Goal: Information Seeking & Learning: Learn about a topic

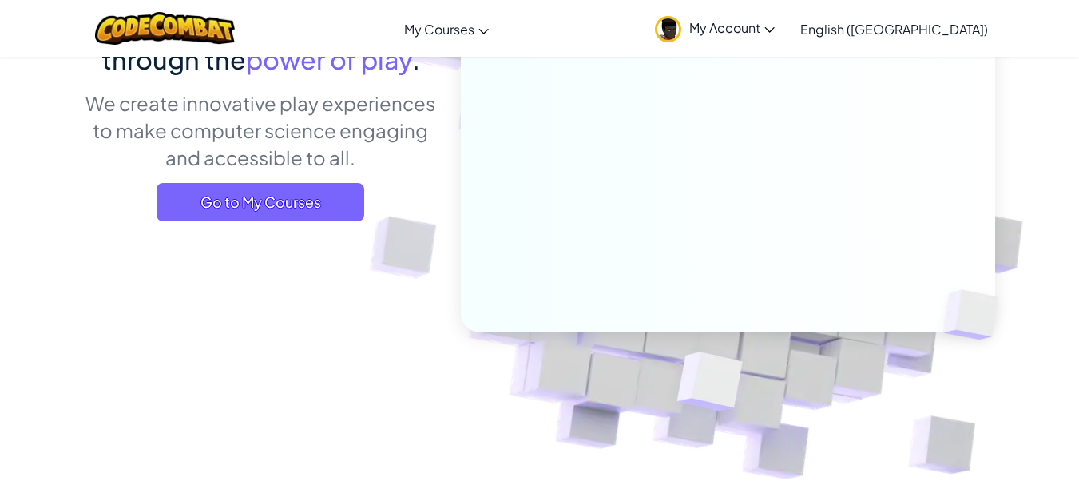
scroll to position [188, 0]
click at [775, 32] on span "My Account" at bounding box center [731, 27] width 85 height 17
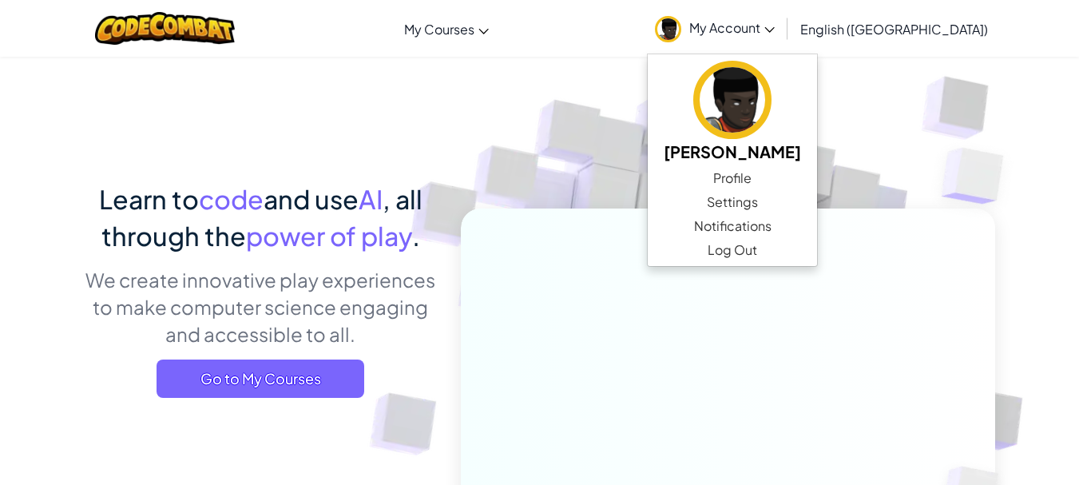
scroll to position [10, 0]
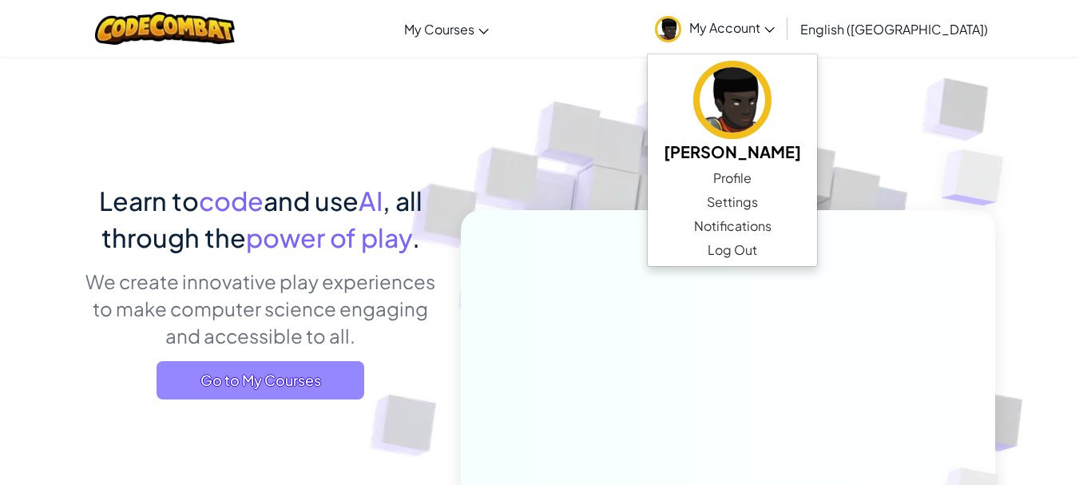
click at [292, 380] on span "Go to My Courses" at bounding box center [260, 380] width 208 height 38
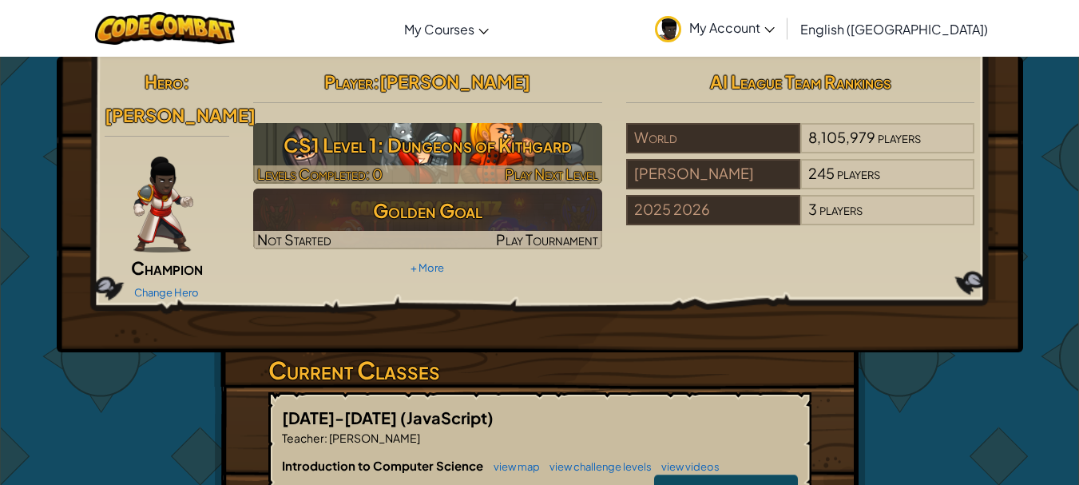
click at [363, 169] on span "Levels Completed: 0" at bounding box center [319, 173] width 125 height 18
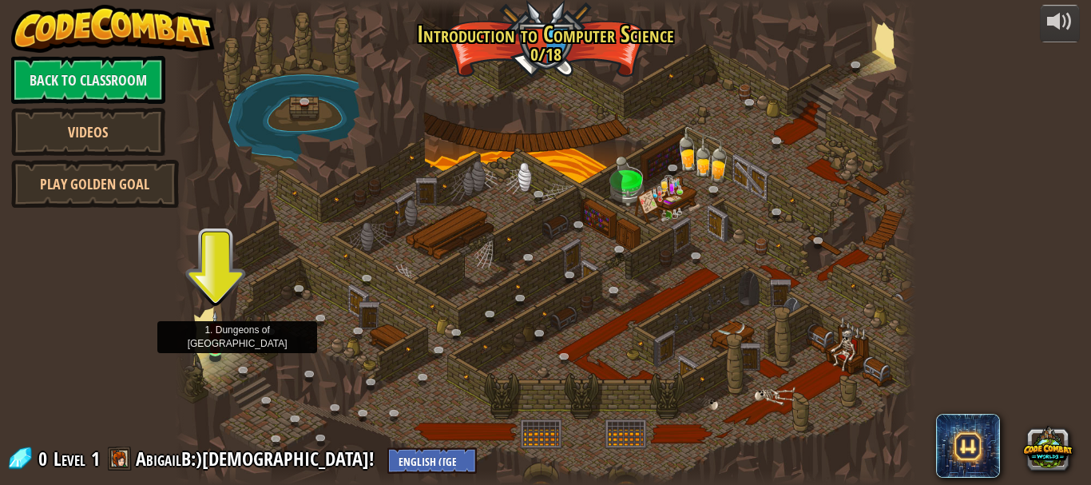
click at [220, 346] on img at bounding box center [215, 330] width 17 height 39
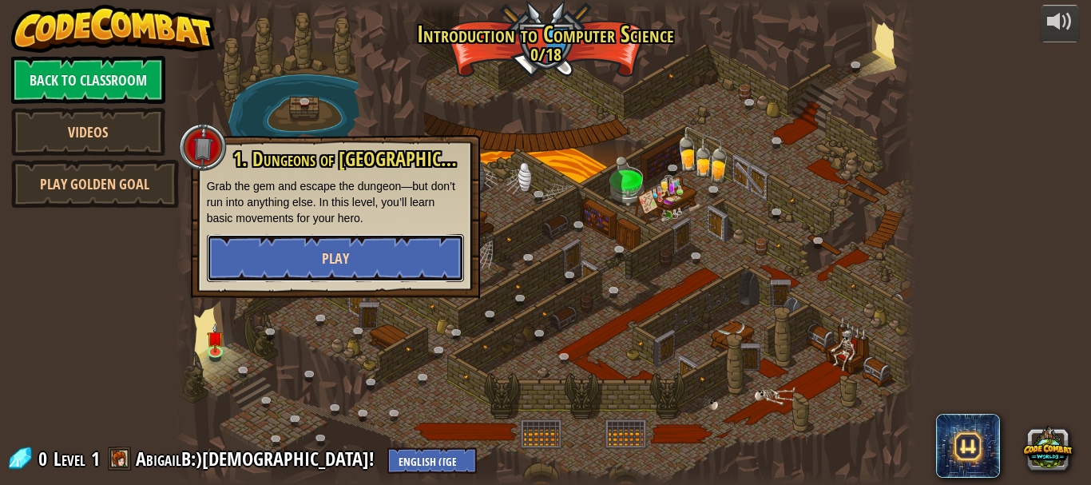
click at [366, 241] on button "Play" at bounding box center [335, 258] width 257 height 48
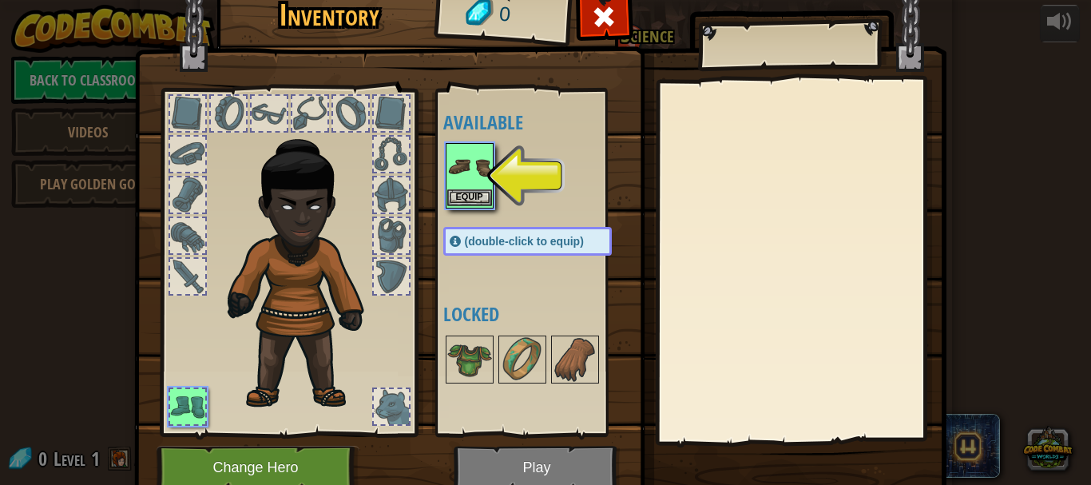
click at [459, 164] on img at bounding box center [469, 167] width 45 height 45
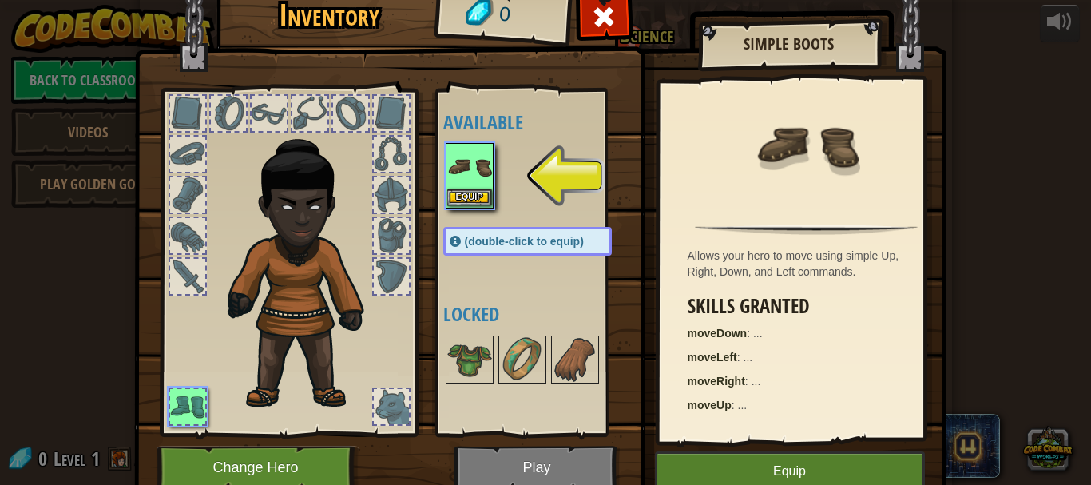
click at [459, 164] on img at bounding box center [469, 167] width 45 height 45
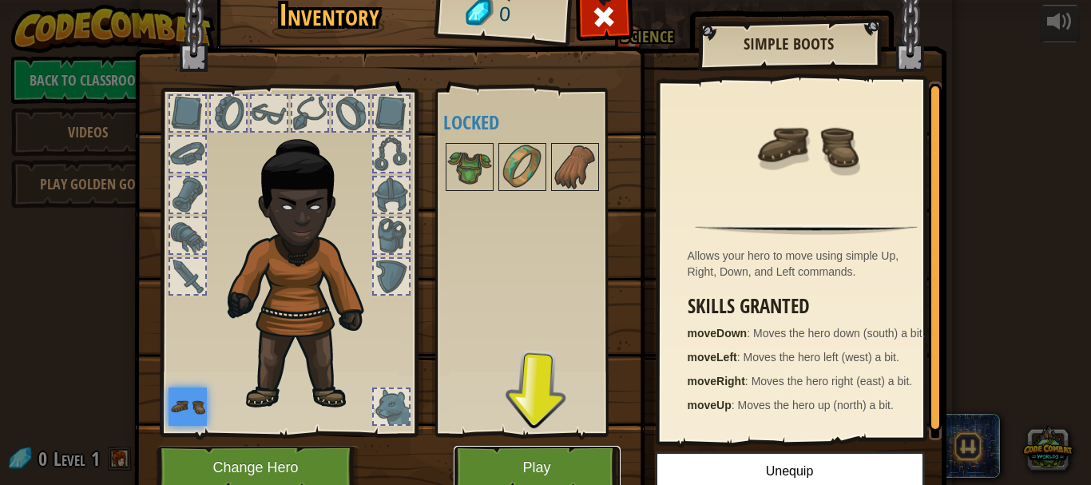
click at [535, 454] on button "Play" at bounding box center [537, 468] width 167 height 44
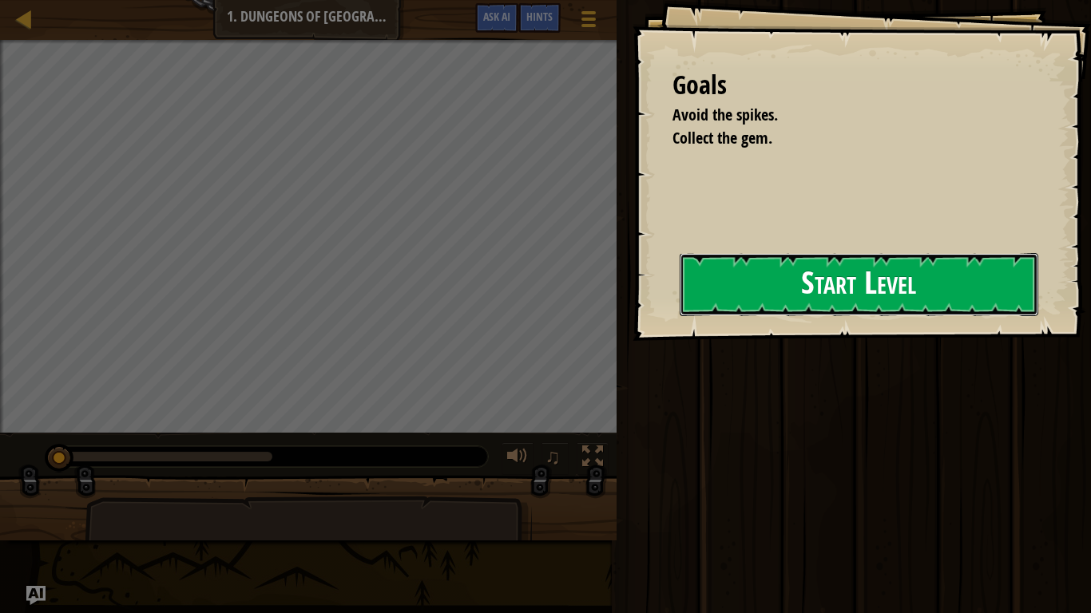
click at [732, 300] on button "Start Level" at bounding box center [858, 284] width 359 height 63
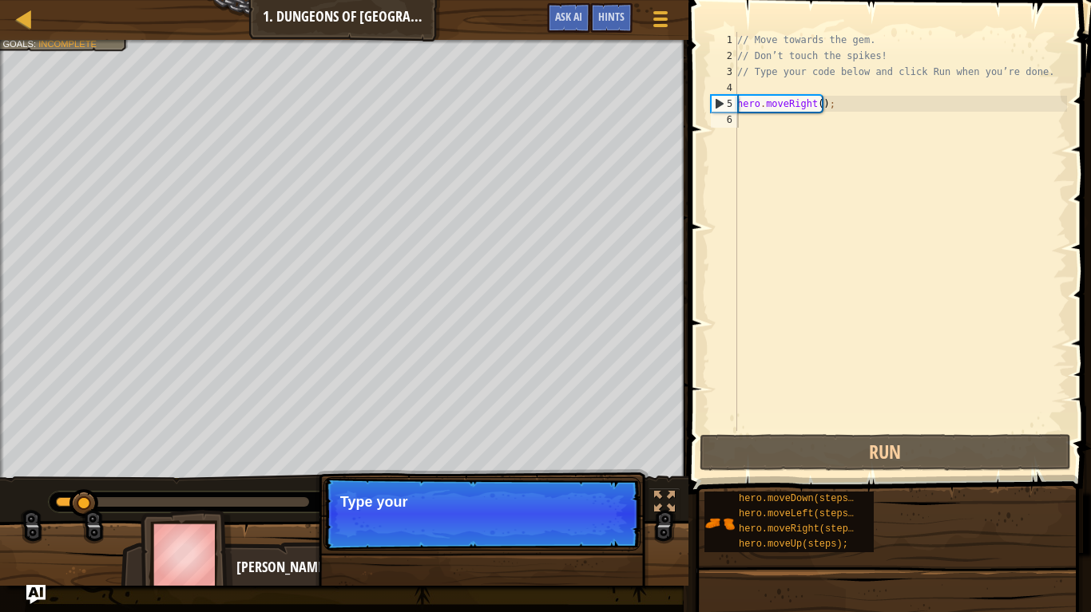
click at [767, 130] on div "// Move towards the gem. // Don’t touch the spikes! // Type your code below and…" at bounding box center [900, 247] width 333 height 431
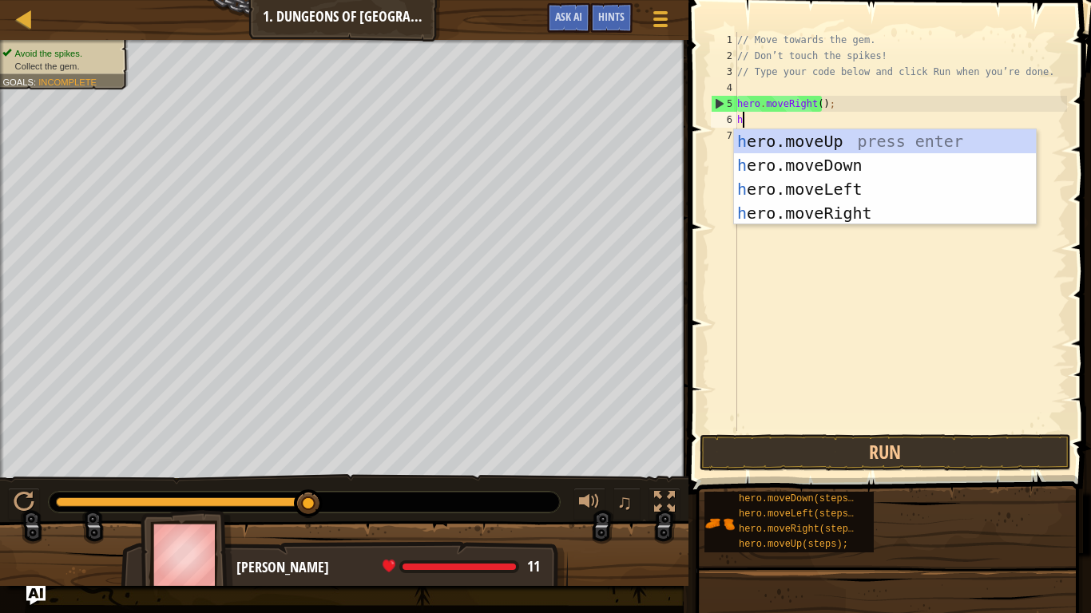
scroll to position [7, 0]
type textarea "hero"
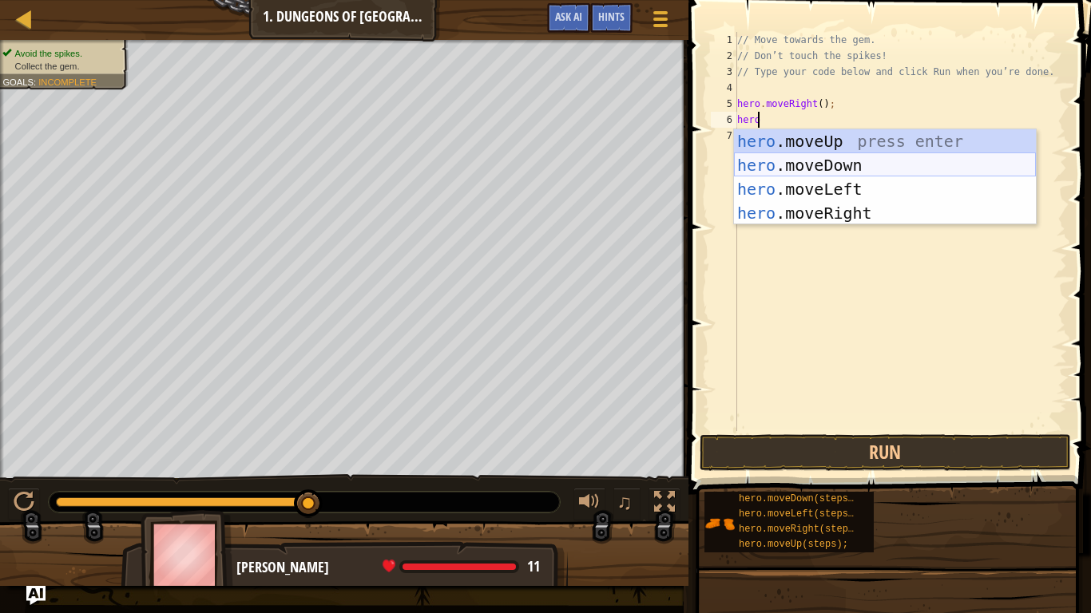
click at [794, 162] on div "hero .moveUp press enter hero .moveDown press enter hero .moveLeft press enter …" at bounding box center [885, 201] width 302 height 144
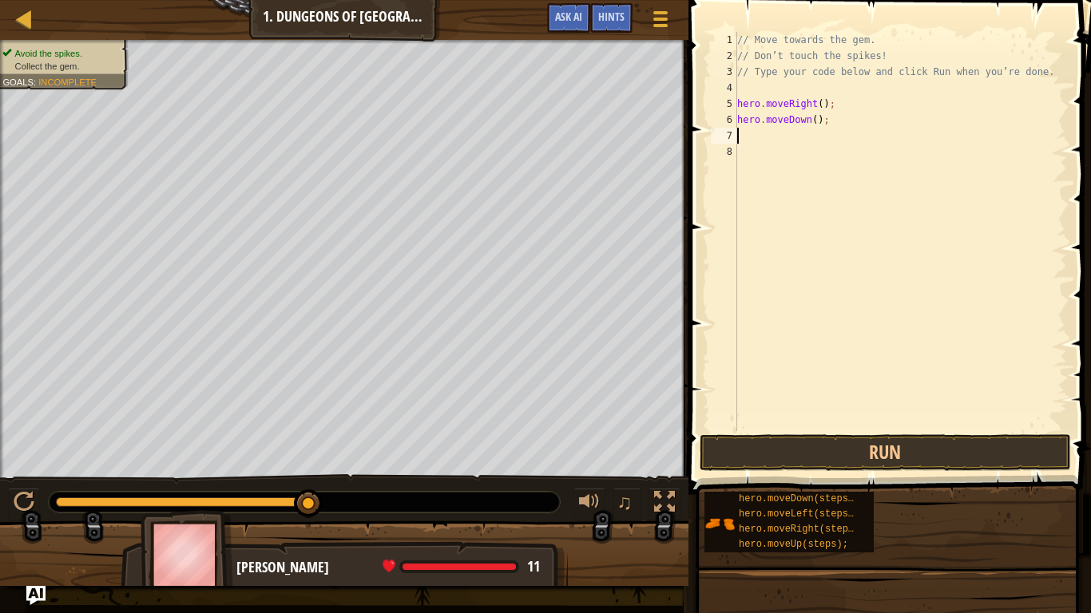
scroll to position [7, 0]
click at [851, 442] on button "Run" at bounding box center [885, 452] width 372 height 37
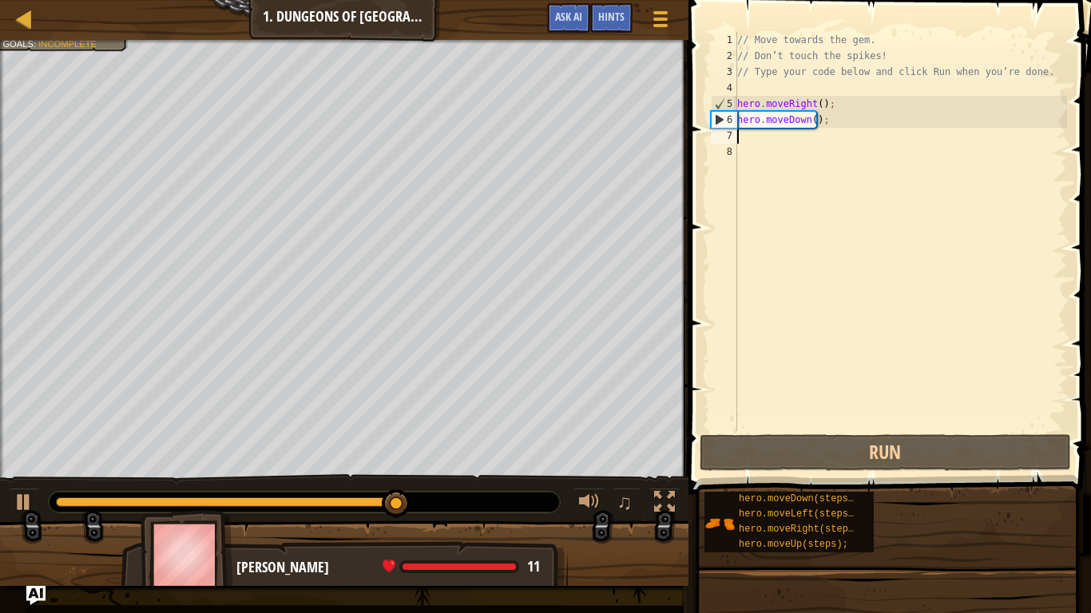
type textarea "he"
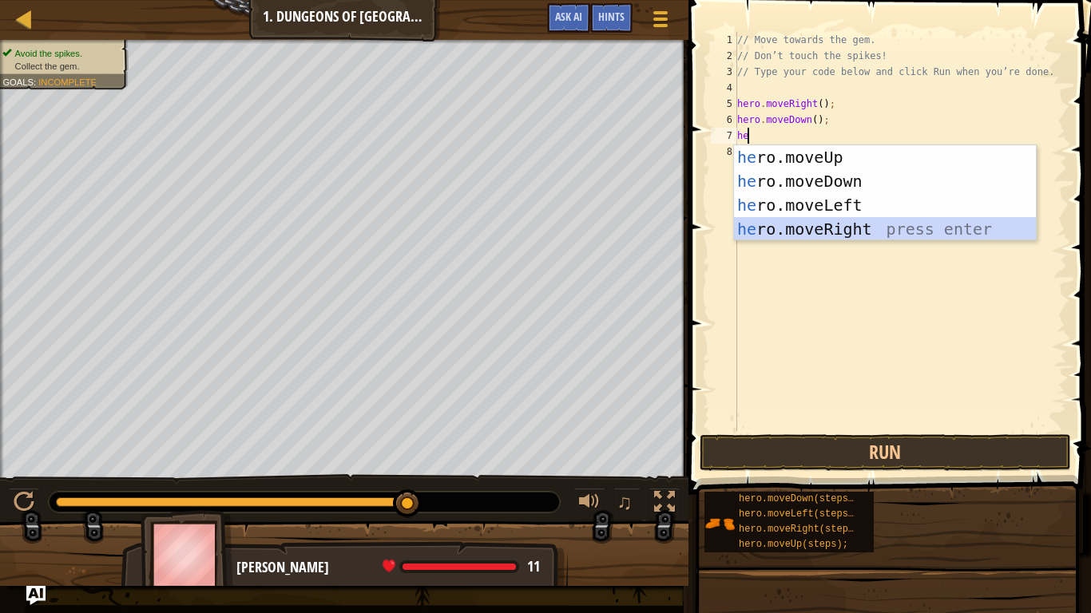
click at [808, 224] on div "he ro.moveUp press enter he ro.moveDown press enter he ro.moveLeft press enter …" at bounding box center [885, 217] width 302 height 144
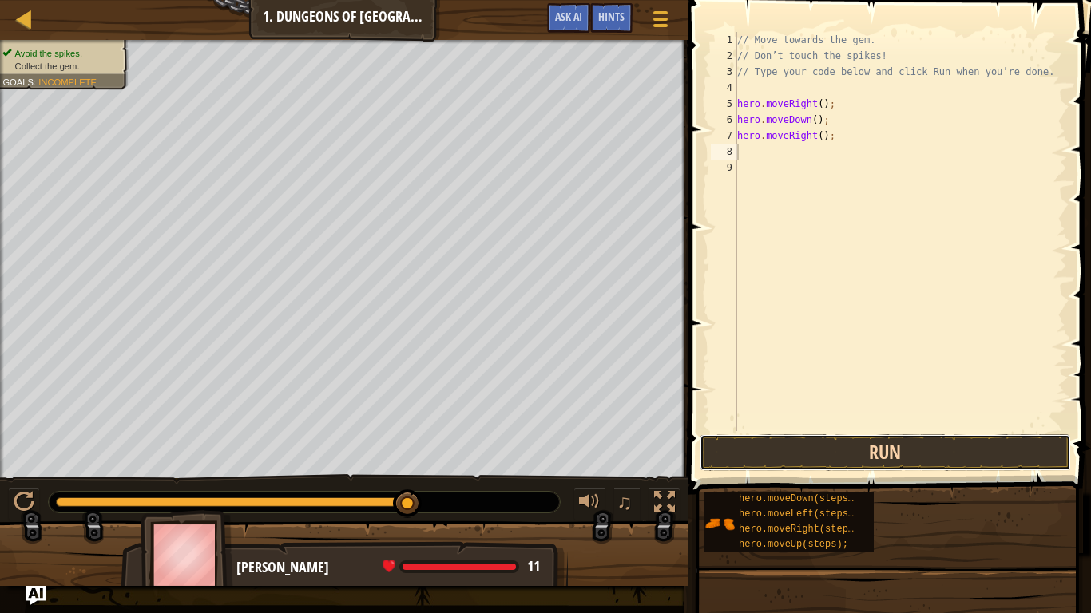
click at [822, 450] on button "Run" at bounding box center [885, 452] width 372 height 37
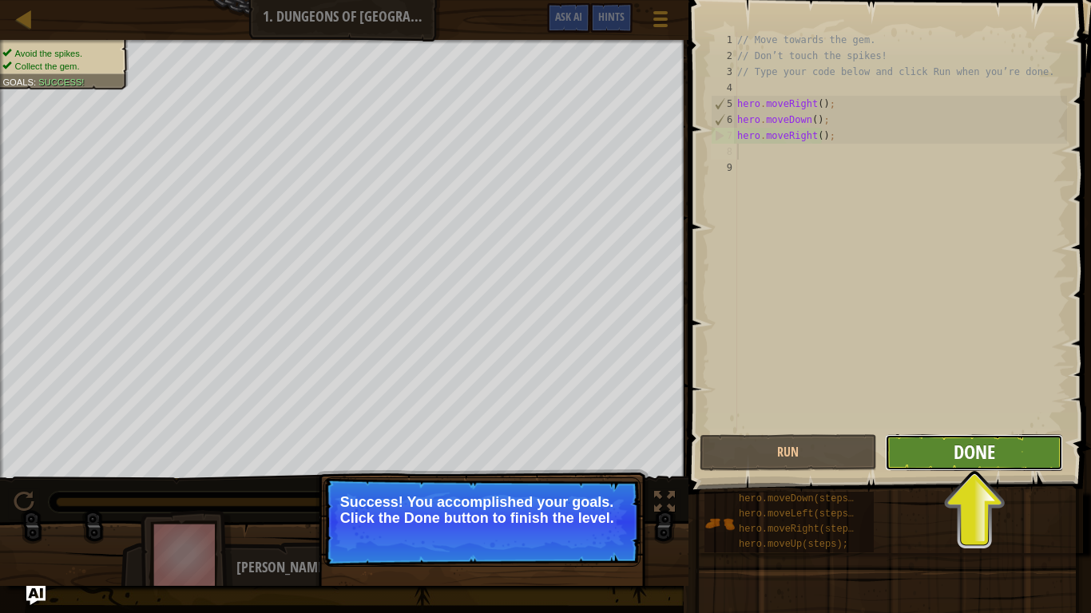
click at [959, 449] on span "Done" at bounding box center [974, 452] width 42 height 26
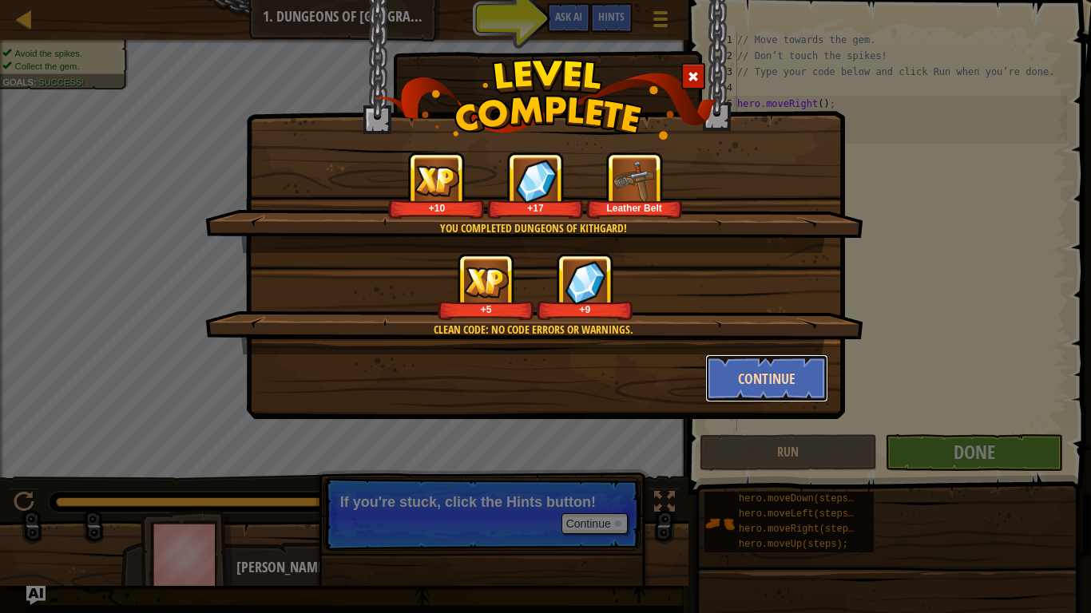
click at [757, 382] on button "Continue" at bounding box center [767, 379] width 124 height 48
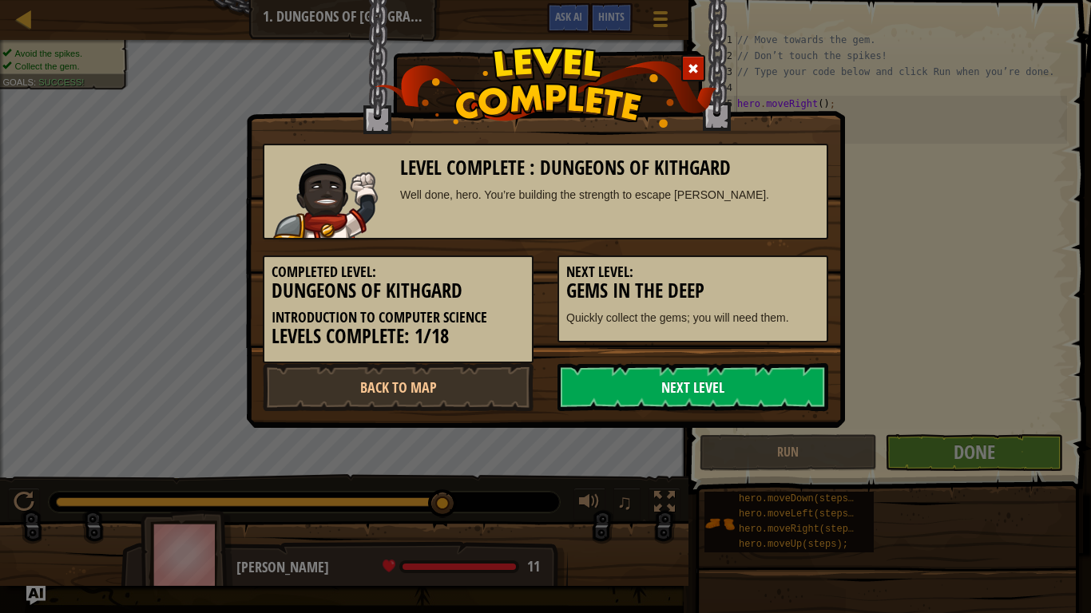
click at [756, 378] on link "Next Level" at bounding box center [692, 387] width 271 height 48
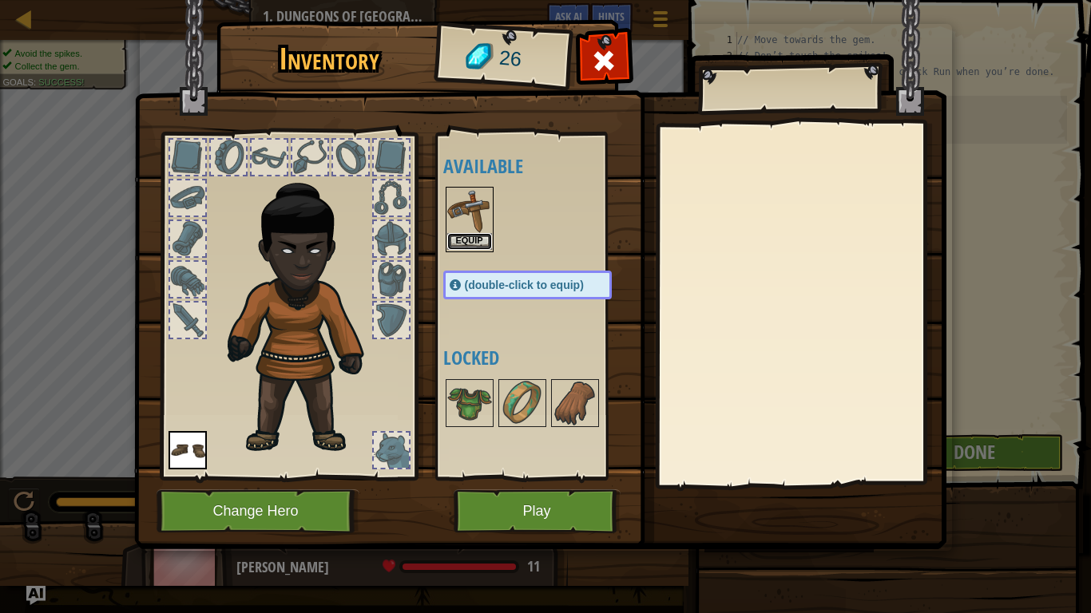
click at [475, 239] on button "Equip" at bounding box center [469, 241] width 45 height 17
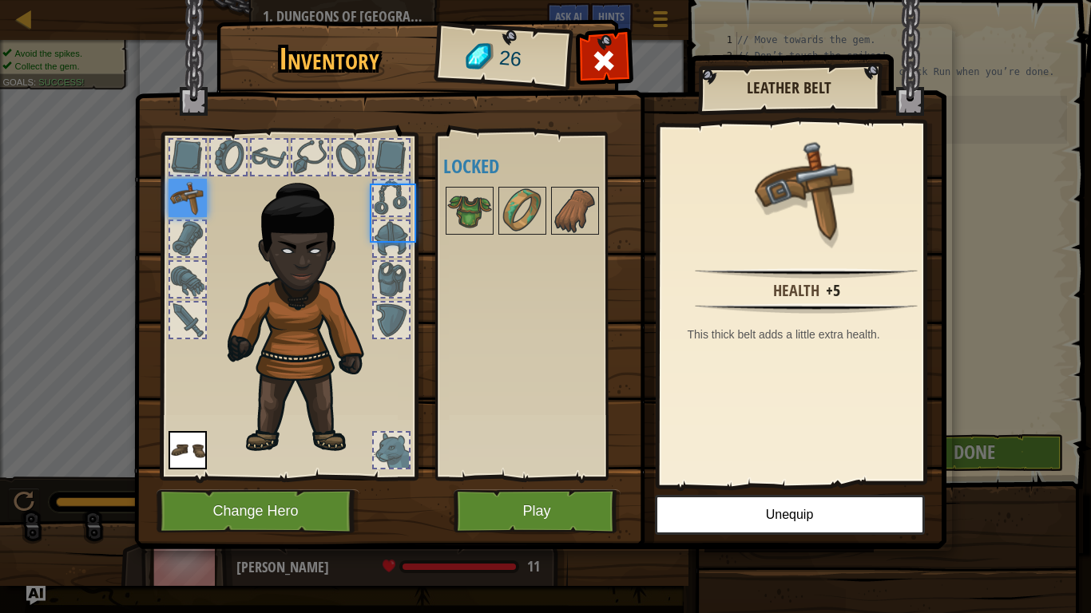
click at [475, 239] on div "Available Equip Equip (double-click to equip) Locked" at bounding box center [543, 306] width 200 height 333
click at [502, 484] on button "Play" at bounding box center [537, 511] width 167 height 44
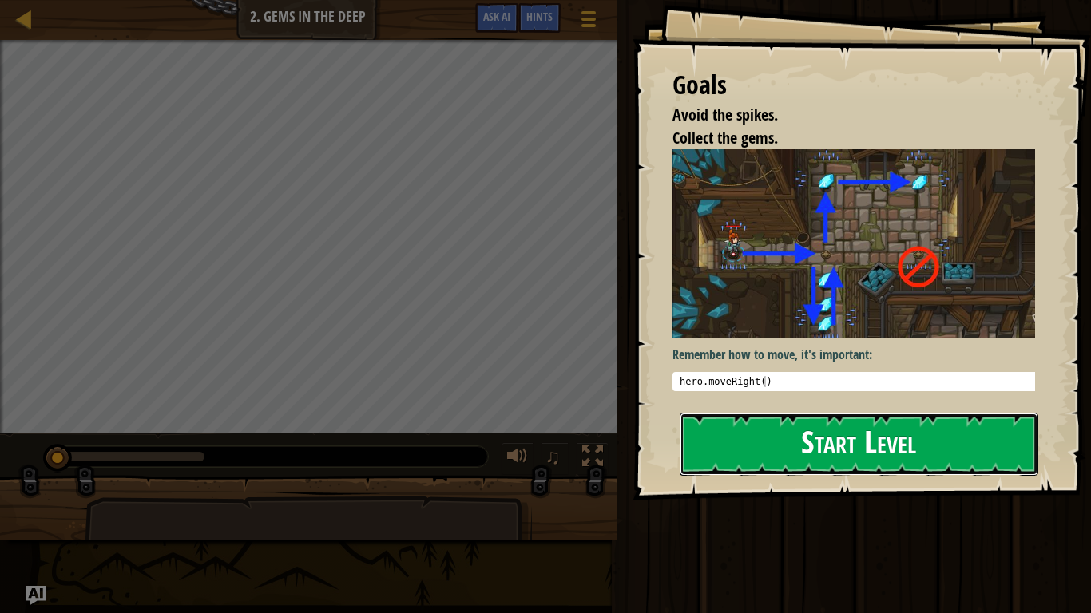
click at [826, 439] on button "Start Level" at bounding box center [858, 444] width 359 height 63
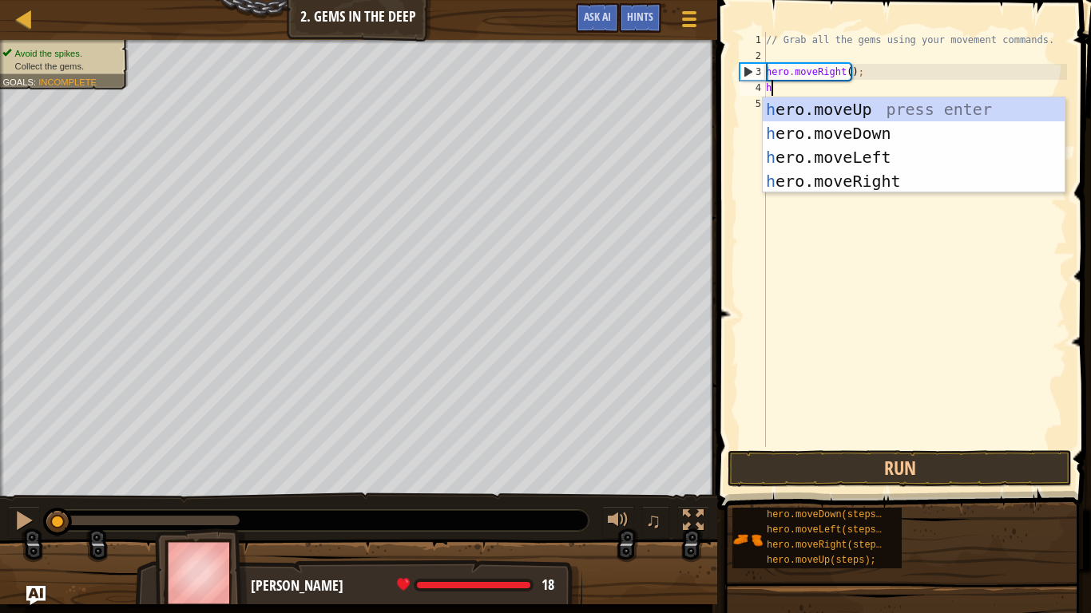
scroll to position [7, 0]
type textarea "hero"
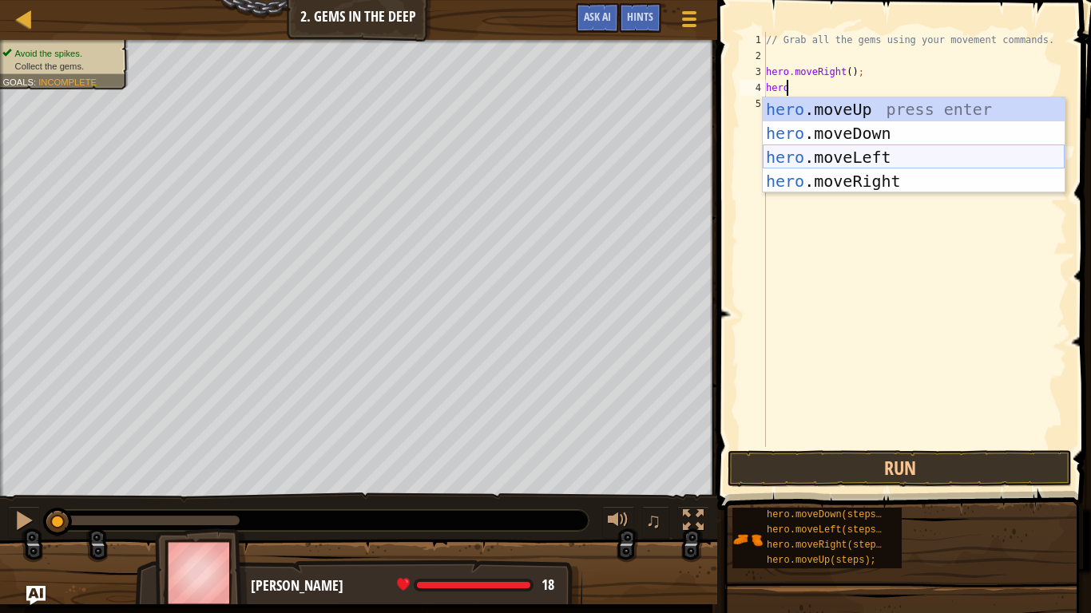
click at [870, 156] on div "hero .moveUp press enter hero .moveDown press enter hero .moveLeft press enter …" at bounding box center [914, 169] width 302 height 144
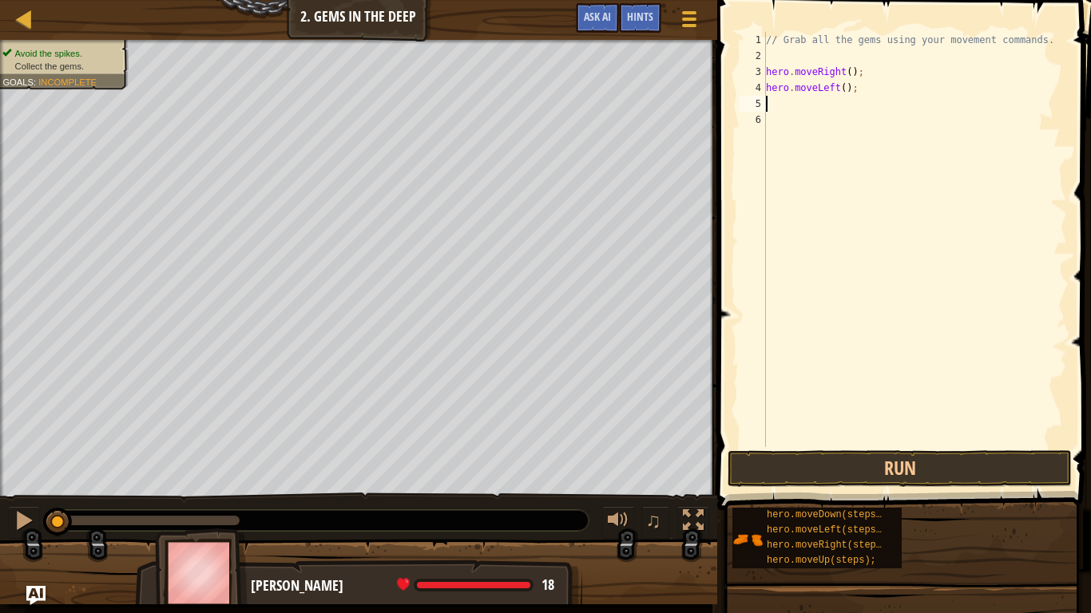
scroll to position [7, 0]
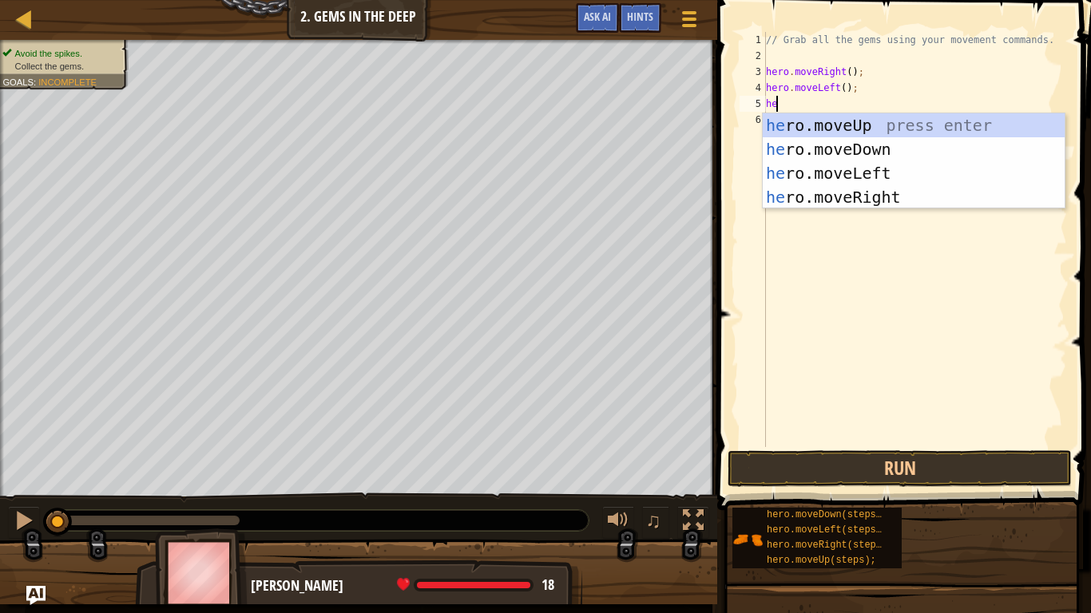
type textarea "hero"
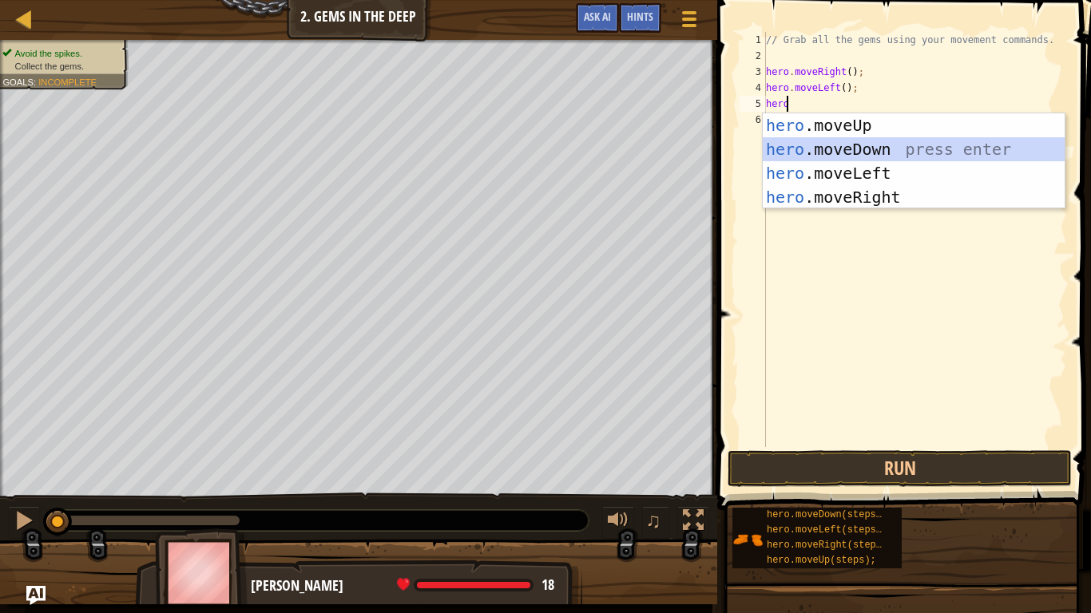
click at [845, 146] on div "hero .moveUp press enter hero .moveDown press enter hero .moveLeft press enter …" at bounding box center [914, 185] width 302 height 144
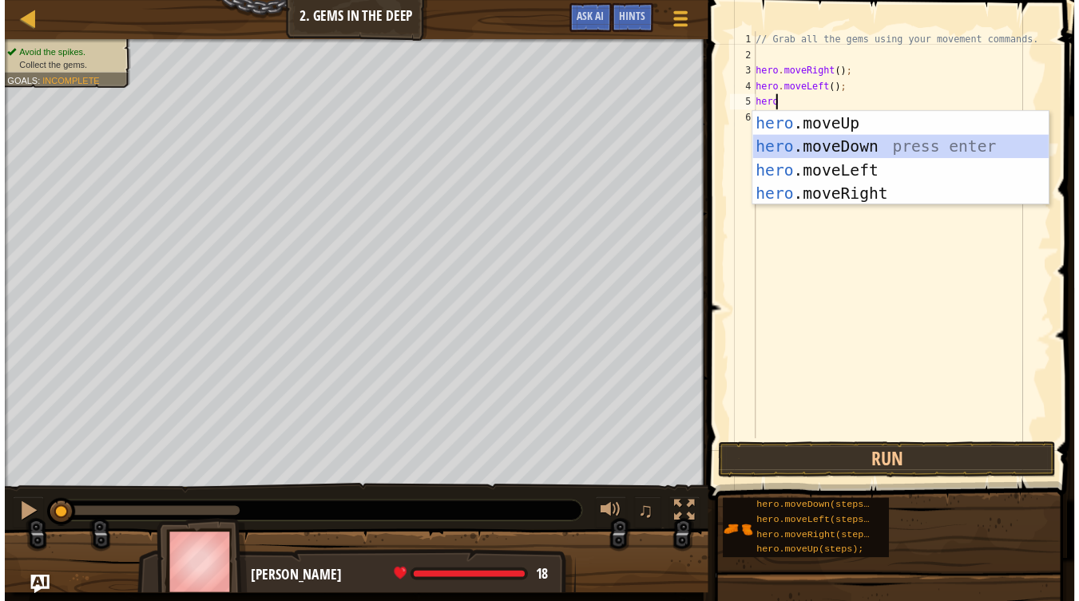
scroll to position [7, 0]
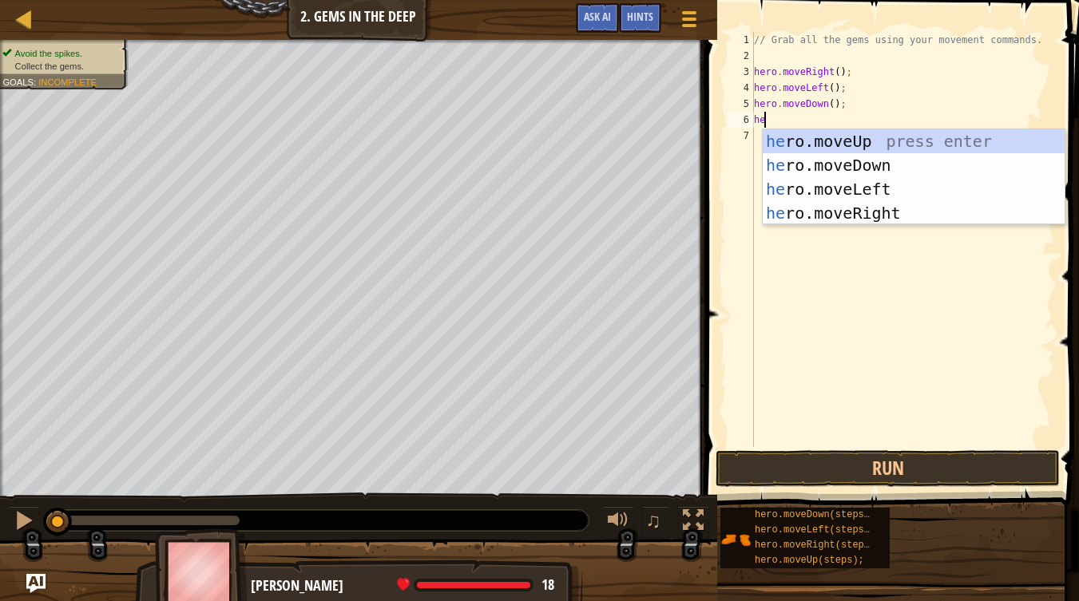
type textarea "hero"
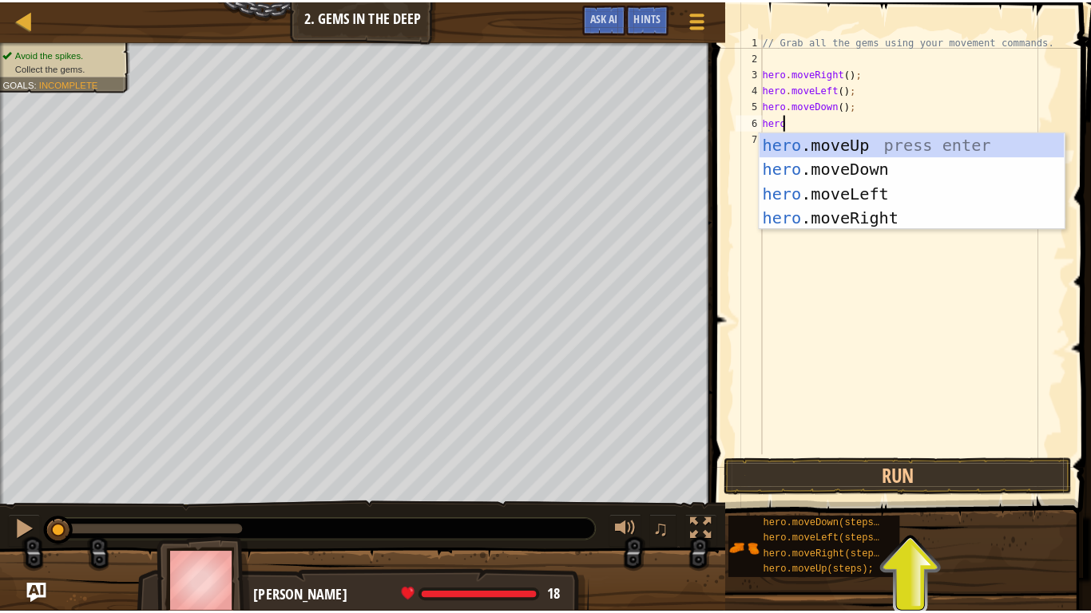
scroll to position [7, 1]
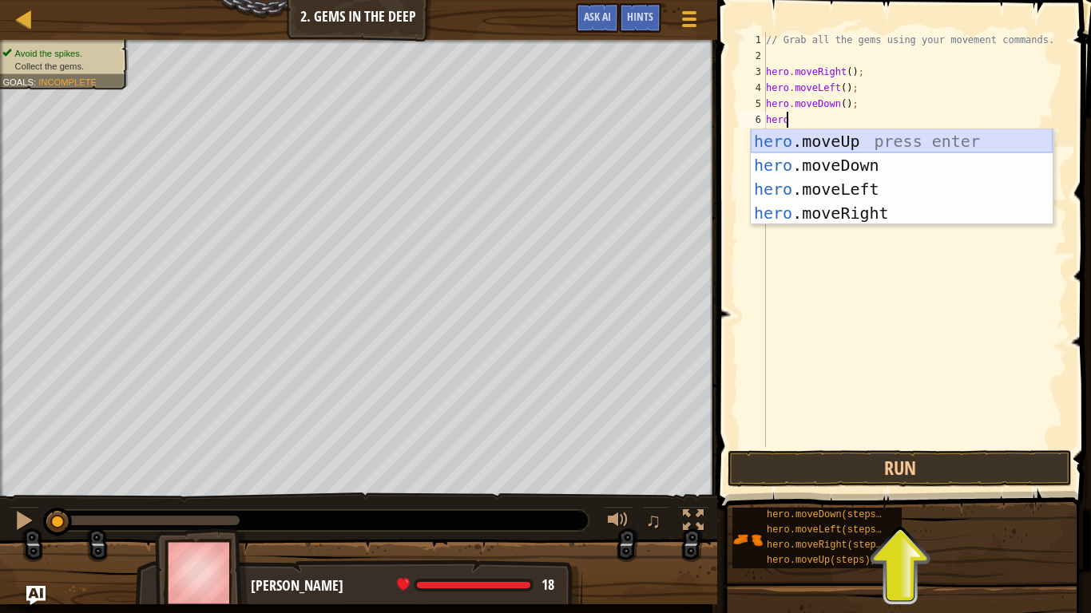
click at [823, 145] on div "hero .moveUp press enter hero .moveDown press enter hero .moveLeft press enter …" at bounding box center [902, 201] width 302 height 144
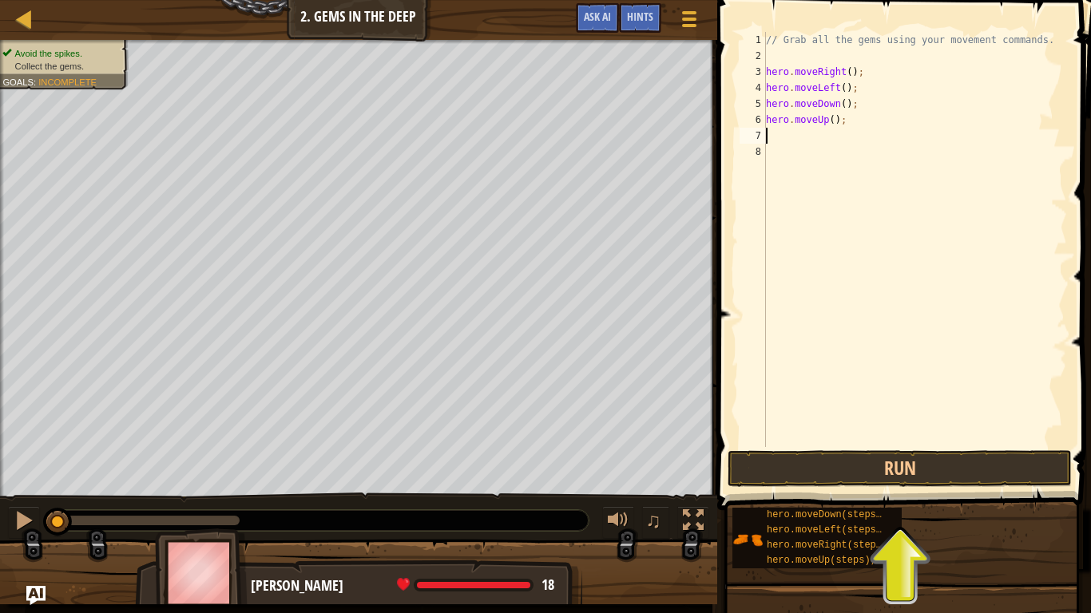
scroll to position [7, 0]
click at [848, 462] on button "Run" at bounding box center [899, 468] width 344 height 37
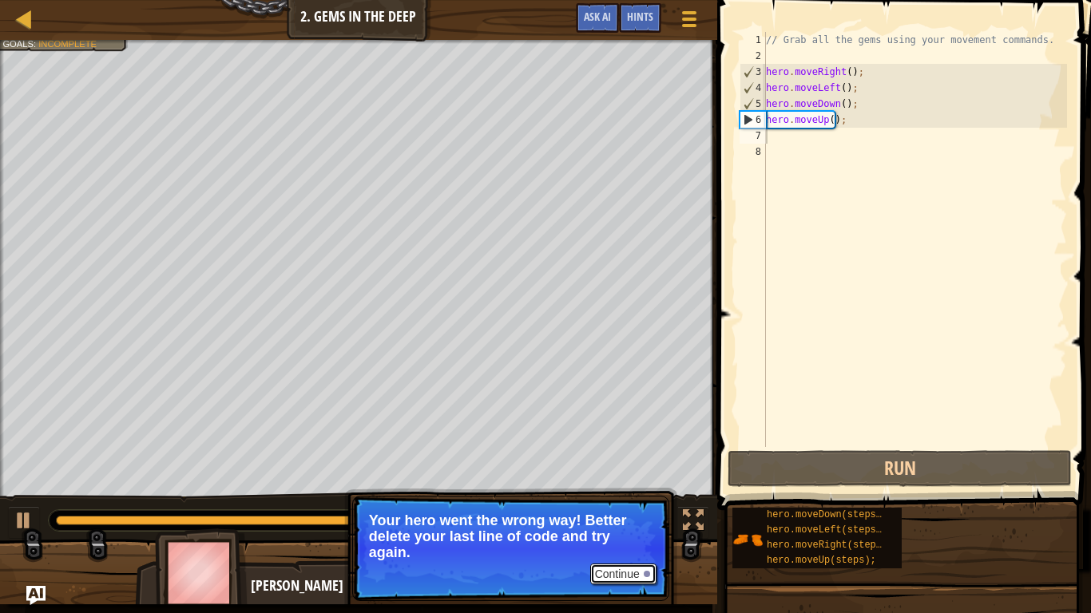
click at [612, 484] on button "Continue" at bounding box center [623, 574] width 66 height 21
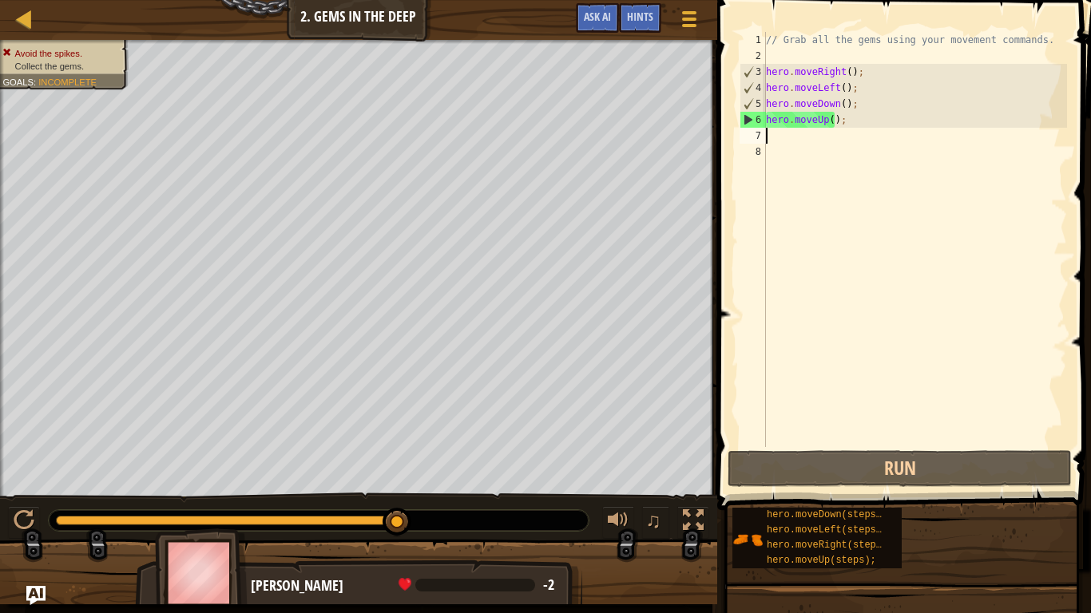
click at [835, 113] on div "// Grab all the gems using your movement commands. hero . moveRight ( ) ; hero …" at bounding box center [915, 255] width 304 height 447
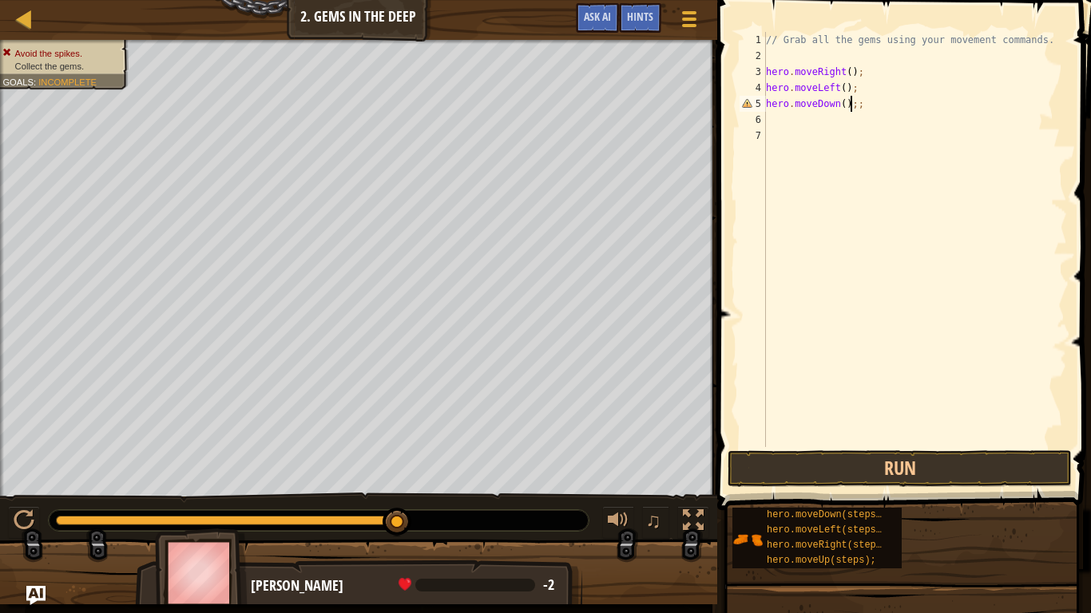
click at [852, 110] on div "// Grab all the gems using your movement commands. hero . moveRight ( ) ; hero …" at bounding box center [915, 255] width 304 height 447
click at [853, 85] on div "// Grab all the gems using your movement commands. hero . moveRight ( ) ; hero …" at bounding box center [915, 255] width 304 height 447
type textarea "h"
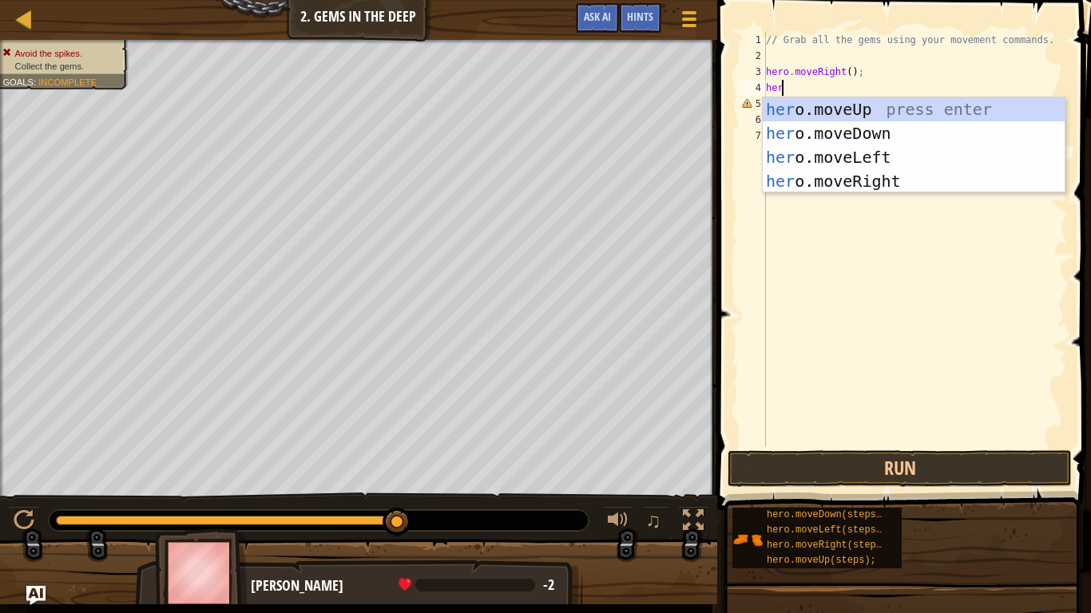
type textarea "her"
click at [878, 132] on div "her o.moveUp press enter her o.moveDown press enter her o.moveLeft press enter …" at bounding box center [914, 169] width 302 height 144
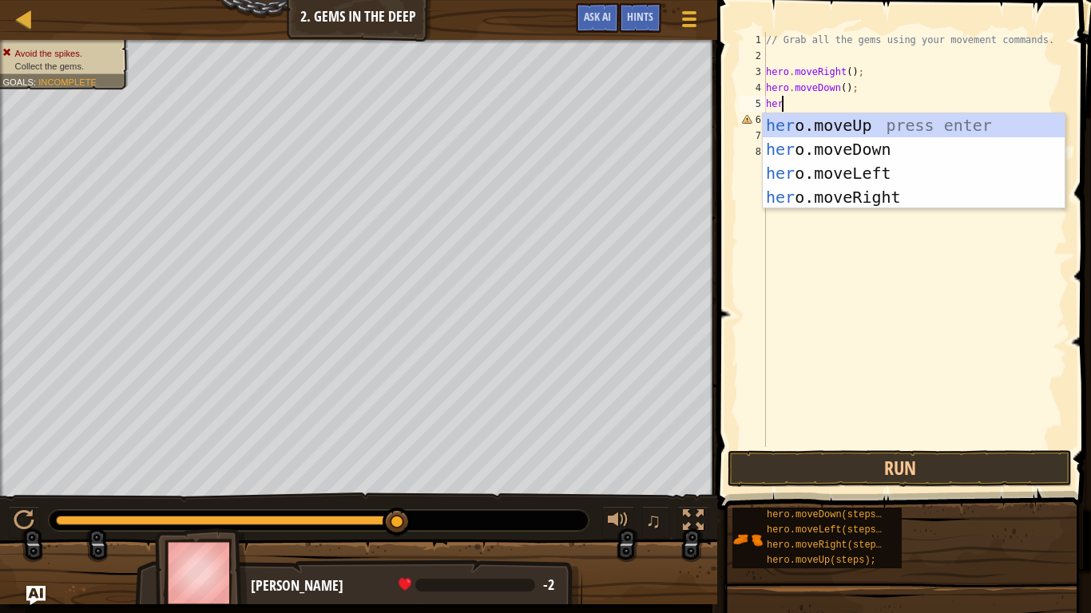
type textarea "hero"
click at [839, 129] on div "hero .moveUp press enter hero .moveDown press enter hero .moveLeft press enter …" at bounding box center [914, 185] width 302 height 144
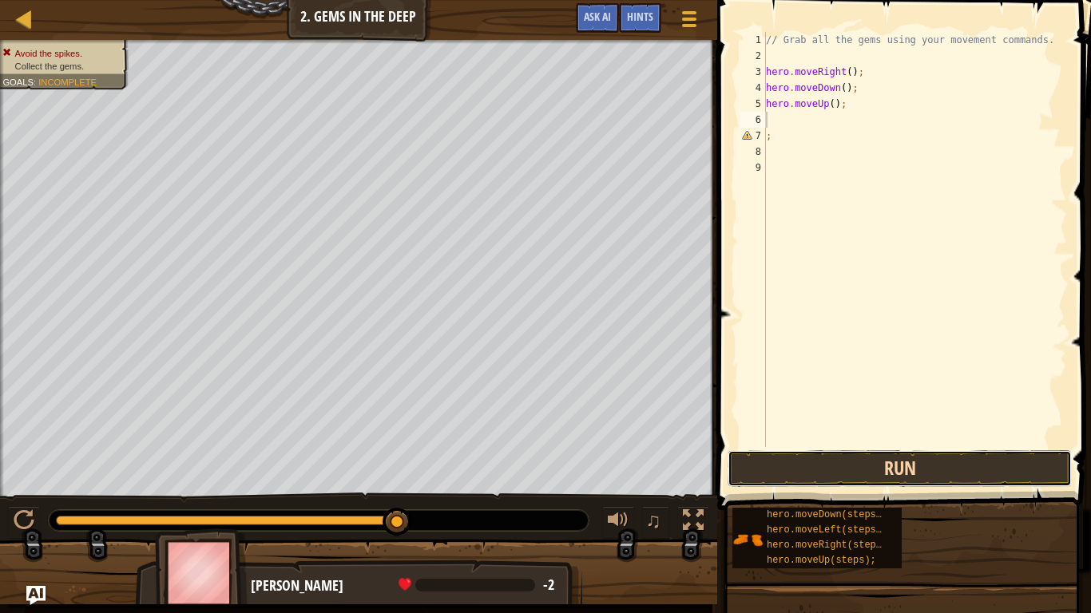
click at [848, 467] on button "Run" at bounding box center [899, 468] width 344 height 37
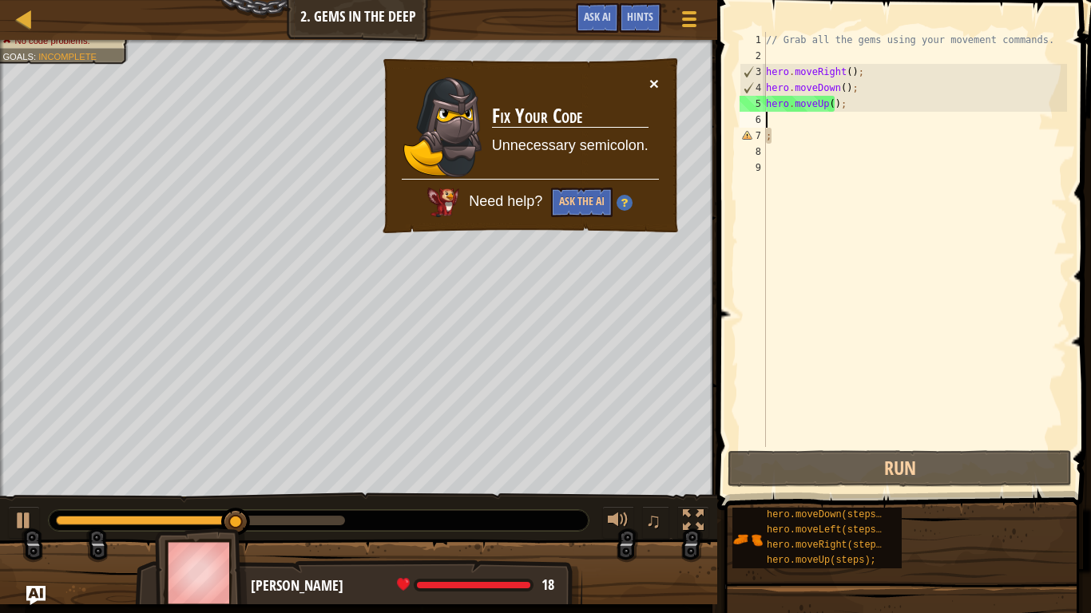
click at [655, 81] on button "×" at bounding box center [654, 83] width 10 height 17
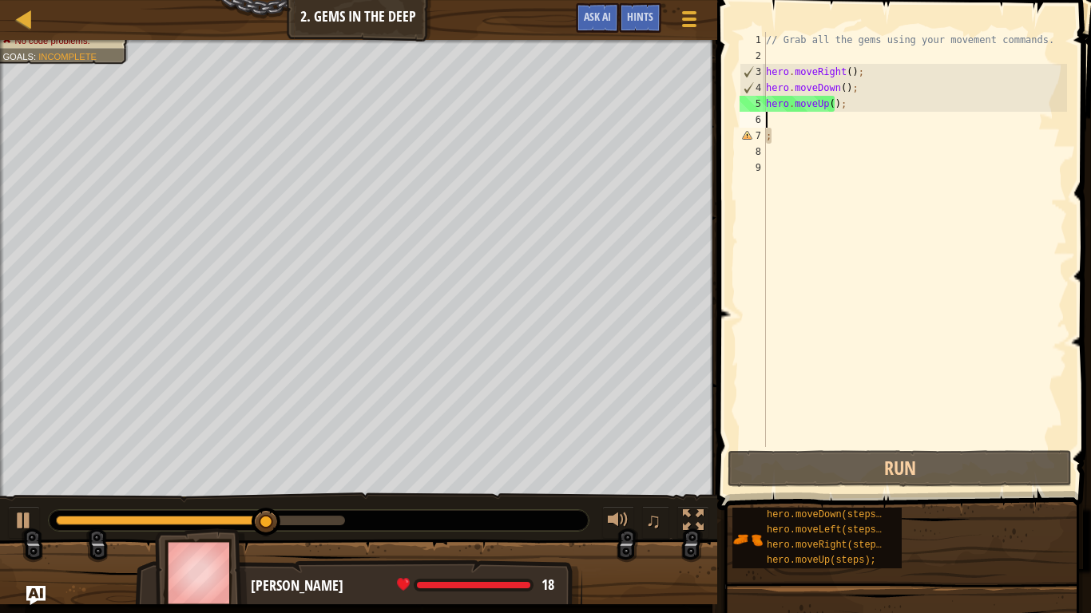
click at [771, 122] on div "// Grab all the gems using your movement commands. hero . moveRight ( ) ; hero …" at bounding box center [915, 255] width 304 height 447
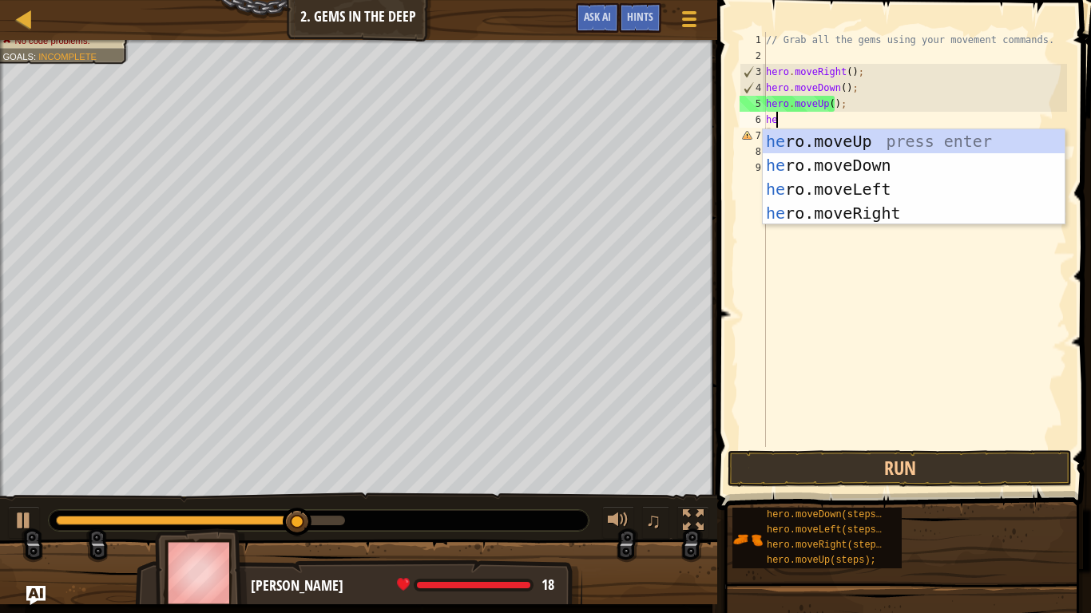
type textarea "hero"
click at [856, 136] on div "hero .moveUp press enter hero .moveDown press enter hero .moveLeft press enter …" at bounding box center [914, 201] width 302 height 144
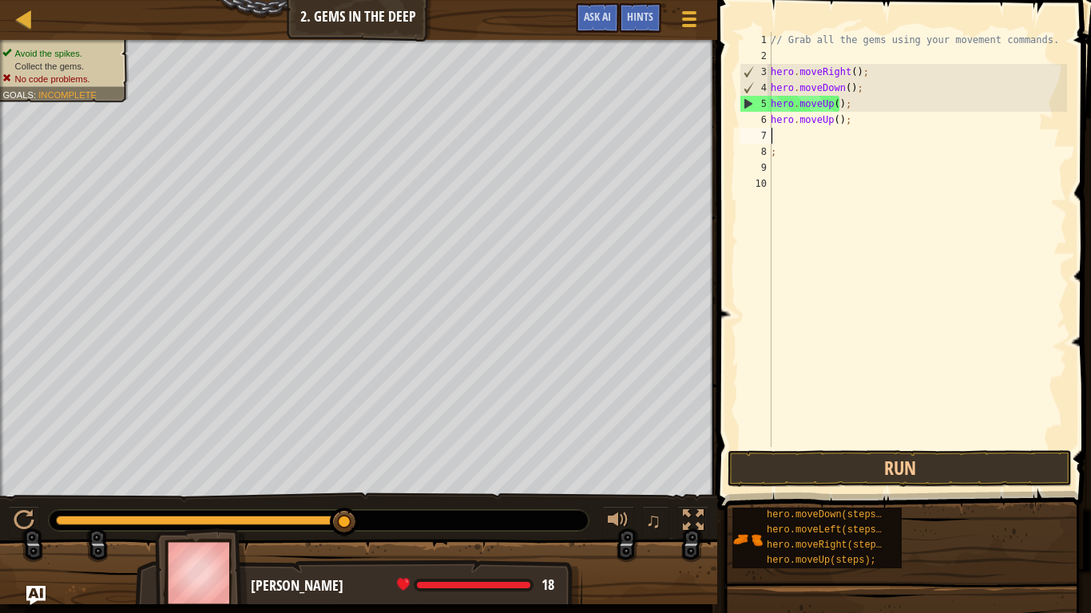
scroll to position [7, 0]
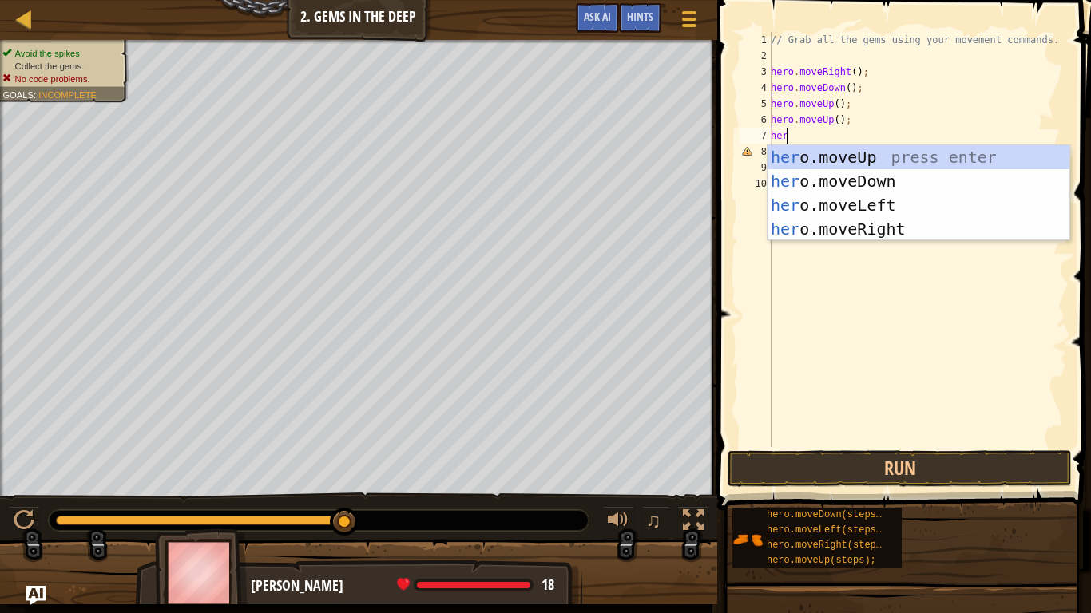
type textarea "hero"
click at [874, 231] on div "hero .moveUp press enter hero .moveDown press enter hero .moveLeft press enter …" at bounding box center [918, 217] width 302 height 144
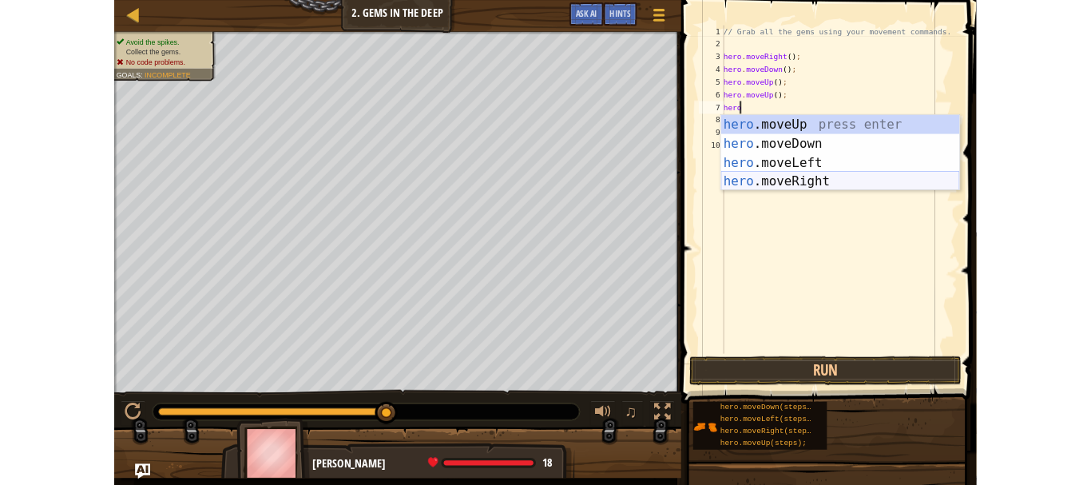
scroll to position [7, 0]
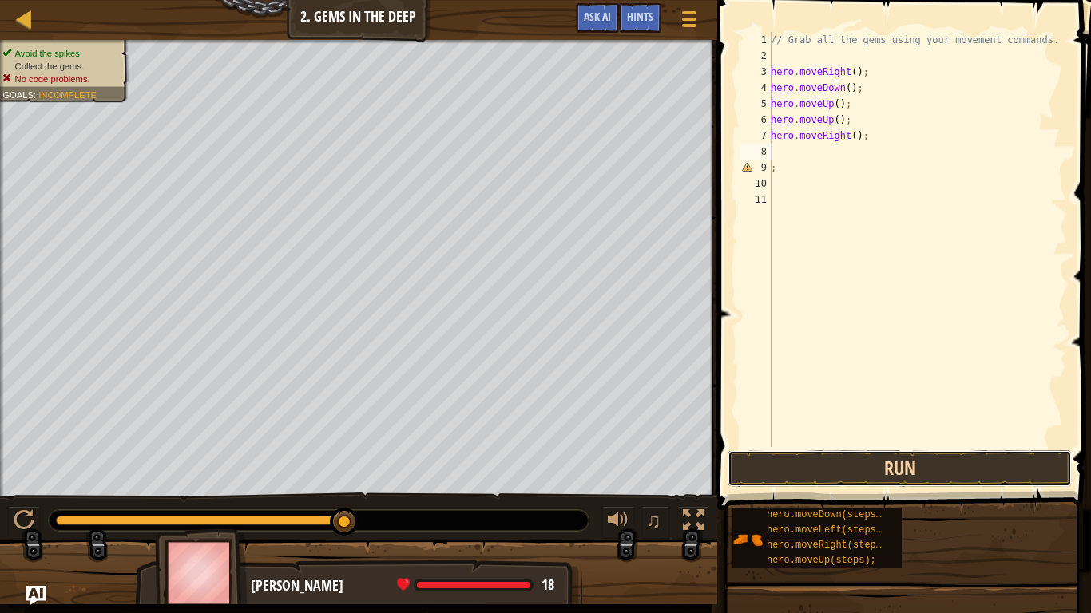
click at [821, 464] on button "Run" at bounding box center [899, 468] width 344 height 37
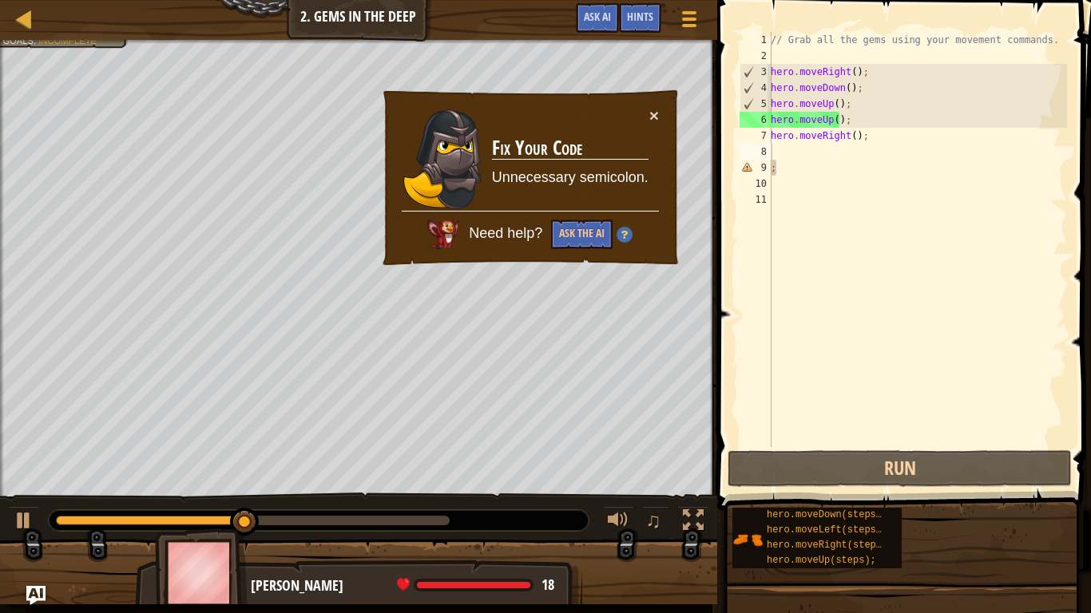
click at [647, 112] on td "Fix Your Code Unnecessary semicolon." at bounding box center [570, 159] width 158 height 104
click at [651, 110] on button "×" at bounding box center [654, 115] width 10 height 17
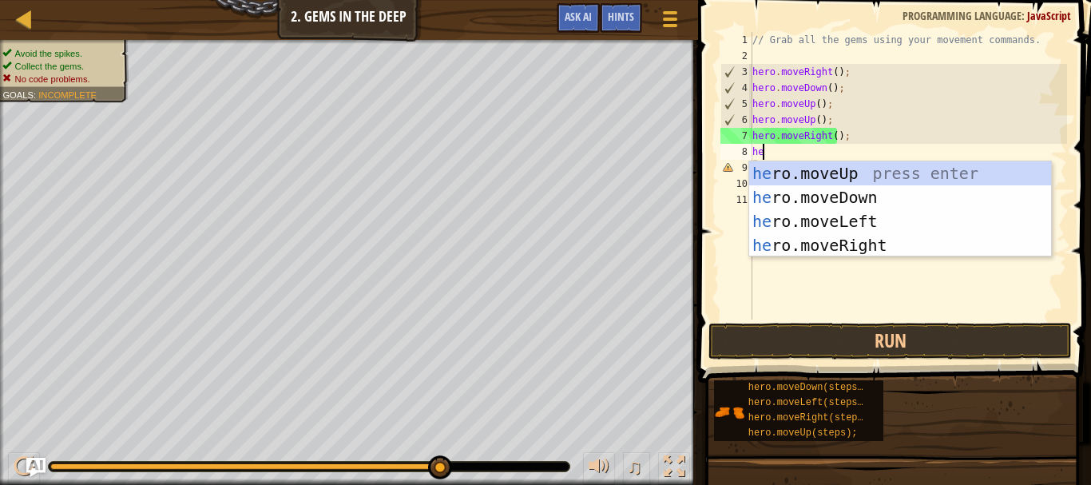
type textarea "her"
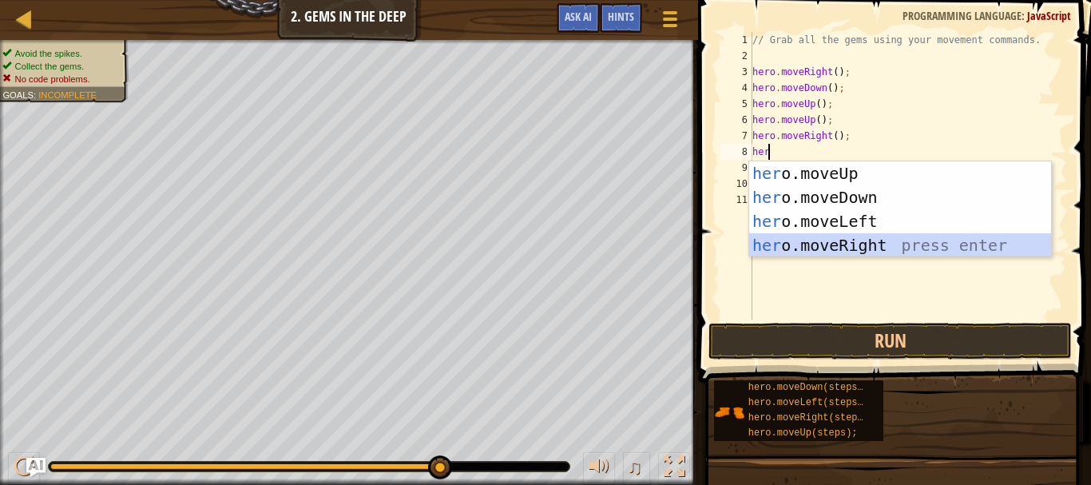
click at [840, 233] on div "her o.moveUp press enter her o.moveDown press enter her o.moveLeft press enter …" at bounding box center [900, 233] width 302 height 144
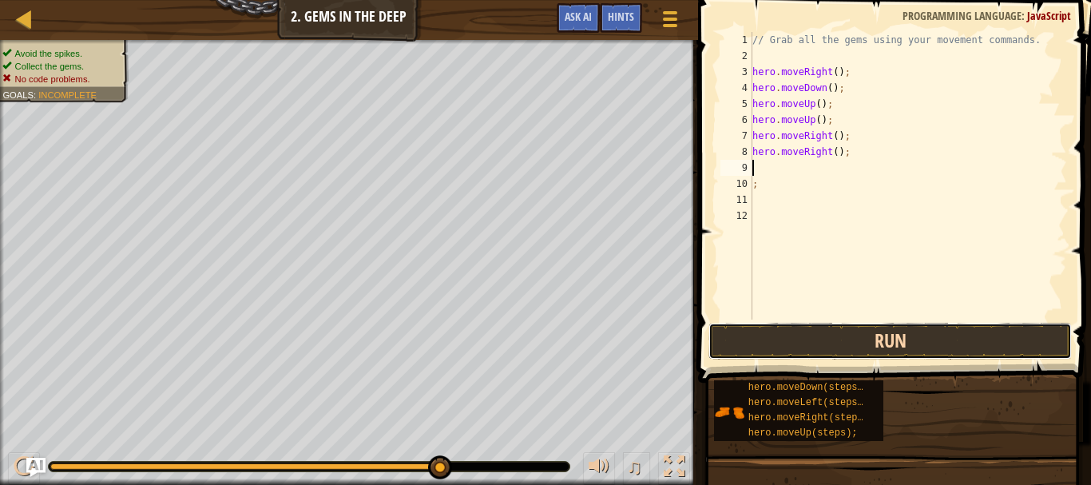
click at [850, 329] on button "Run" at bounding box center [889, 341] width 363 height 37
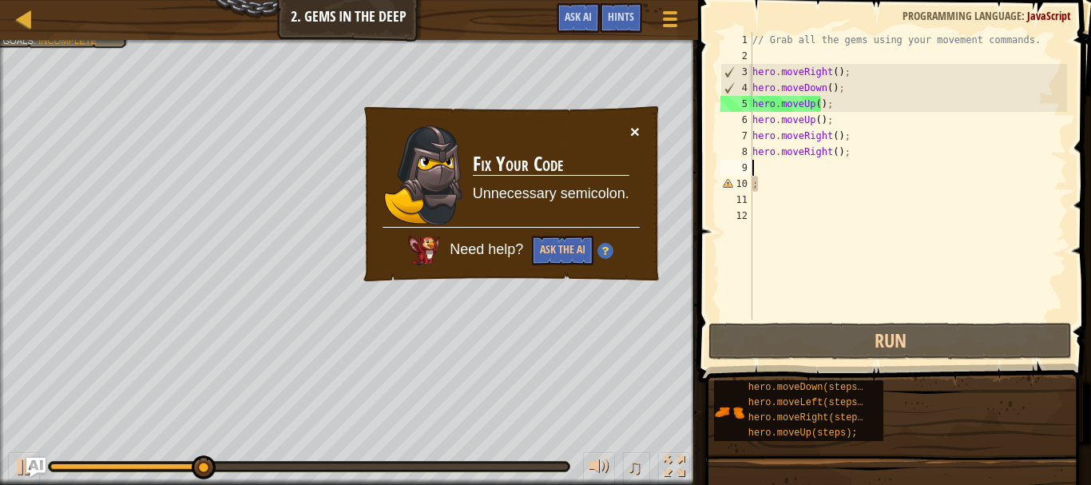
click at [631, 129] on button "×" at bounding box center [635, 131] width 10 height 17
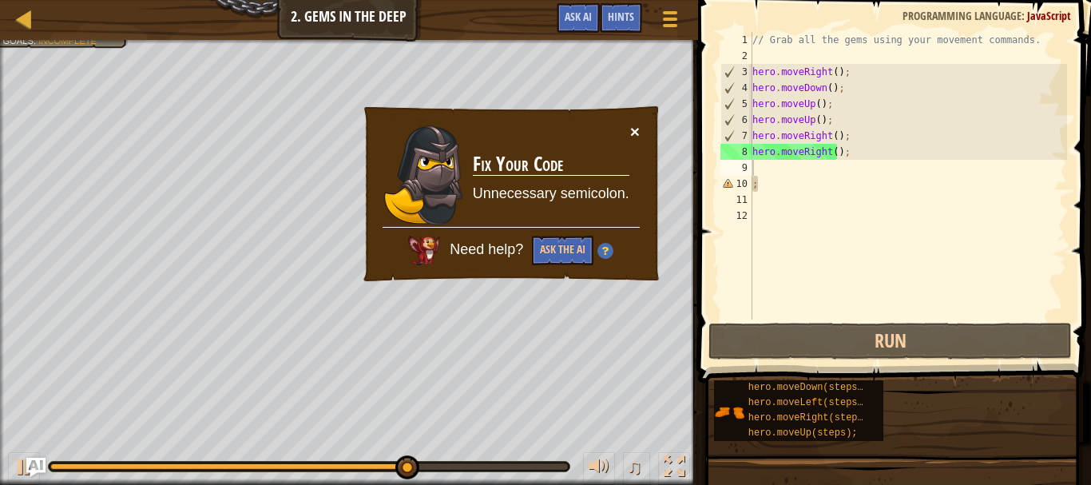
click at [630, 133] on button "×" at bounding box center [635, 131] width 10 height 17
click at [640, 125] on div "× Fix Your Code Unnecessary semicolon. Need help? Ask the AI" at bounding box center [511, 194] width 300 height 179
click at [632, 127] on button "×" at bounding box center [635, 131] width 10 height 17
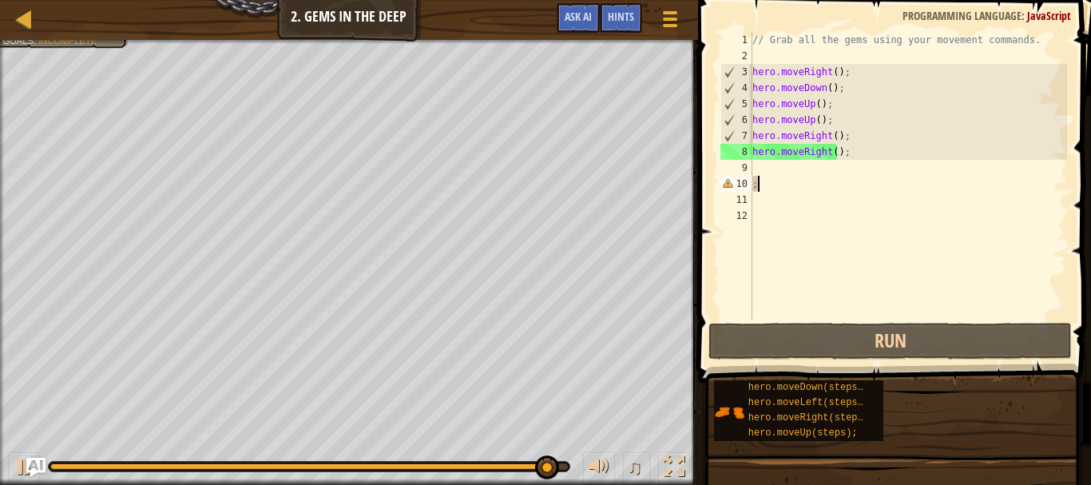
click at [769, 191] on div "// Grab all the gems using your movement commands. hero . moveRight ( ) ; hero …" at bounding box center [908, 191] width 318 height 319
type textarea ";"
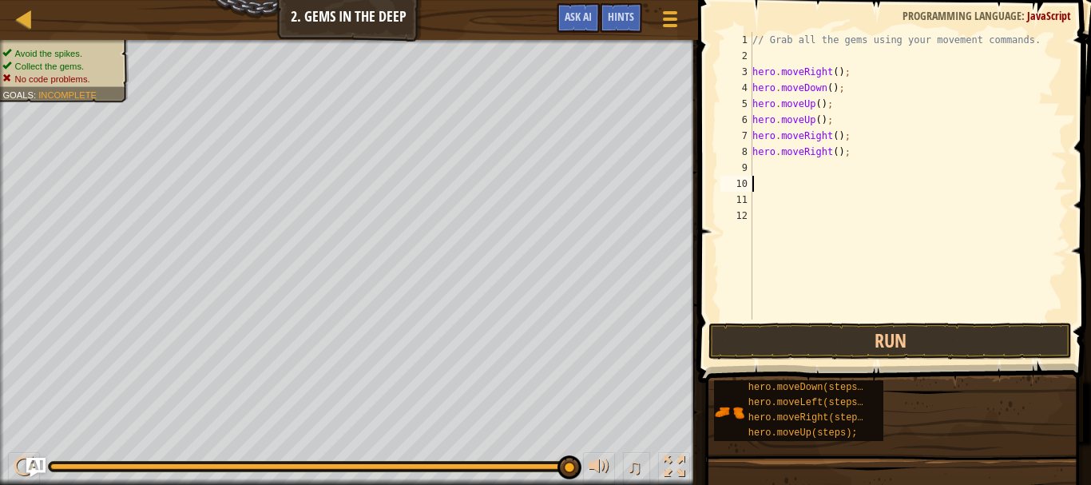
click at [760, 168] on div "// Grab all the gems using your movement commands. hero . moveRight ( ) ; hero …" at bounding box center [908, 191] width 318 height 319
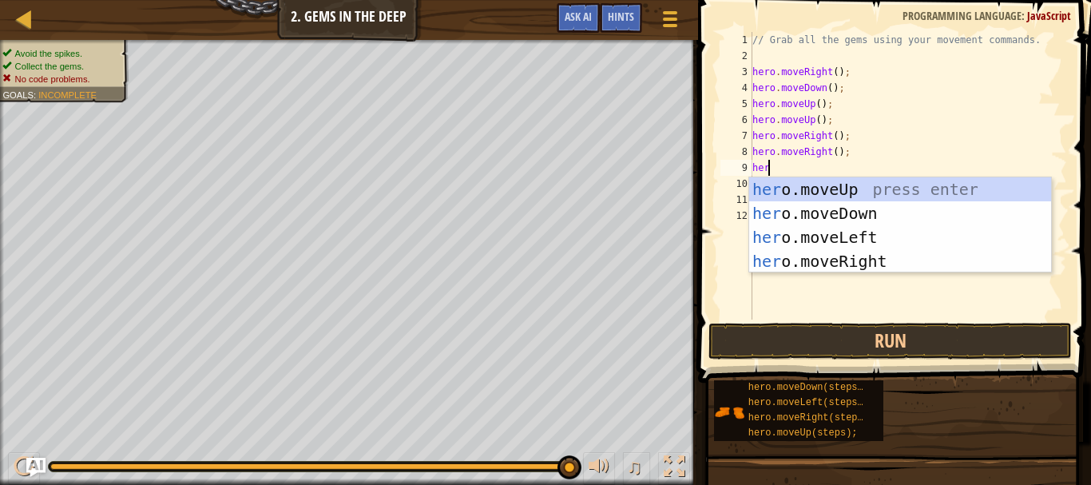
type textarea "hero"
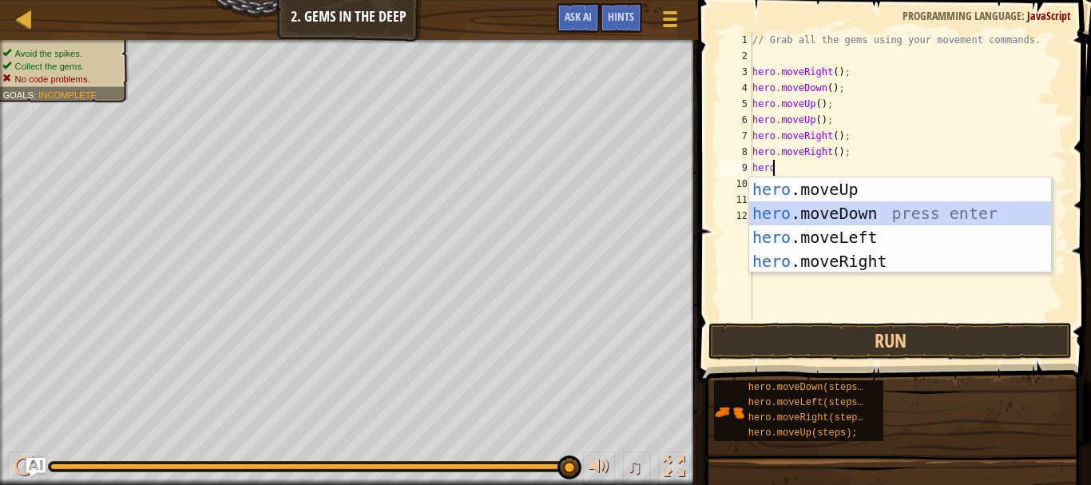
click at [814, 216] on div "hero .moveUp press enter hero .moveDown press enter hero .moveLeft press enter …" at bounding box center [900, 249] width 302 height 144
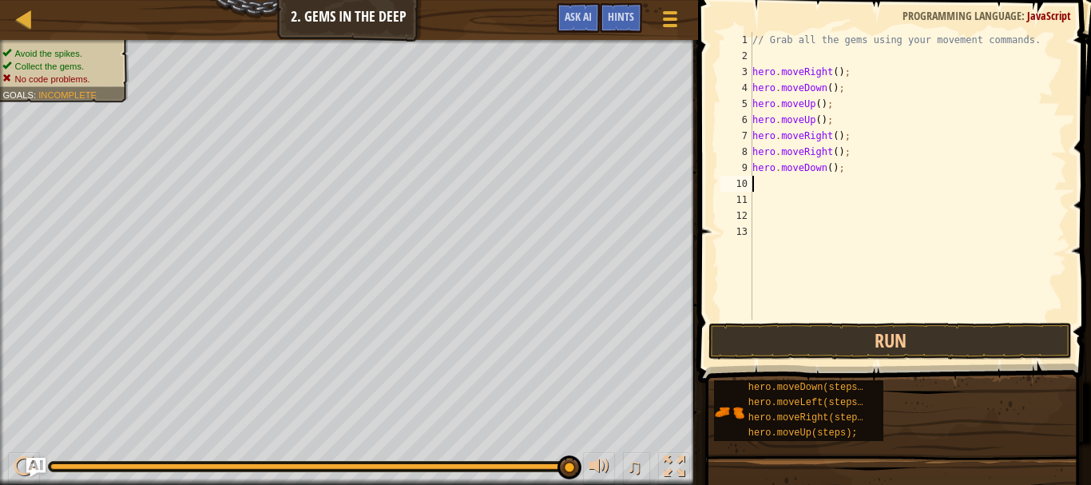
scroll to position [7, 0]
click at [833, 334] on button "Run" at bounding box center [889, 341] width 363 height 37
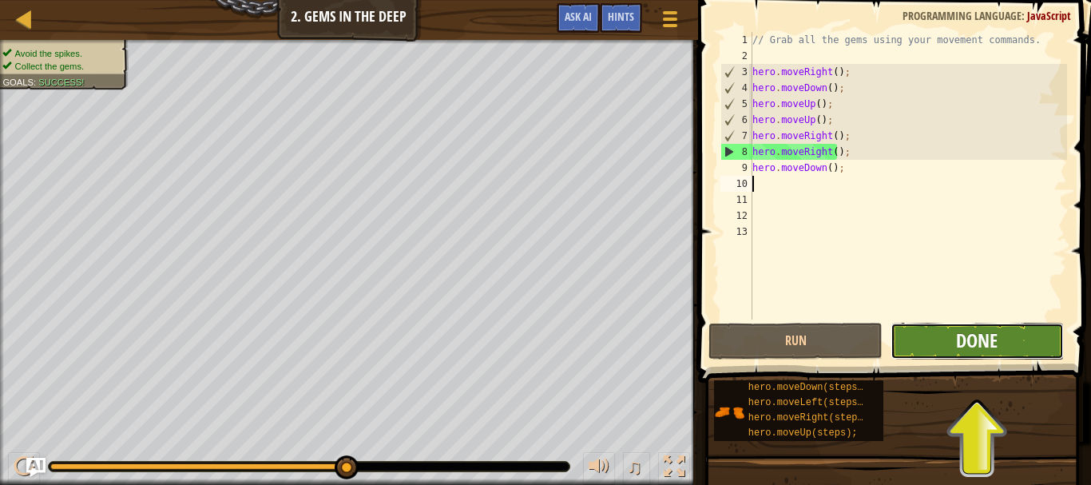
click at [969, 345] on span "Done" at bounding box center [977, 340] width 42 height 26
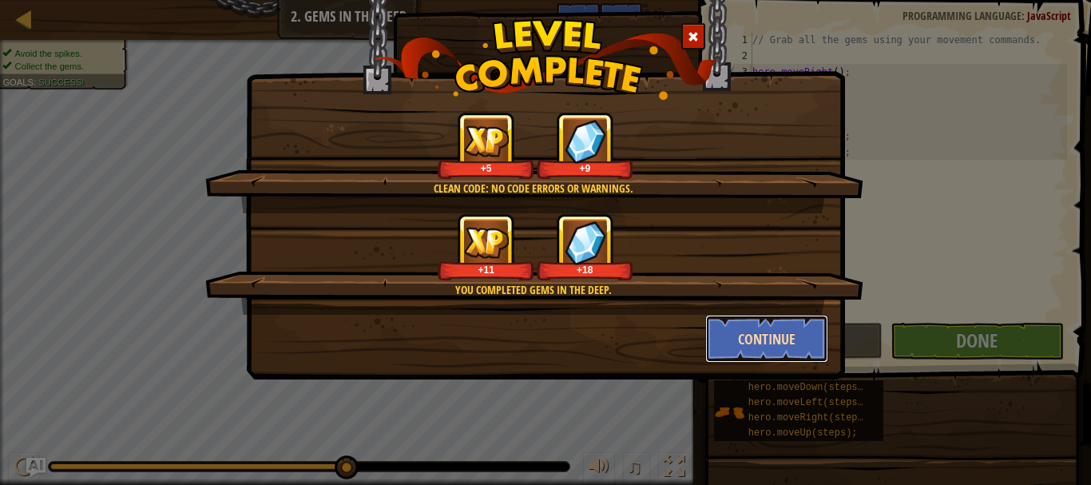
click at [777, 340] on button "Continue" at bounding box center [767, 339] width 124 height 48
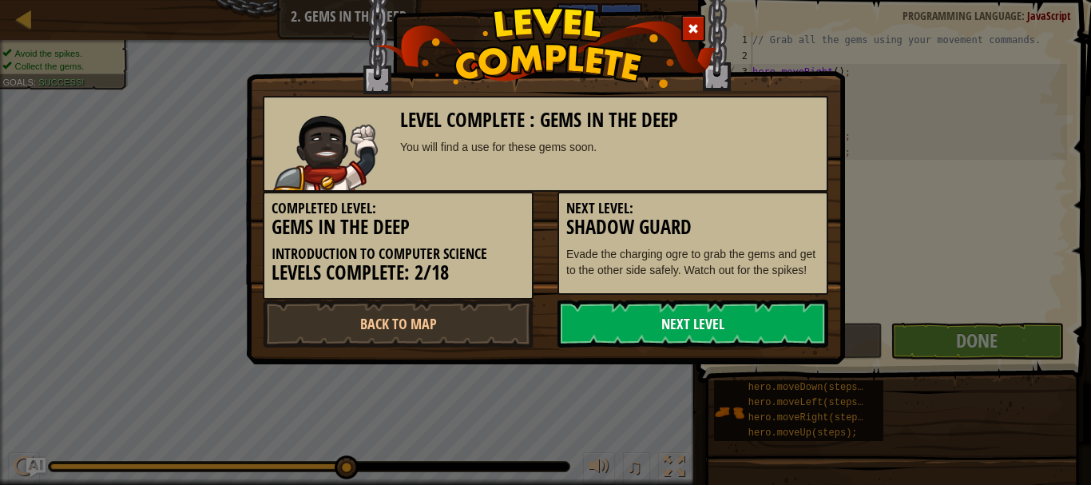
click at [723, 318] on link "Next Level" at bounding box center [692, 323] width 271 height 48
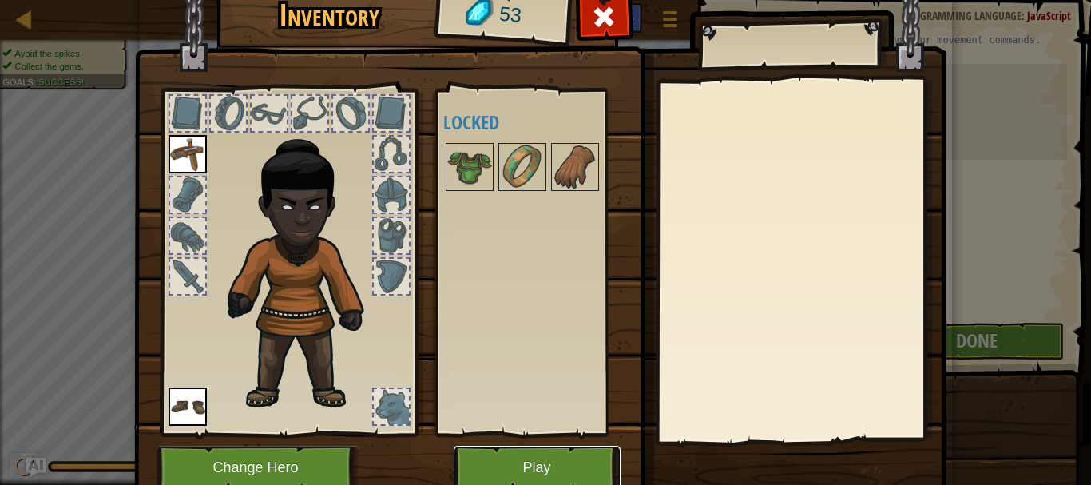
click at [501, 471] on button "Play" at bounding box center [537, 468] width 167 height 44
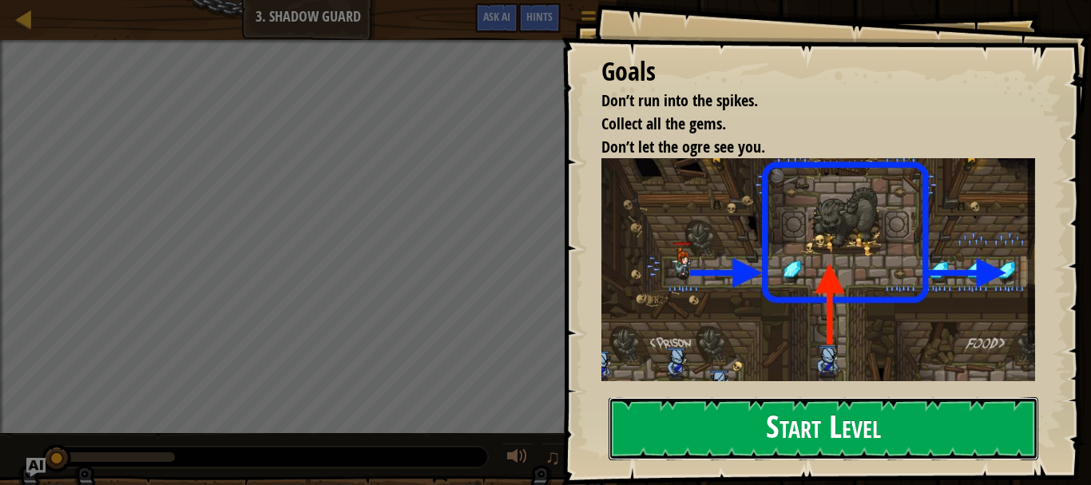
click at [644, 397] on button "Start Level" at bounding box center [823, 428] width 430 height 63
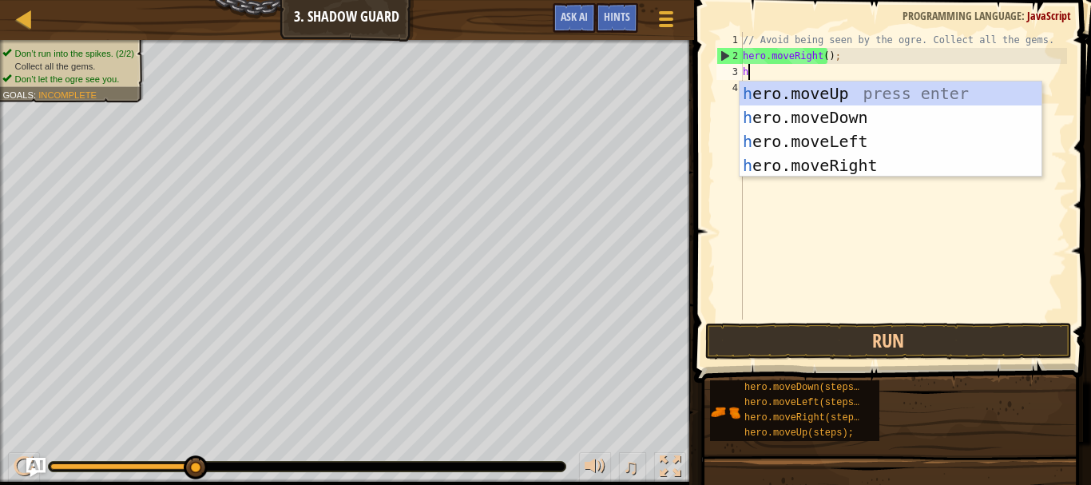
scroll to position [7, 0]
type textarea "he"
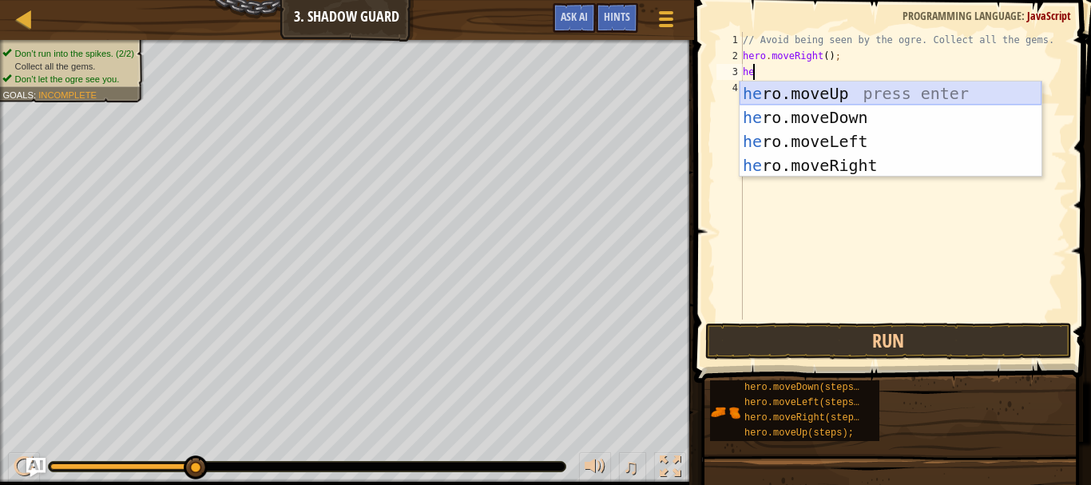
click at [808, 93] on div "he ro.moveUp press enter he ro.moveDown press enter he ro.moveLeft press enter …" at bounding box center [890, 153] width 302 height 144
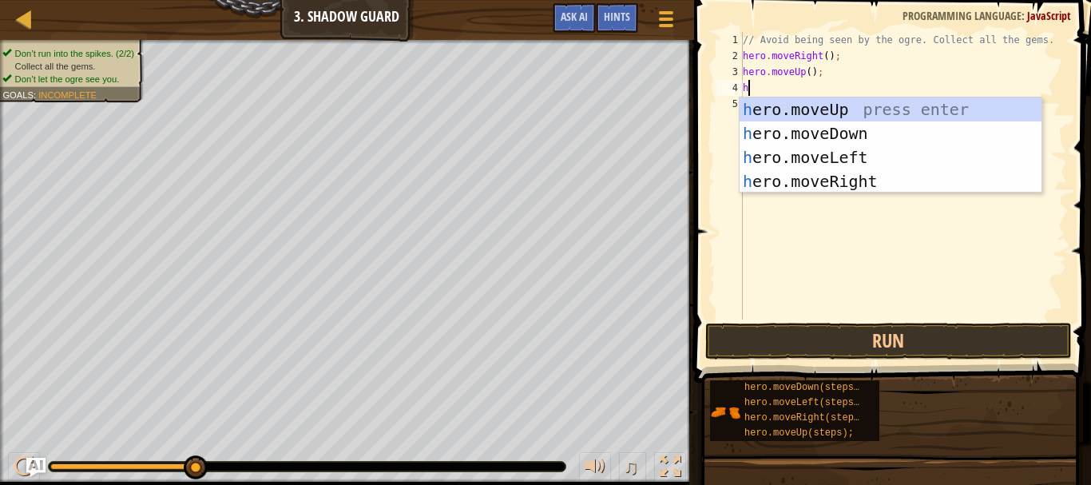
type textarea "he"
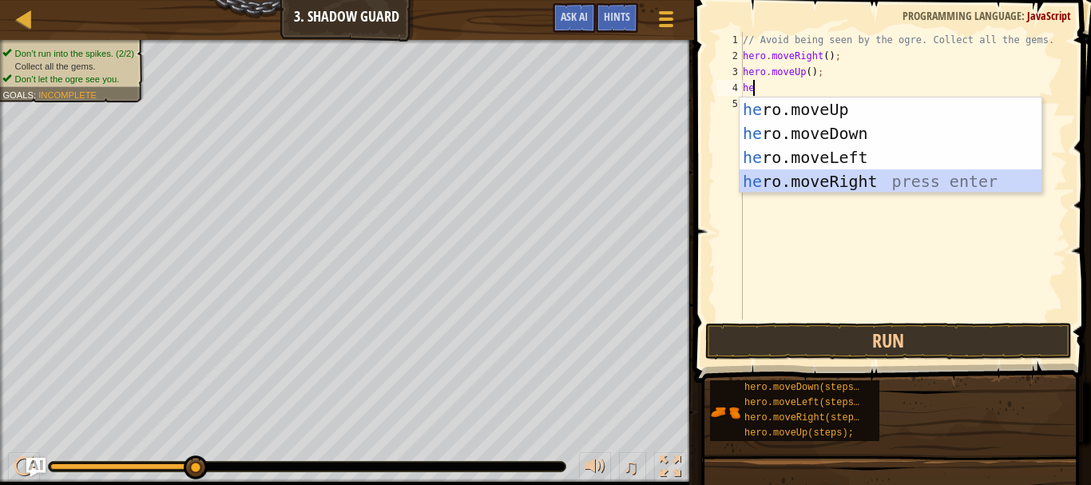
click at [797, 171] on div "he ro.moveUp press enter he ro.moveDown press enter he ro.moveLeft press enter …" at bounding box center [890, 169] width 302 height 144
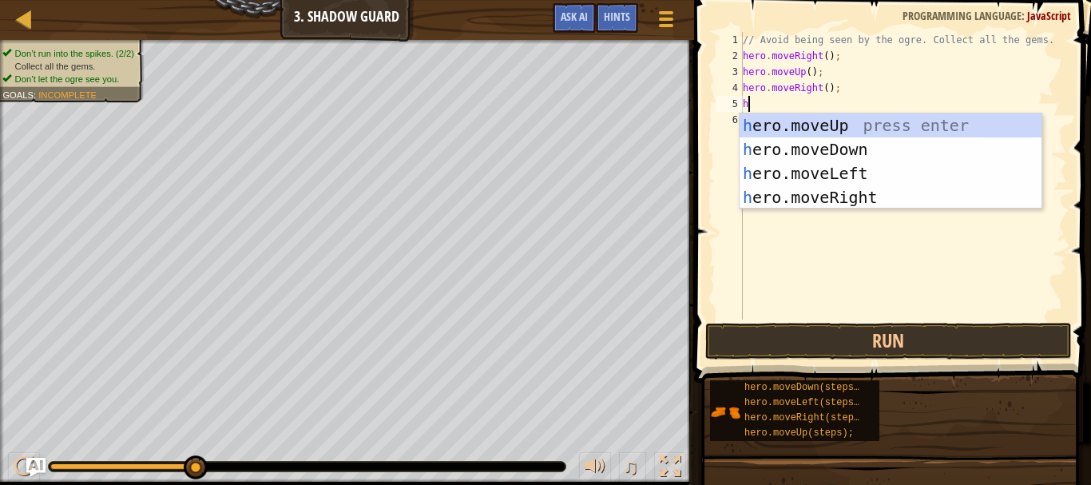
type textarea "he"
click at [794, 145] on div "he ro.moveUp press enter he ro.moveDown press enter he ro.moveLeft press enter …" at bounding box center [890, 185] width 302 height 144
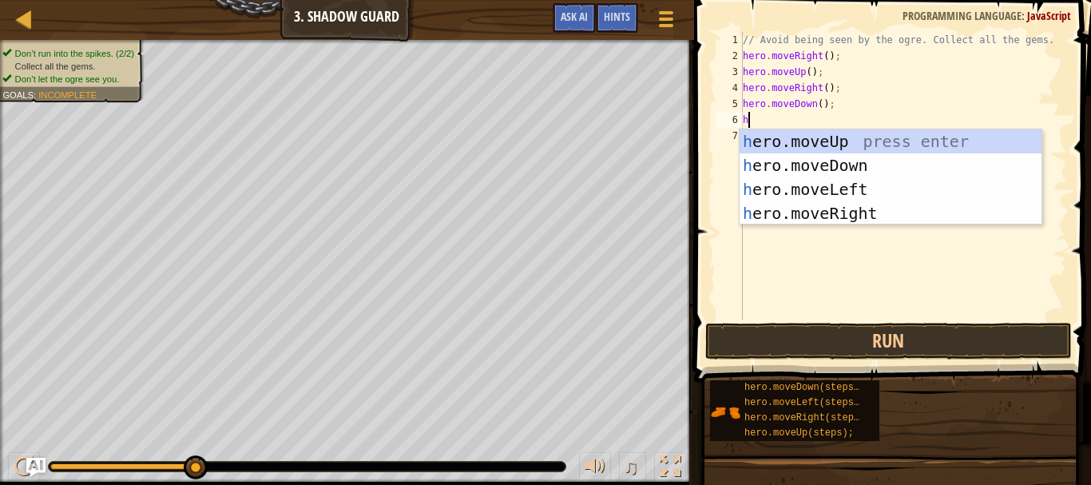
type textarea "her"
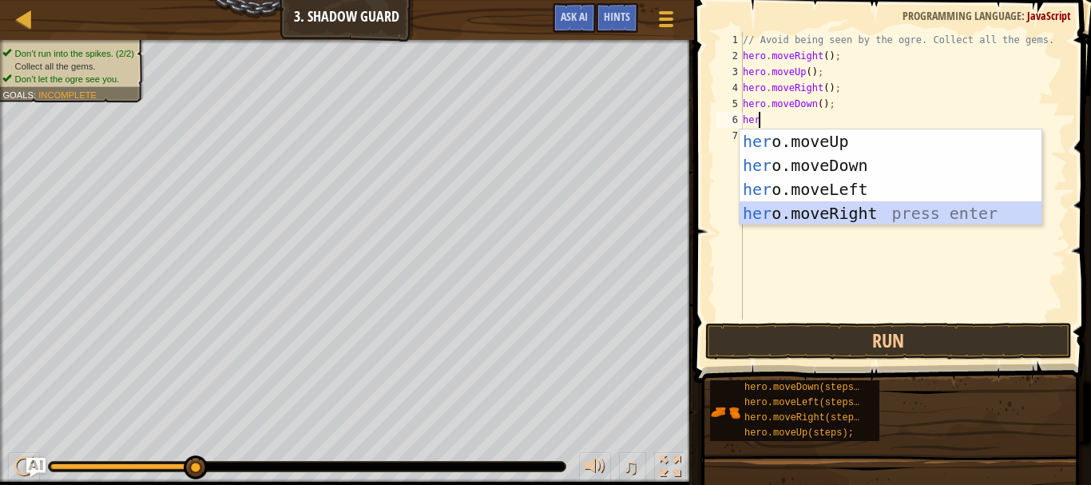
click at [825, 208] on div "her o.moveUp press enter her o.moveDown press enter her o.moveLeft press enter …" at bounding box center [890, 201] width 302 height 144
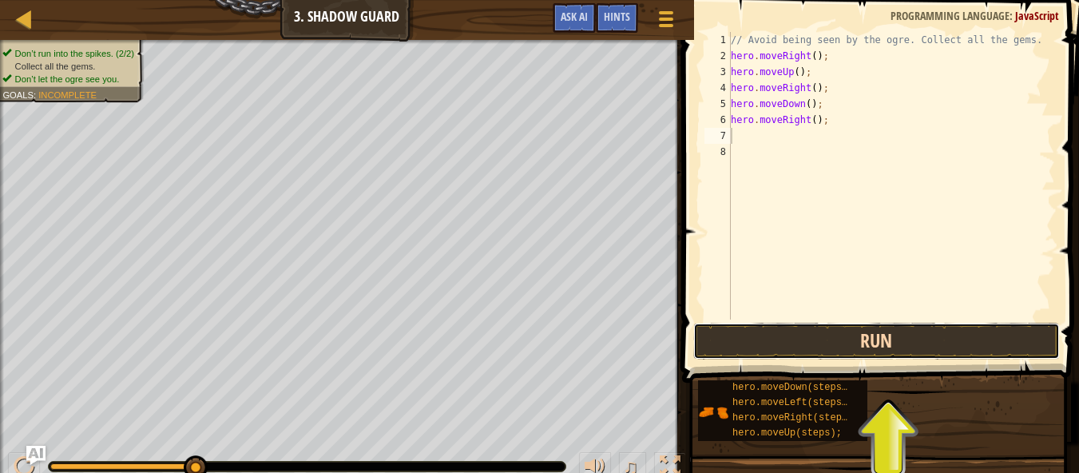
click at [822, 341] on button "Run" at bounding box center [876, 341] width 366 height 37
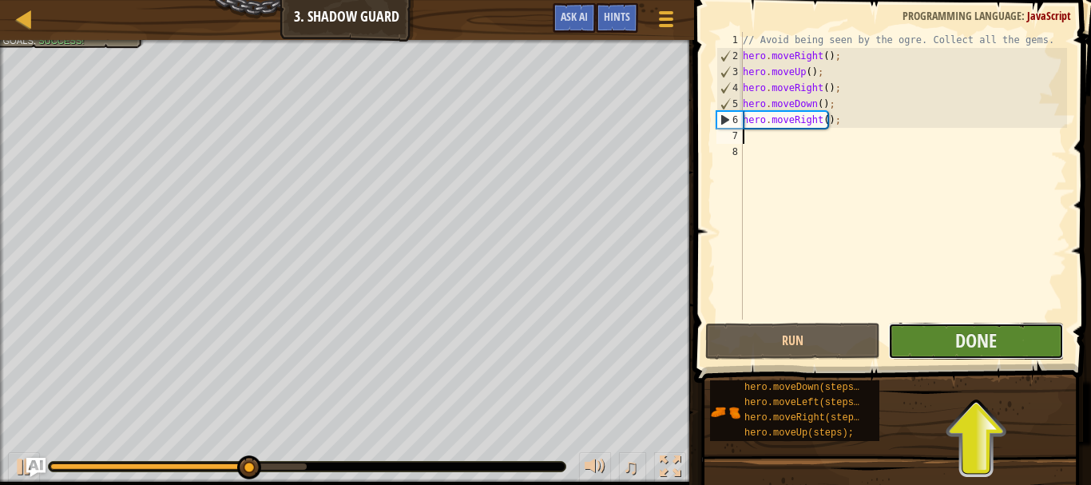
click at [922, 352] on button "Done" at bounding box center [975, 341] width 175 height 37
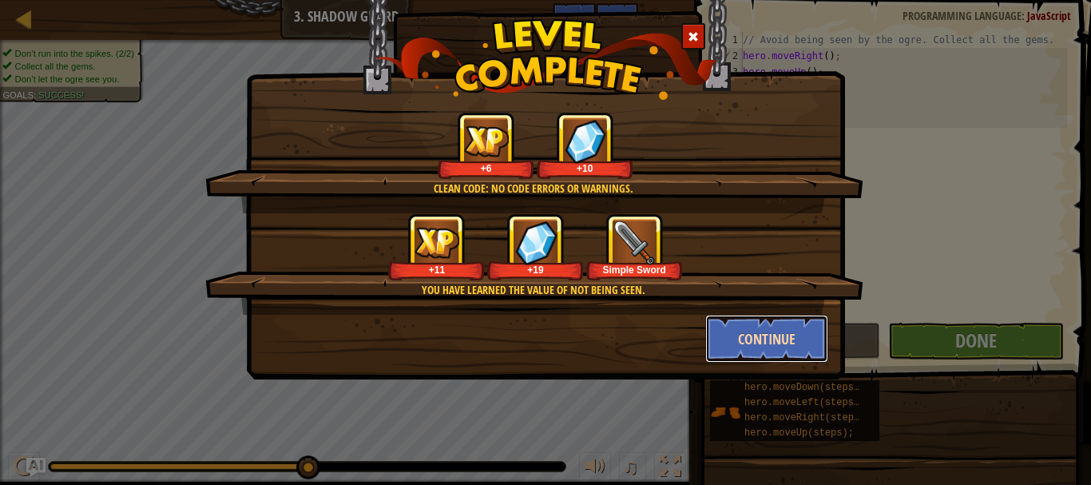
click at [794, 325] on button "Continue" at bounding box center [767, 339] width 124 height 48
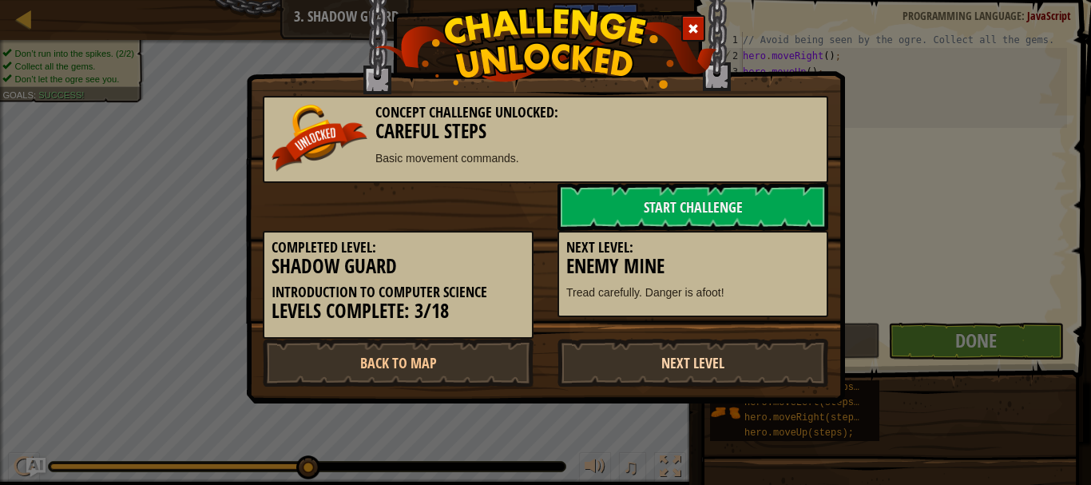
click at [651, 359] on link "Next Level" at bounding box center [692, 363] width 271 height 48
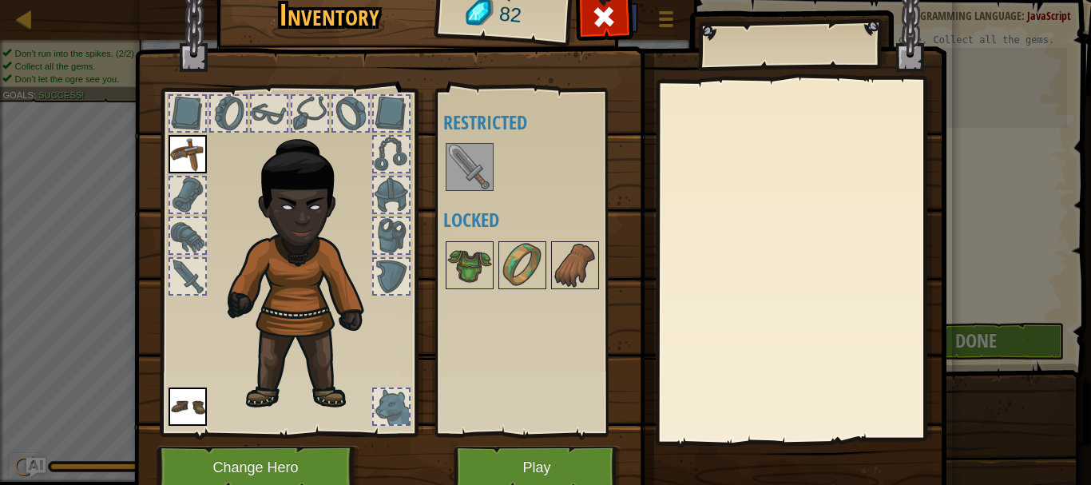
click at [461, 150] on img at bounding box center [469, 167] width 45 height 45
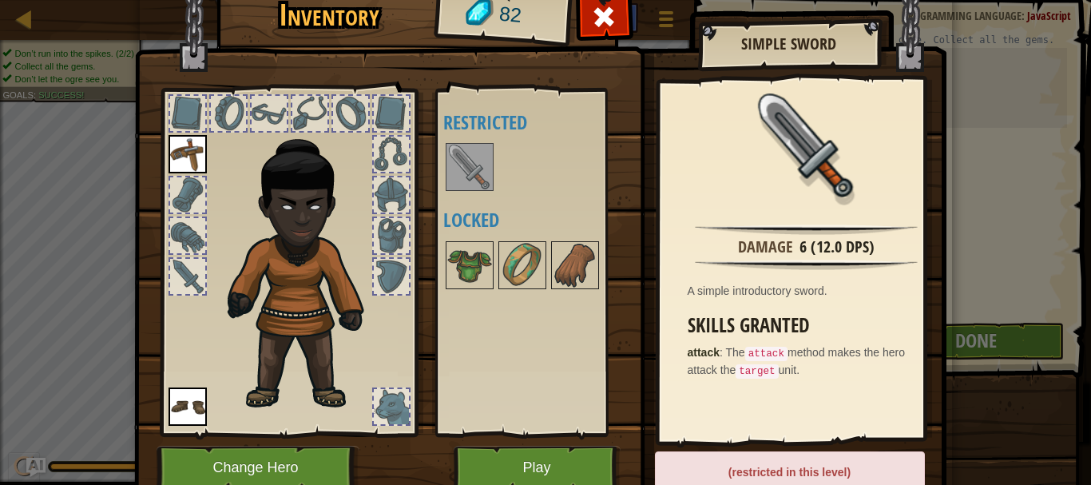
click at [462, 149] on img at bounding box center [469, 167] width 45 height 45
click at [464, 152] on img at bounding box center [469, 167] width 45 height 45
click at [505, 456] on button "Play" at bounding box center [537, 468] width 167 height 44
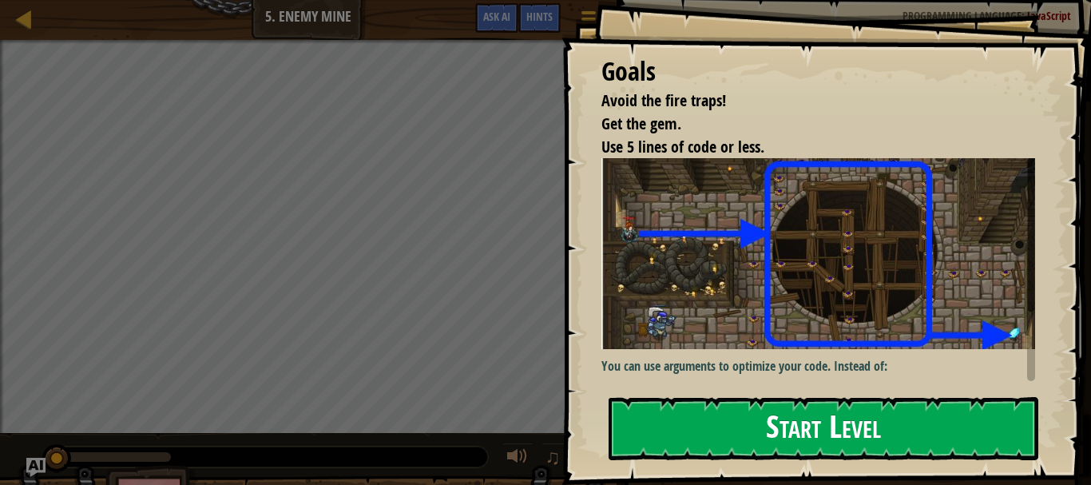
click at [723, 422] on button "Start Level" at bounding box center [823, 428] width 430 height 63
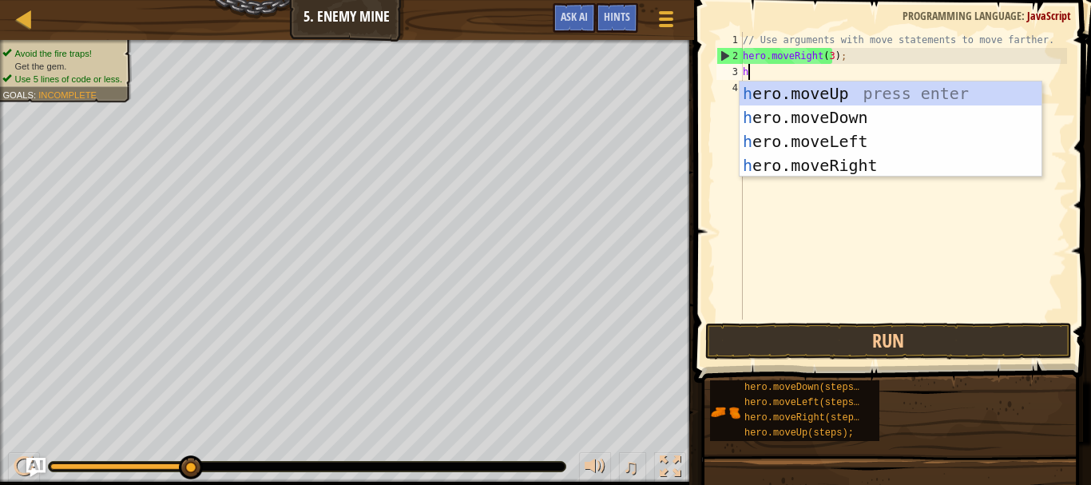
scroll to position [7, 0]
type textarea "hero"
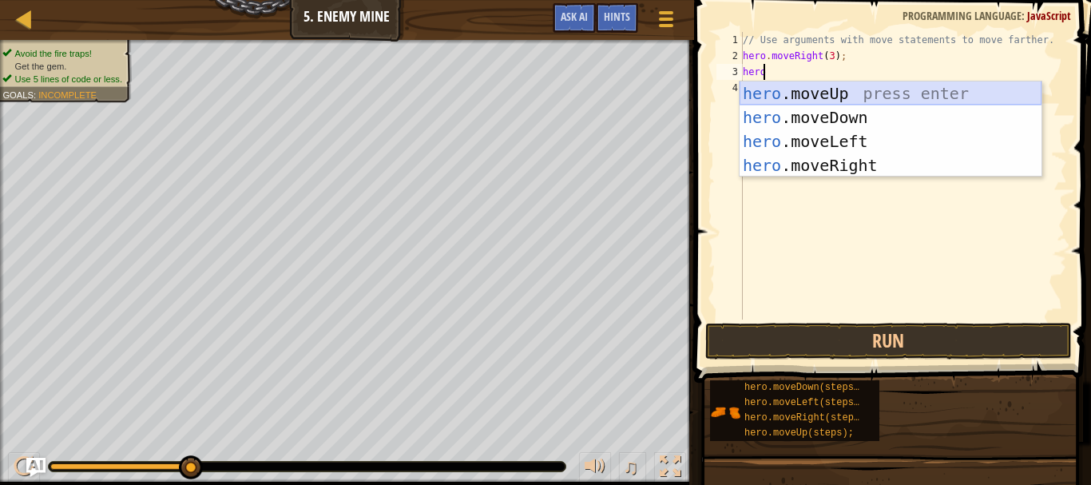
click at [792, 93] on div "hero .moveUp press enter hero .moveDown press enter hero .moveLeft press enter …" at bounding box center [890, 153] width 302 height 144
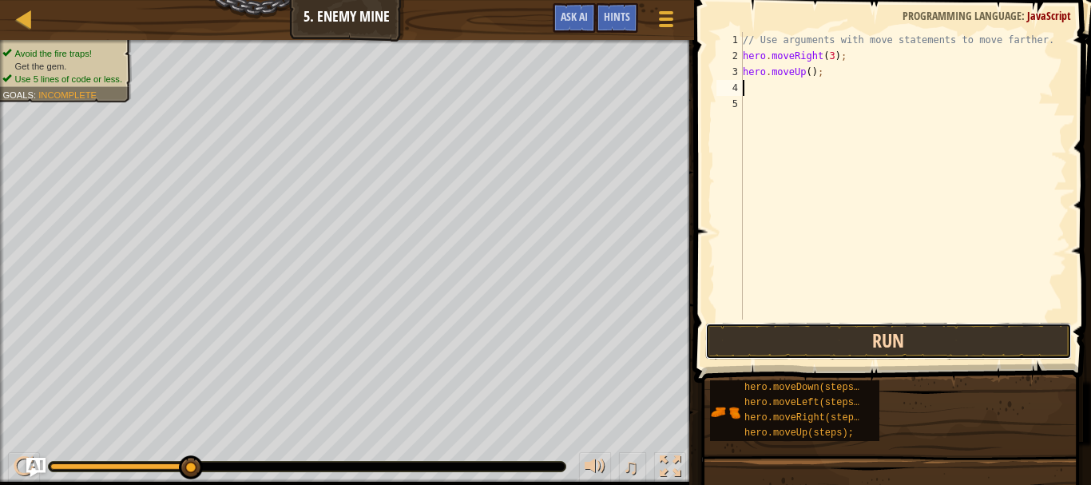
click at [810, 339] on button "Run" at bounding box center [888, 341] width 366 height 37
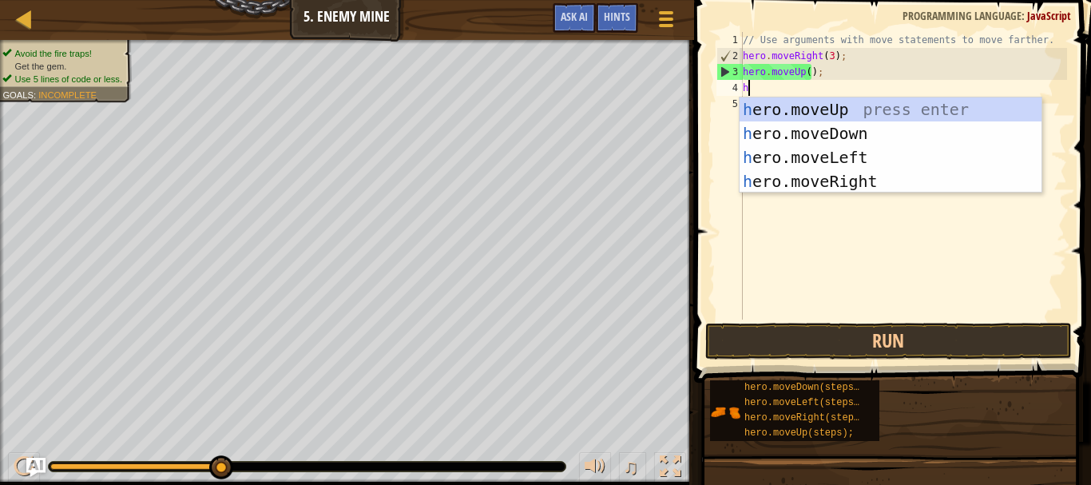
type textarea "he"
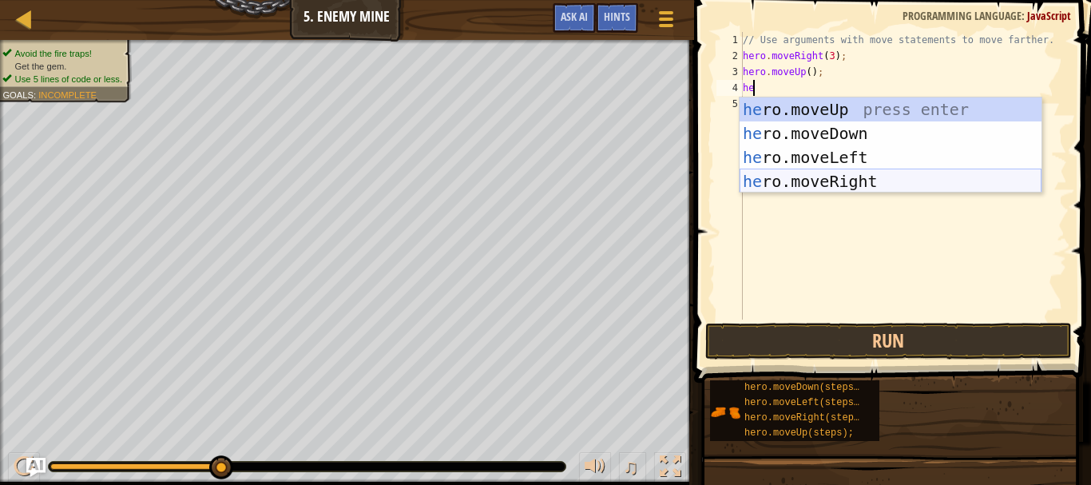
click at [862, 183] on div "he ro.moveUp press enter he ro.moveDown press enter he ro.moveLeft press enter …" at bounding box center [890, 169] width 302 height 144
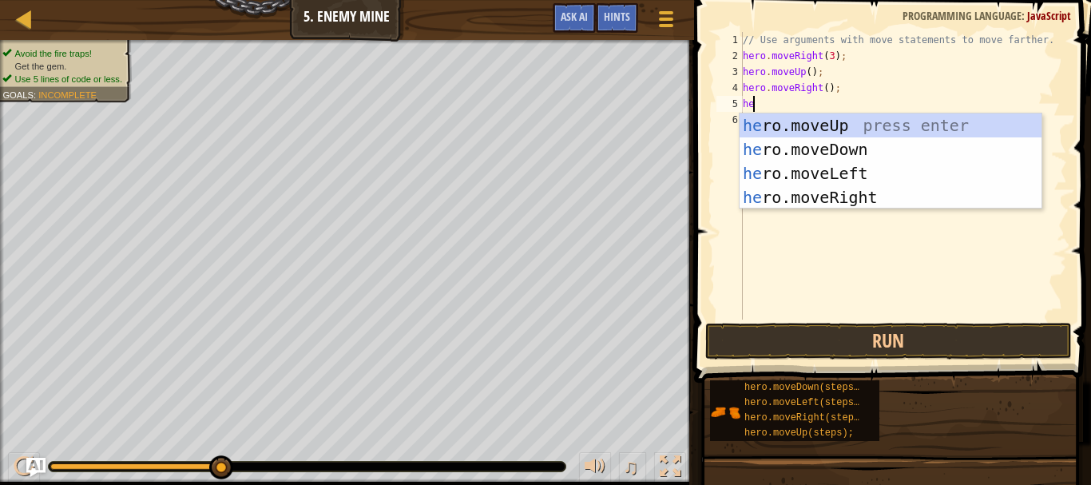
type textarea "her"
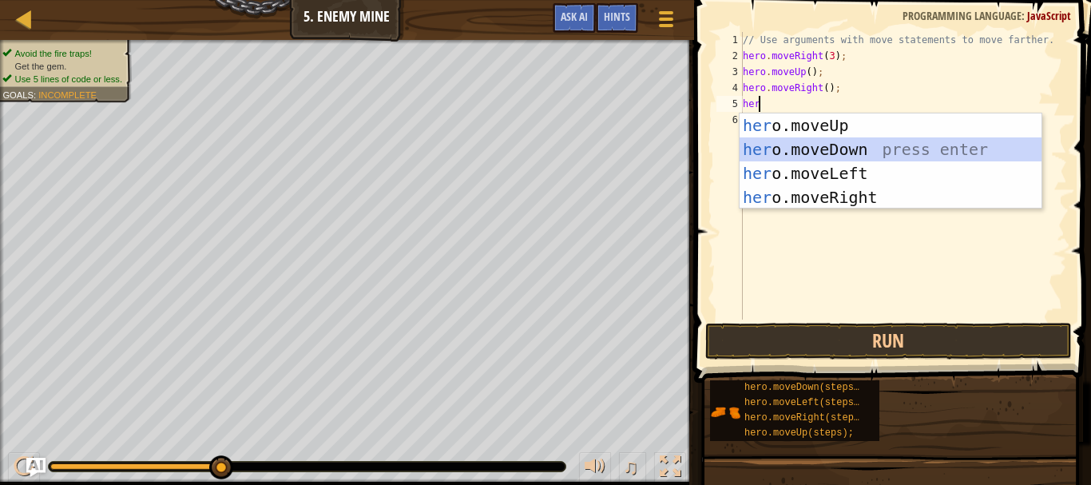
click at [809, 149] on div "her o.moveUp press enter her o.moveDown press enter her o.moveLeft press enter …" at bounding box center [890, 185] width 302 height 144
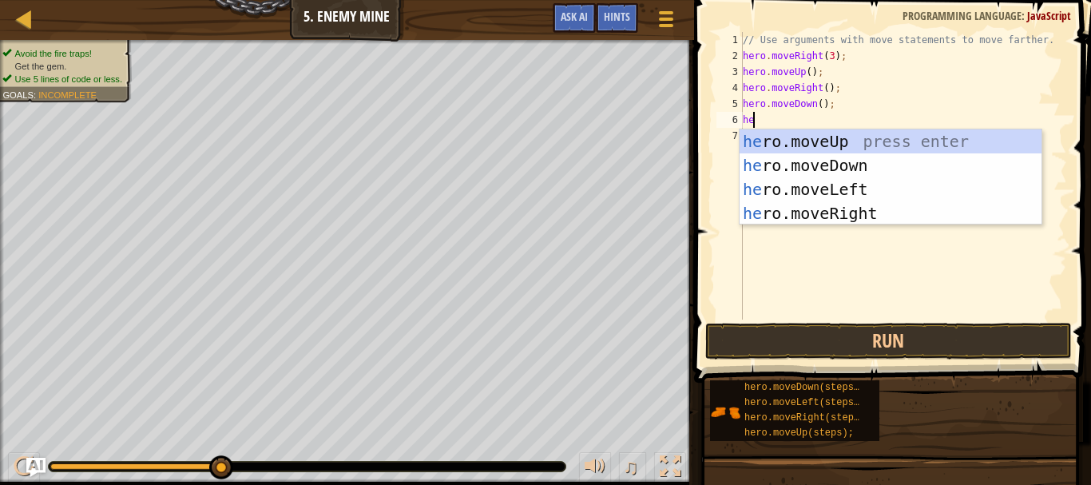
type textarea "hero"
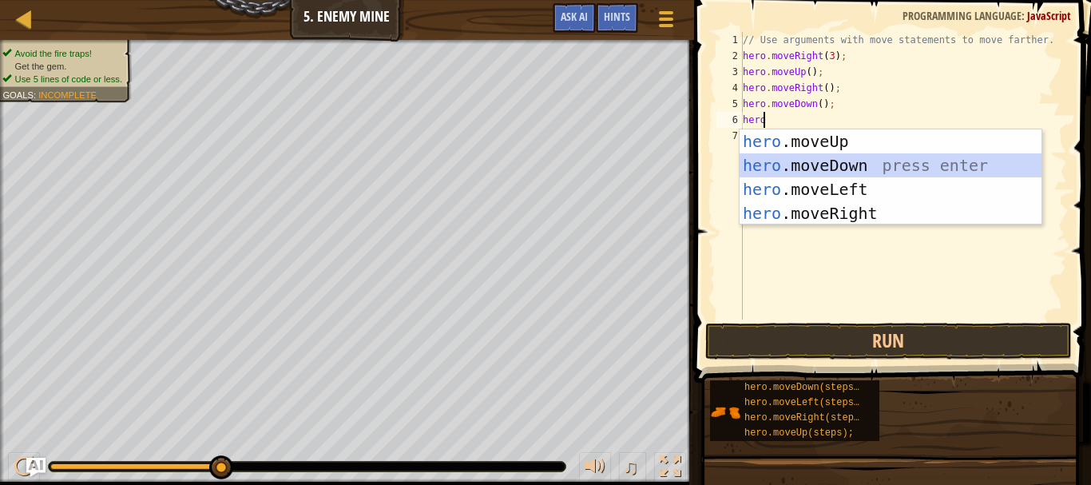
click at [797, 164] on div "hero .moveUp press enter hero .moveDown press enter hero .moveLeft press enter …" at bounding box center [890, 201] width 302 height 144
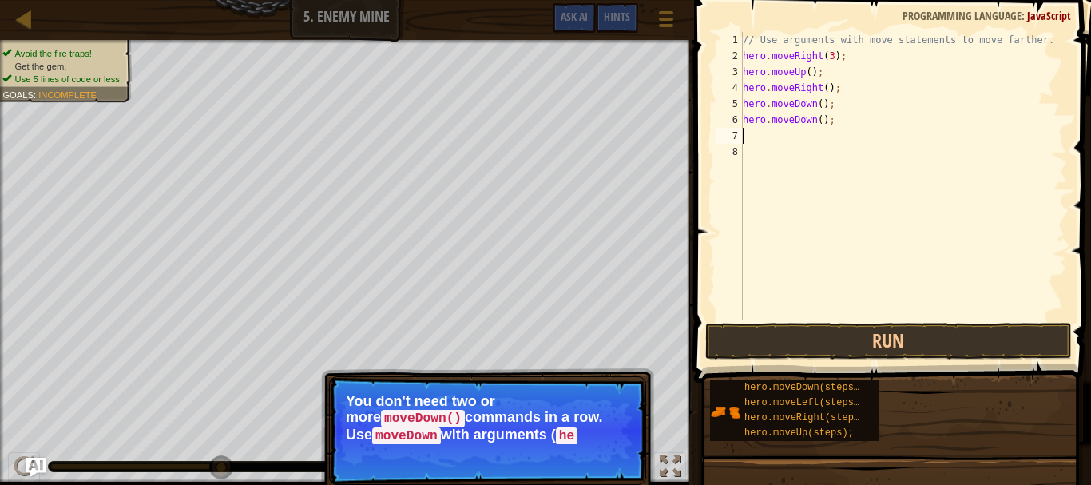
click at [826, 127] on div "// Use arguments with move statements to move farther. hero . moveRight ( 3 ) ;…" at bounding box center [902, 191] width 327 height 319
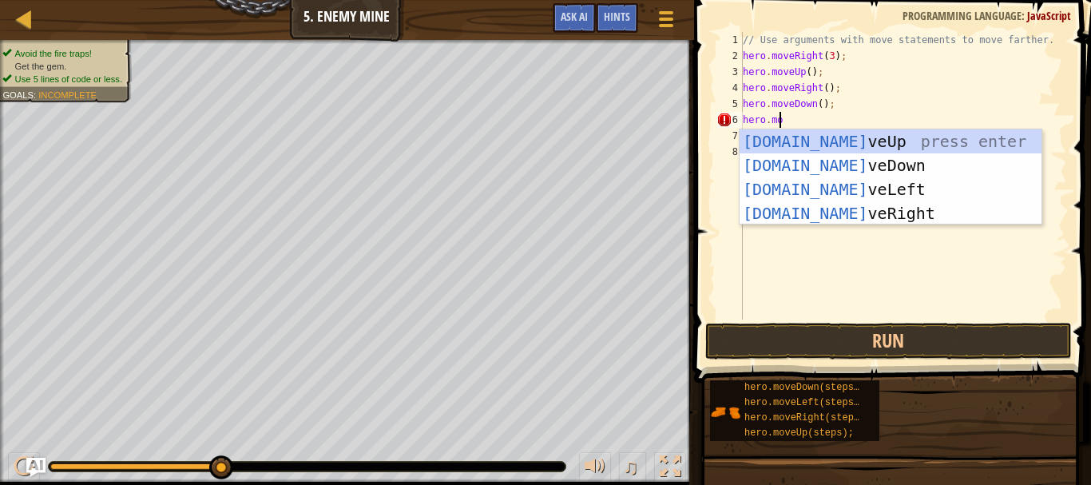
type textarea "hero.mov"
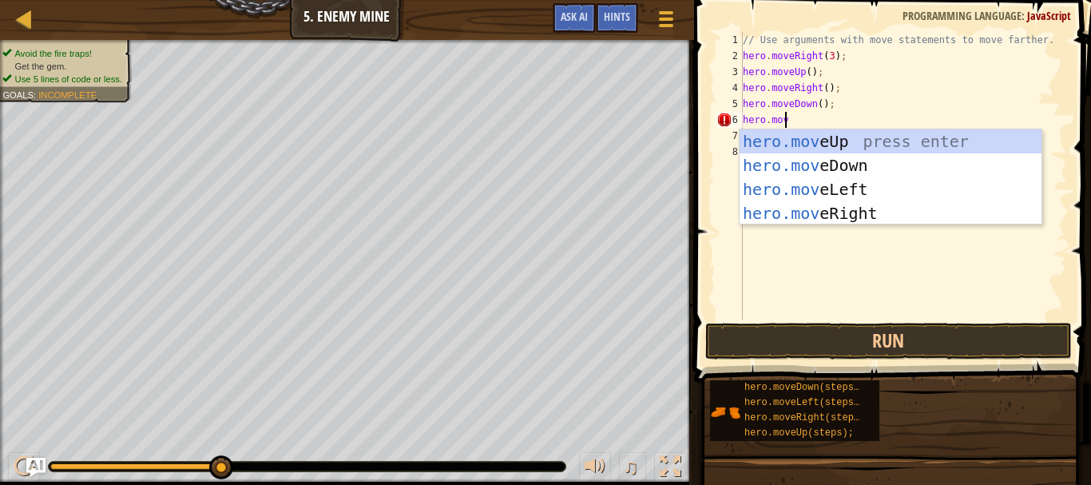
scroll to position [7, 2]
click at [828, 209] on div "hero.mov eUp press enter hero.mov eDown press enter hero.mov eLeft press enter …" at bounding box center [890, 201] width 302 height 144
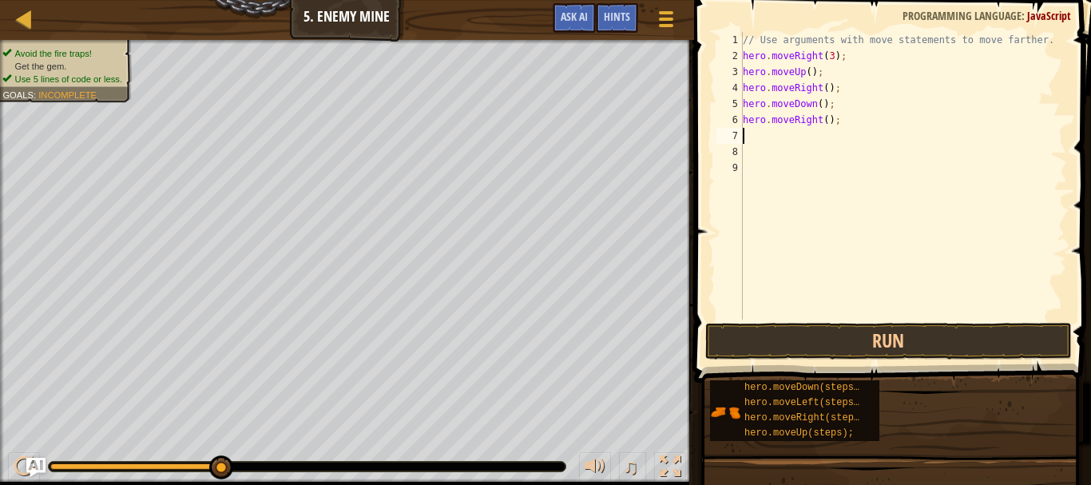
scroll to position [7, 0]
click at [798, 332] on button "Run" at bounding box center [888, 341] width 366 height 37
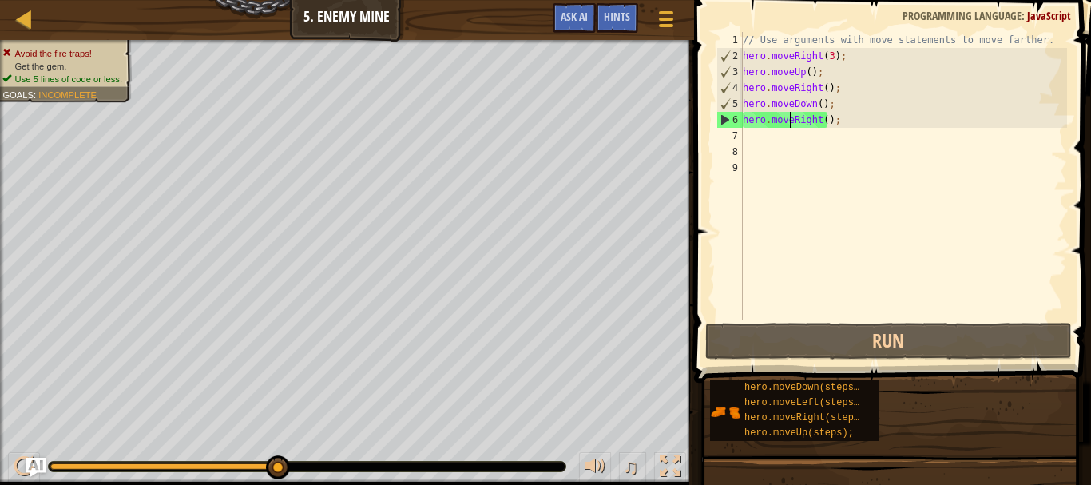
click at [791, 118] on div "// Use arguments with move statements to move farther. hero . moveRight ( 3 ) ;…" at bounding box center [902, 191] width 327 height 319
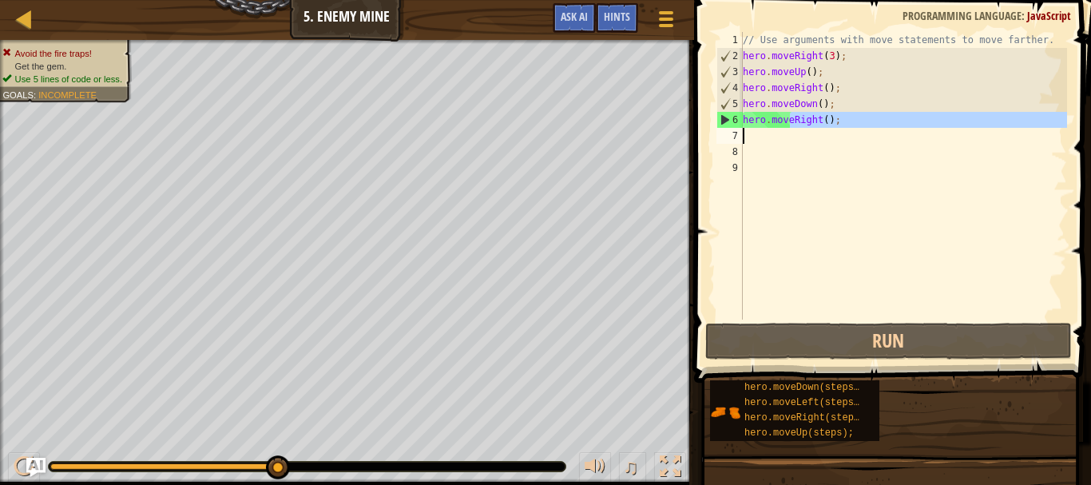
drag, startPoint x: 791, startPoint y: 118, endPoint x: 832, endPoint y: 127, distance: 41.7
click at [833, 128] on div "// Use arguments with move statements to move farther. hero . moveRight ( 3 ) ;…" at bounding box center [902, 191] width 327 height 319
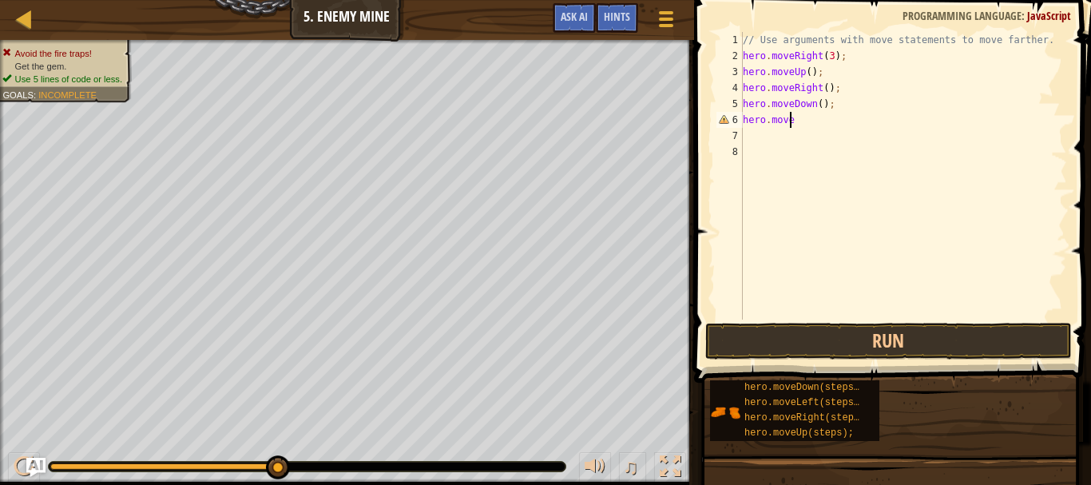
click at [707, 83] on span at bounding box center [894, 169] width 410 height 430
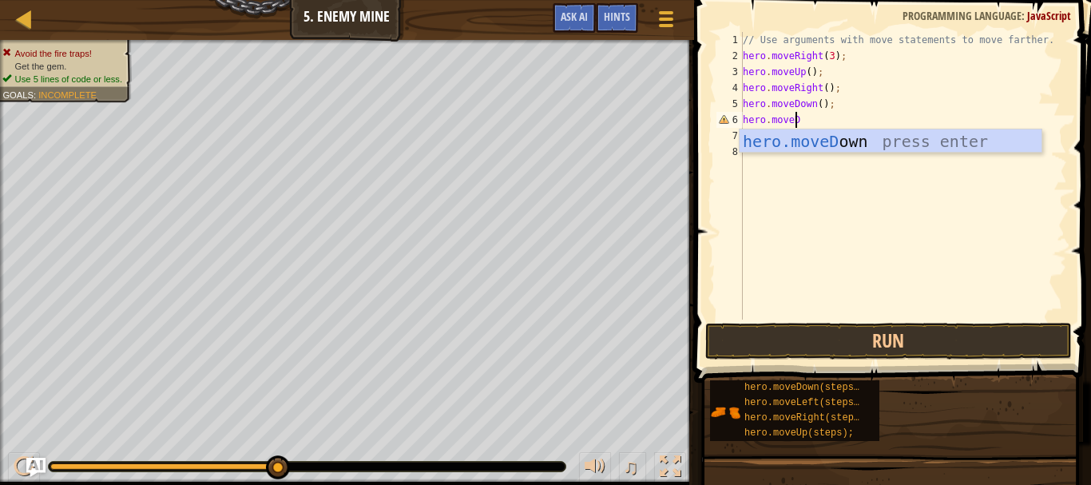
type textarea "hero.moveDo"
click at [812, 145] on div "hero.moveDo wn press enter" at bounding box center [890, 165] width 302 height 72
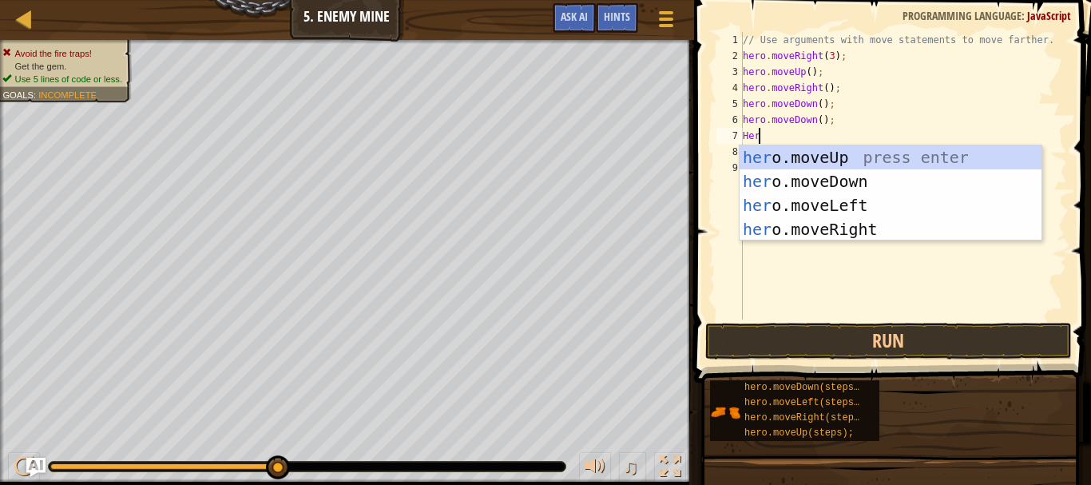
type textarea "Hero"
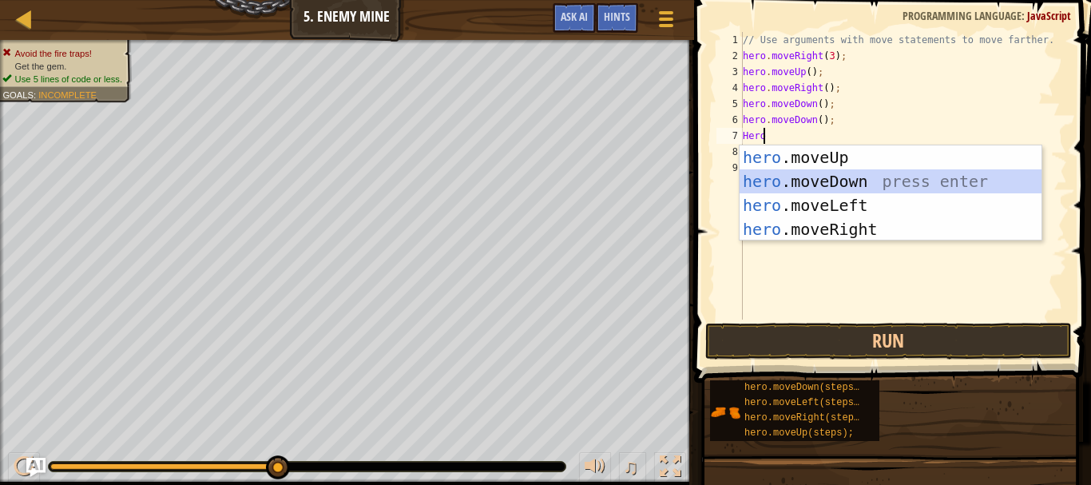
click at [822, 172] on div "hero .moveUp press enter hero .moveDown press enter hero .moveLeft press enter …" at bounding box center [890, 217] width 302 height 144
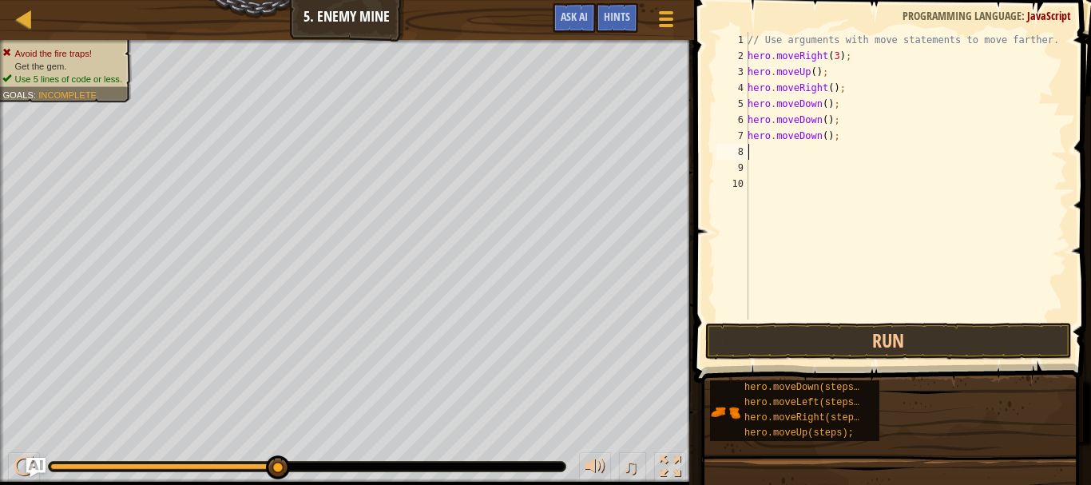
scroll to position [7, 0]
type textarea "he"
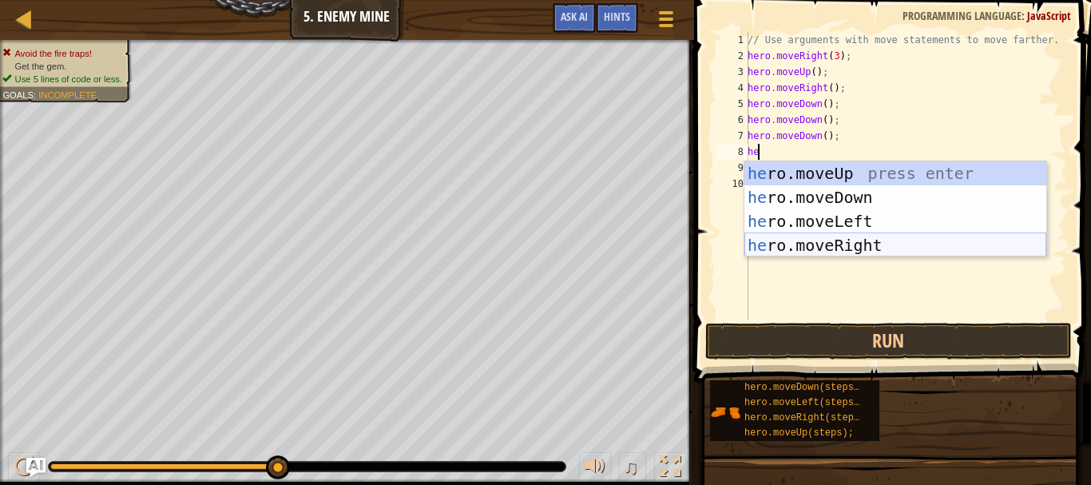
click at [805, 241] on div "he ro.moveUp press enter he ro.moveDown press enter he ro.moveLeft press enter …" at bounding box center [895, 233] width 302 height 144
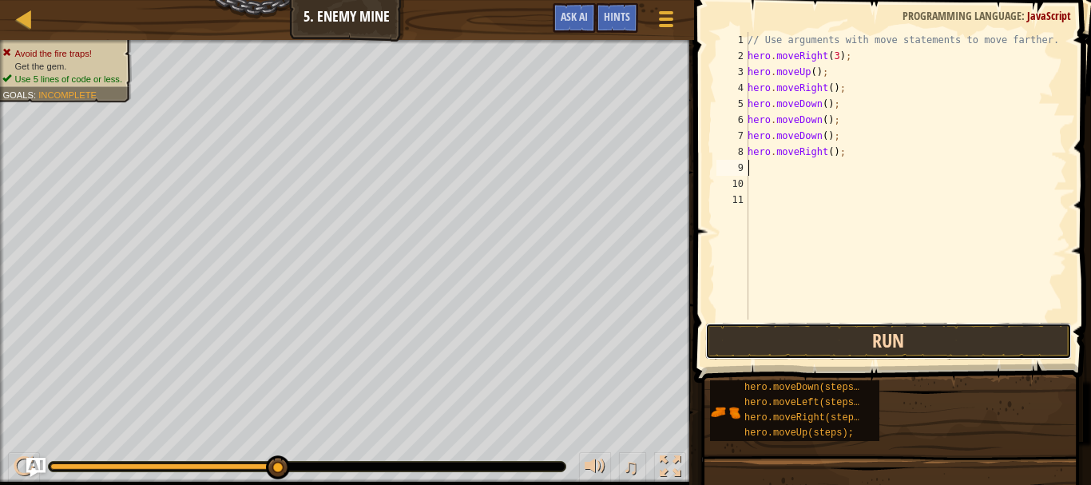
click at [798, 335] on button "Run" at bounding box center [888, 341] width 366 height 37
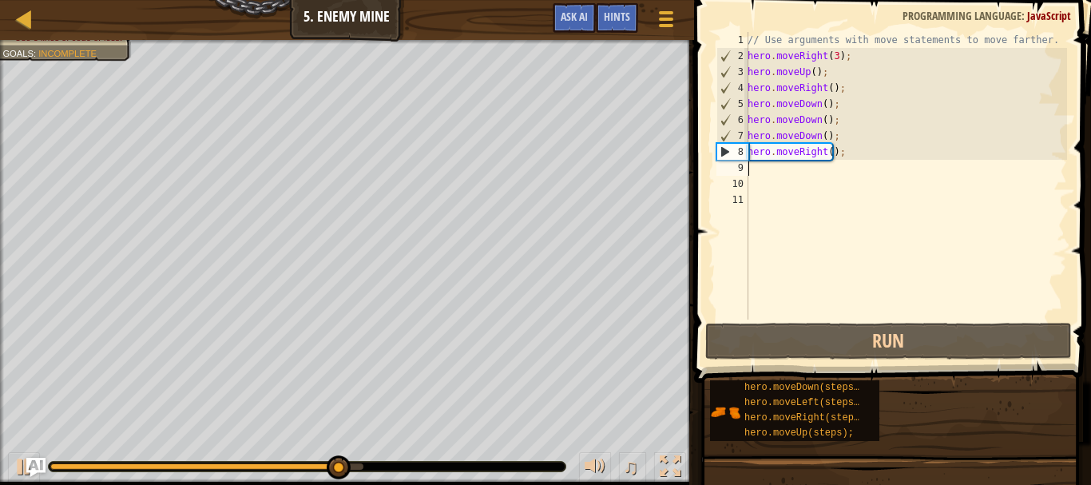
type textarea "he"
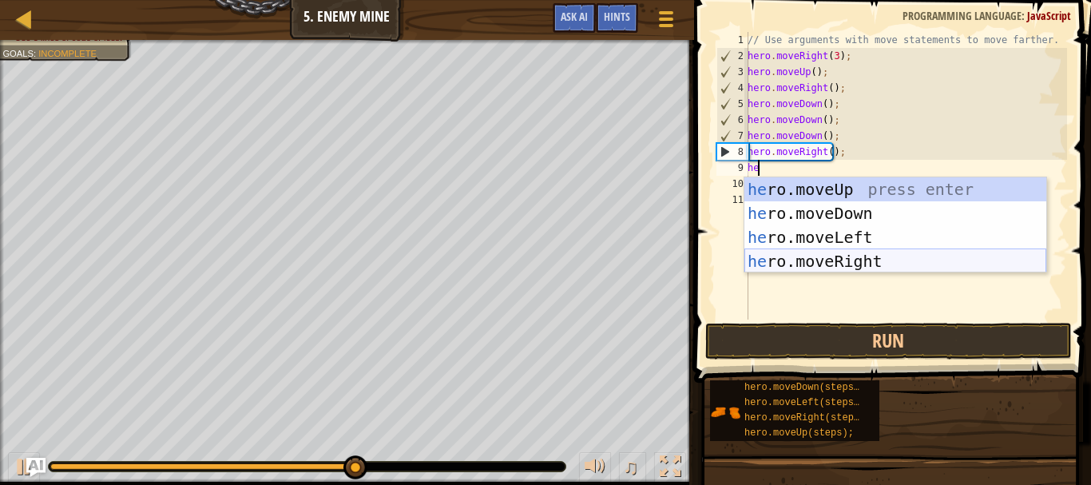
click at [851, 263] on div "he ro.moveUp press enter he ro.moveDown press enter he ro.moveLeft press enter …" at bounding box center [895, 249] width 302 height 144
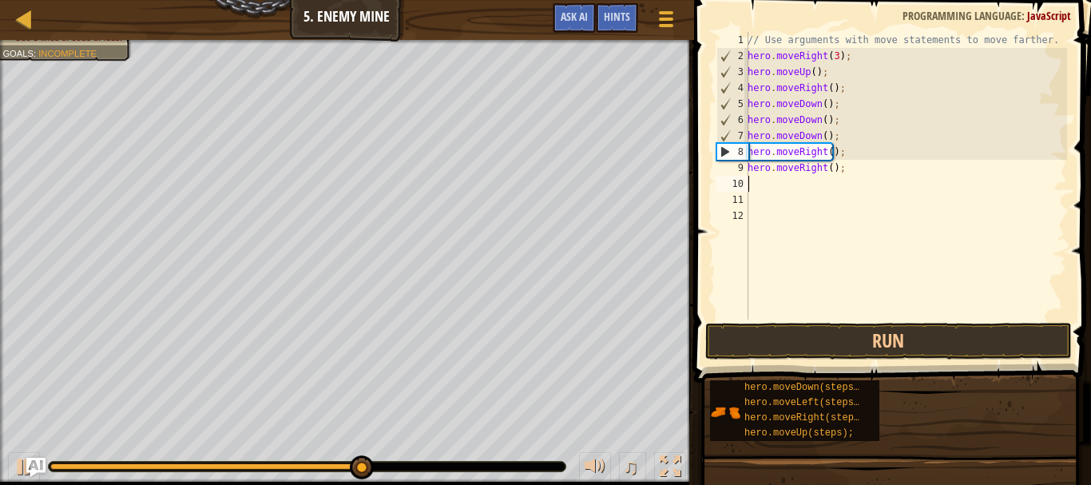
click at [824, 322] on span at bounding box center [894, 169] width 410 height 430
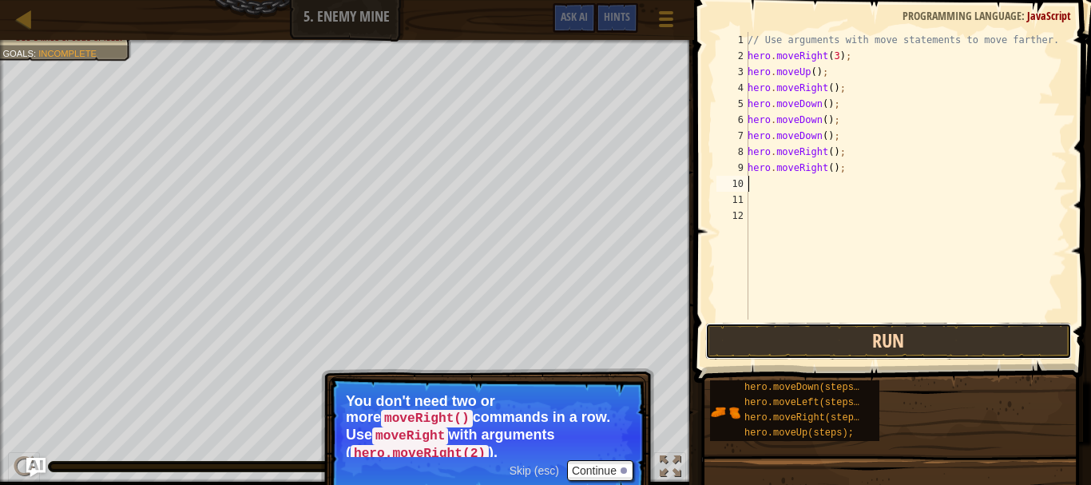
click at [879, 340] on button "Run" at bounding box center [888, 341] width 366 height 37
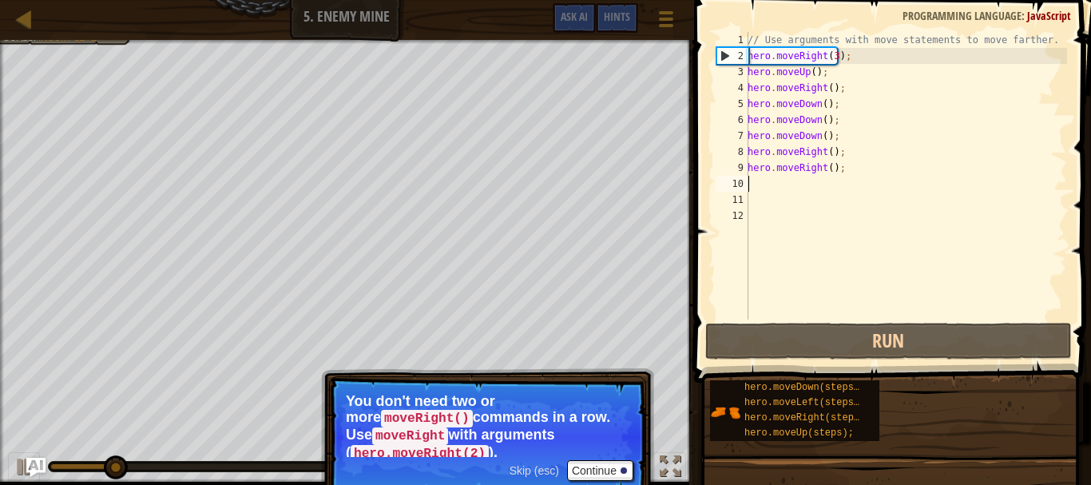
click at [818, 55] on div "// Use arguments with move statements to move farther. hero . moveRight ( 3 ) ;…" at bounding box center [905, 191] width 323 height 319
type textarea "hero.moveRight(3);"
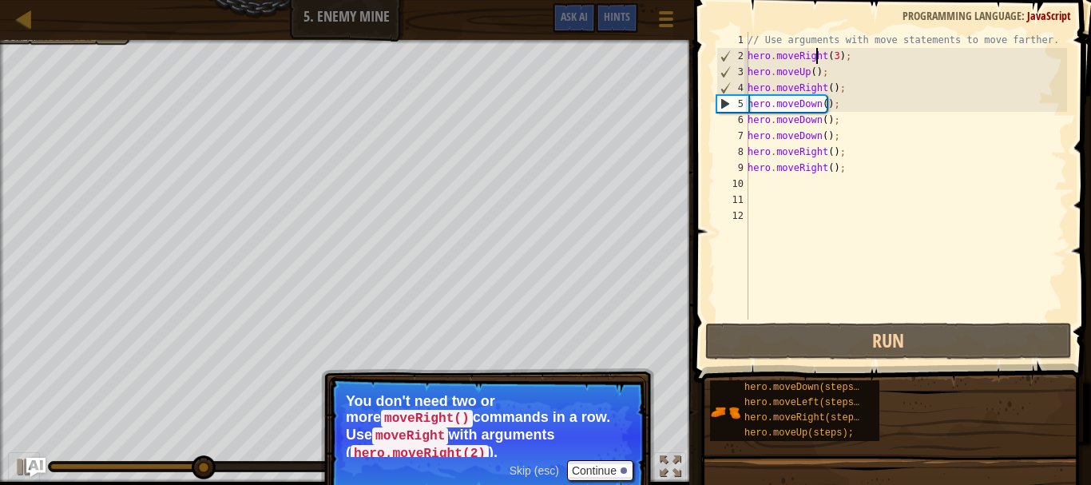
click at [605, 439] on p "You don't need two or more moveRight() commands in a row. Use moveRight with ar…" at bounding box center [487, 425] width 283 height 64
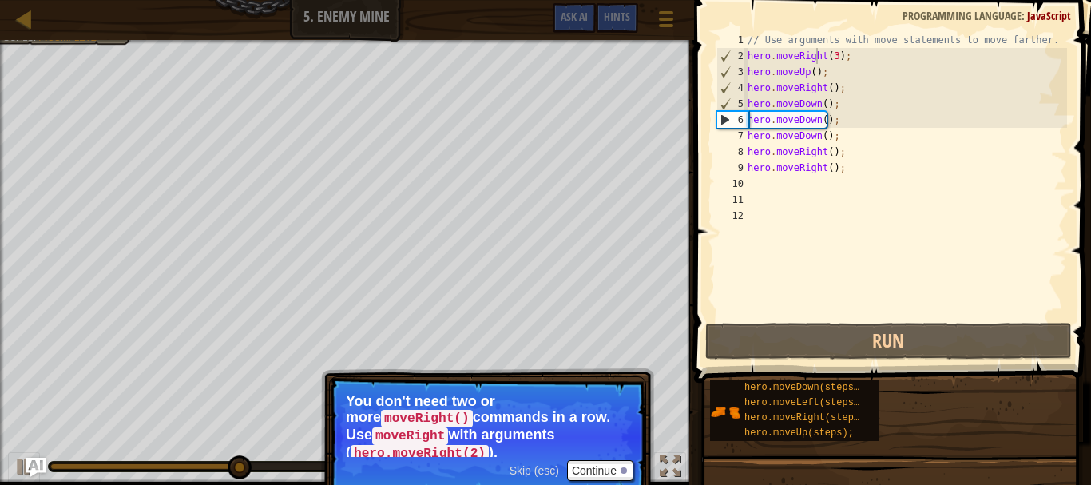
click at [533, 464] on span "Skip (esc)" at bounding box center [534, 470] width 50 height 13
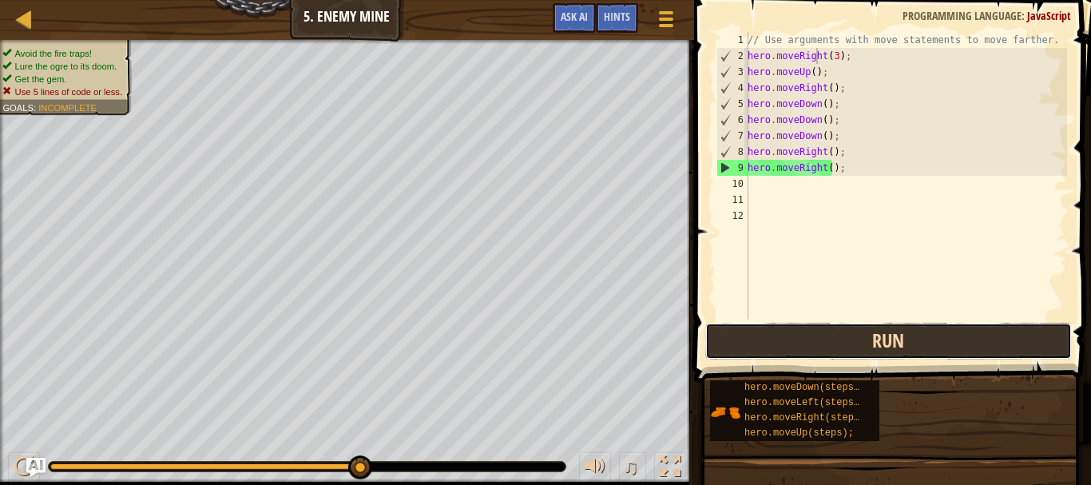
click at [828, 342] on button "Run" at bounding box center [888, 341] width 366 height 37
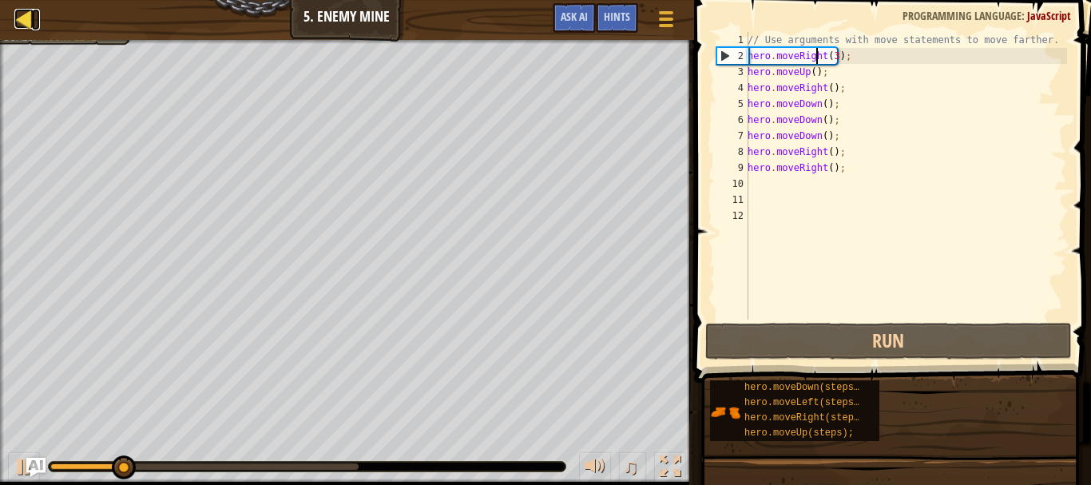
click at [23, 22] on div at bounding box center [24, 19] width 20 height 20
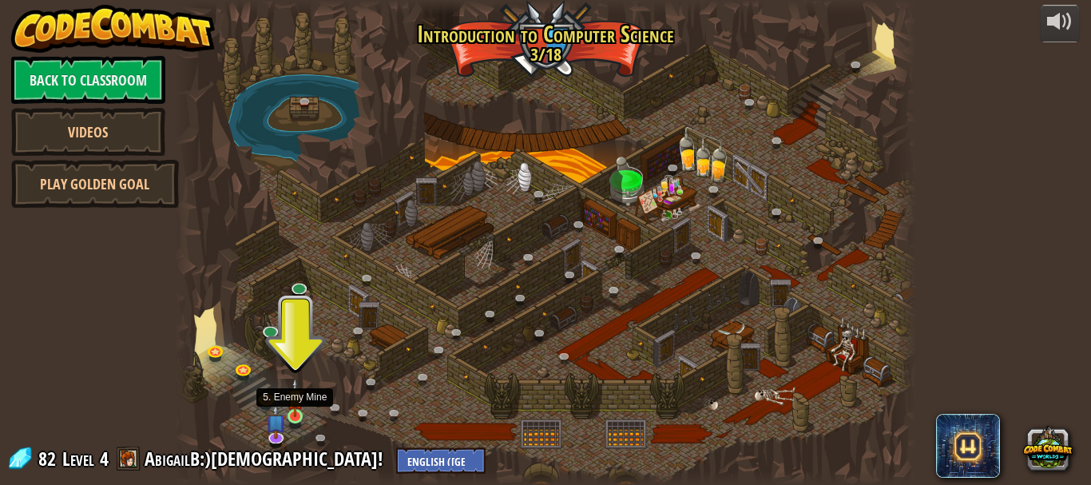
click at [298, 413] on img at bounding box center [295, 397] width 17 height 39
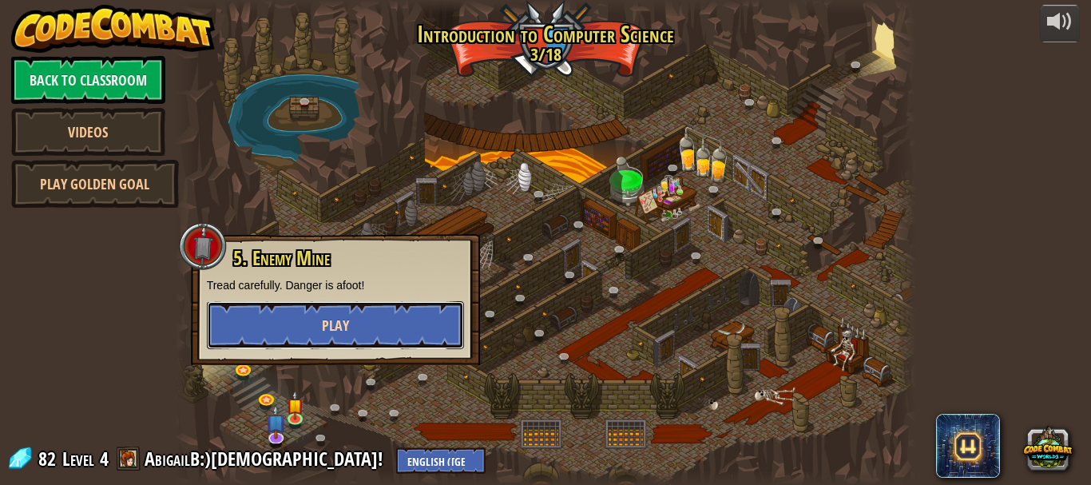
click at [311, 332] on button "Play" at bounding box center [335, 325] width 257 height 48
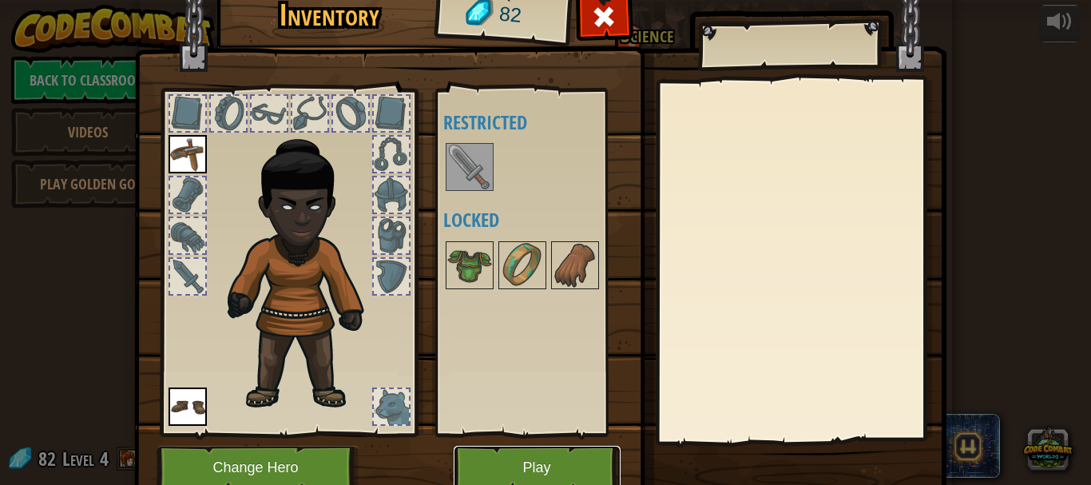
click at [559, 475] on button "Play" at bounding box center [537, 468] width 167 height 44
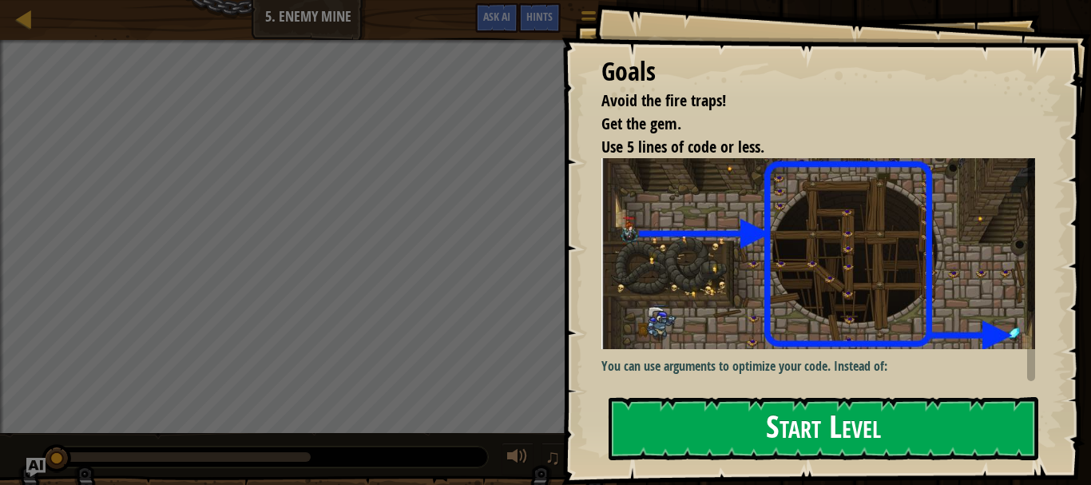
click at [835, 433] on button "Start Level" at bounding box center [823, 428] width 430 height 63
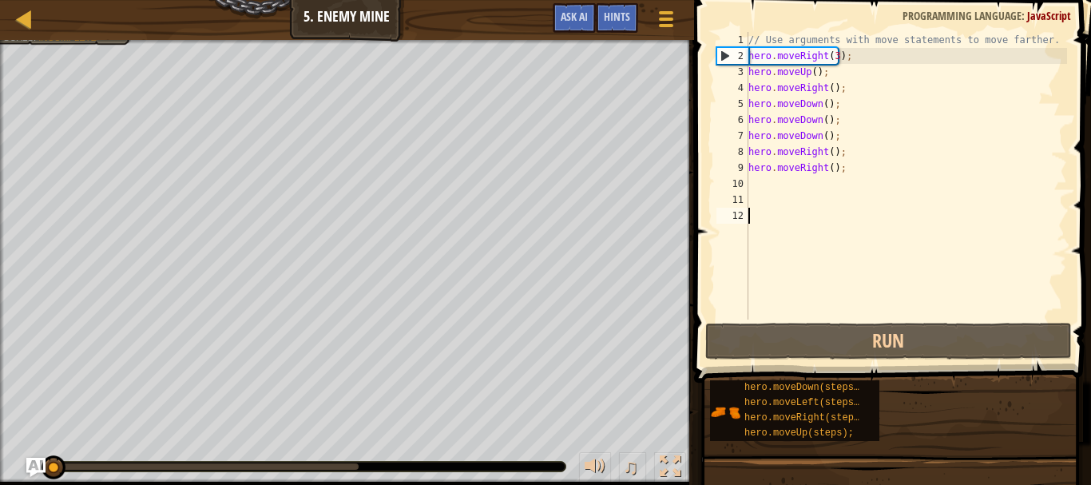
click at [823, 173] on div "// Use arguments with move statements to move farther. hero . moveRight ( 3 ) ;…" at bounding box center [906, 191] width 322 height 319
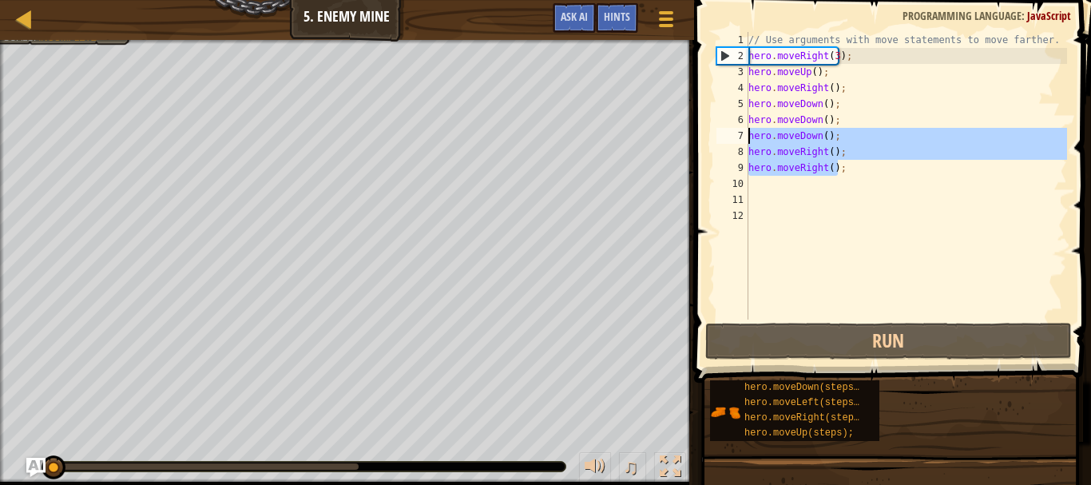
drag, startPoint x: 843, startPoint y: 169, endPoint x: 750, endPoint y: 137, distance: 99.0
click at [750, 137] on div "// Use arguments with move statements to move farther. hero . moveRight ( 3 ) ;…" at bounding box center [906, 191] width 322 height 319
type textarea "hero.moveDown(); hero.moveRight();"
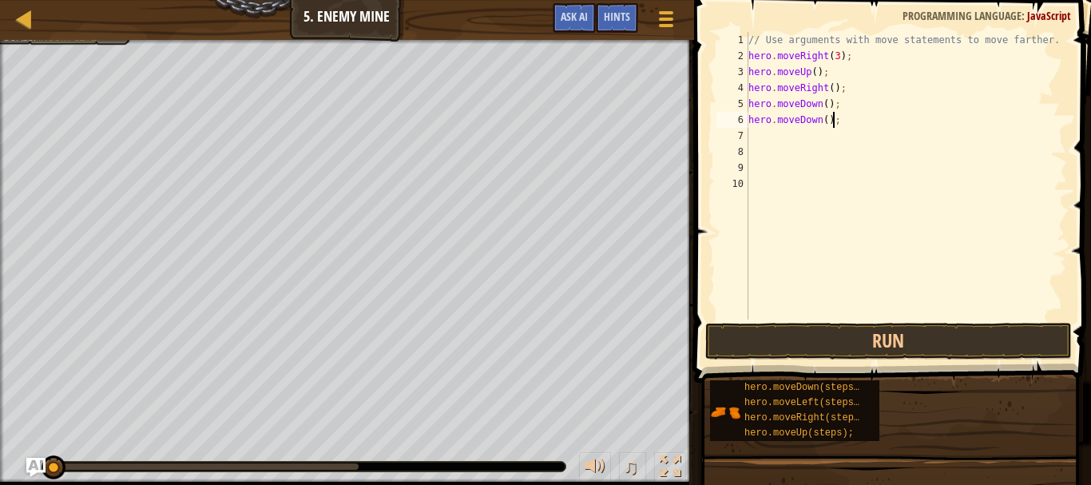
click at [834, 123] on div "// Use arguments with move statements to move farther. hero . moveRight ( 3 ) ;…" at bounding box center [906, 191] width 322 height 319
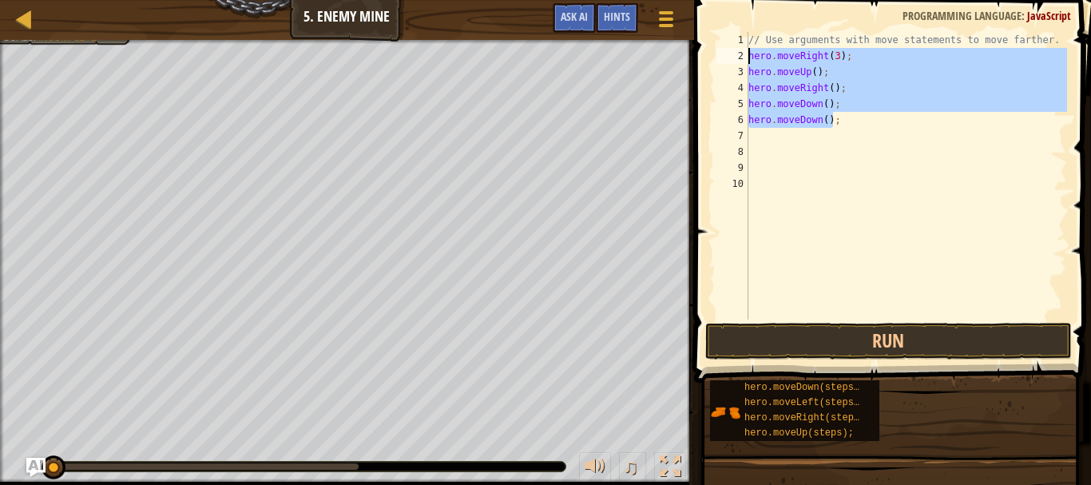
drag, startPoint x: 834, startPoint y: 123, endPoint x: 739, endPoint y: 50, distance: 120.1
click at [739, 50] on div "hero.moveDown(); 1 2 3 4 5 6 7 8 9 10 // Use arguments with move statements to …" at bounding box center [890, 175] width 354 height 287
type textarea "hero.moveRight(3); hero.moveUp();"
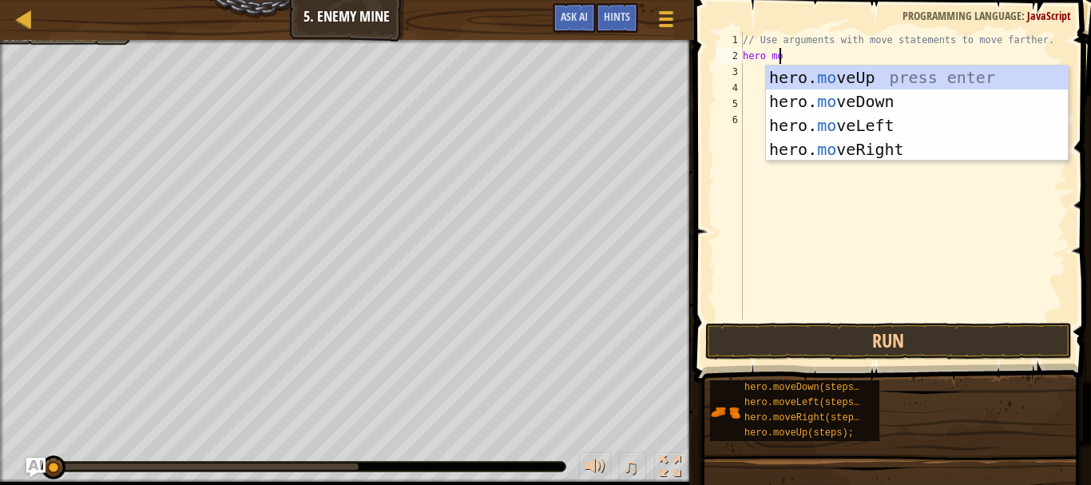
scroll to position [7, 2]
click at [869, 146] on div "hero. mo v e Up press enter hero. mo v e Down press enter hero. mo v e Left pre…" at bounding box center [917, 137] width 302 height 144
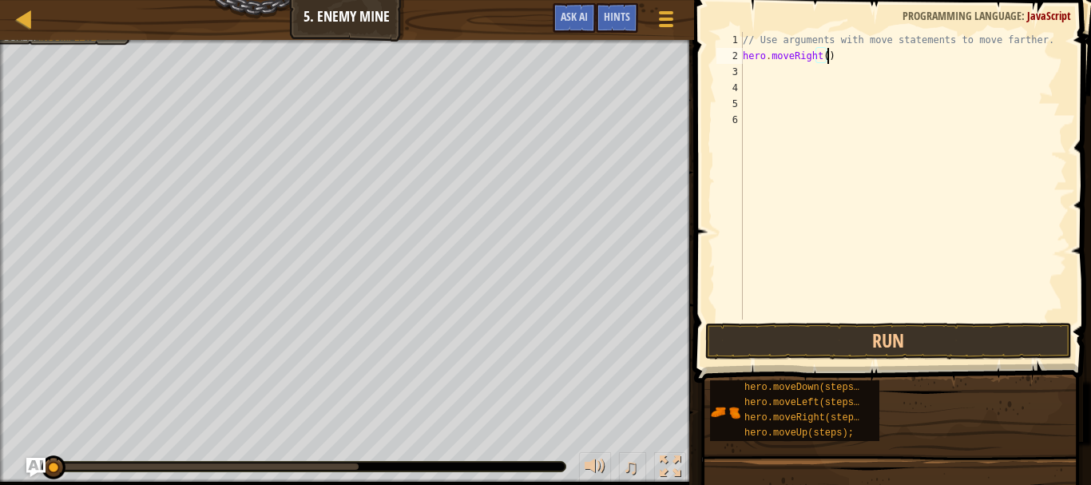
click at [819, 58] on div "// Use arguments with move statements to move farther. hero . moveRight ( )" at bounding box center [902, 191] width 327 height 319
type textarea "hero.moveRight(3)"
click at [806, 73] on div "// Use arguments with move statements to move farther. hero . moveRight ( 3 )" at bounding box center [902, 191] width 327 height 319
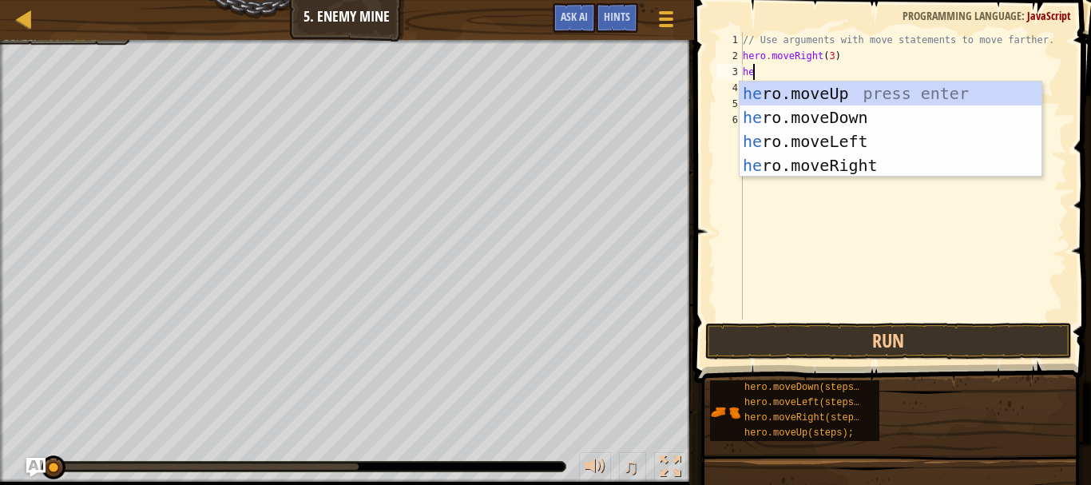
type textarea "her"
click at [821, 92] on div "her o.moveUp press enter her o.moveDown press enter her o.moveLeft press enter …" at bounding box center [890, 153] width 302 height 144
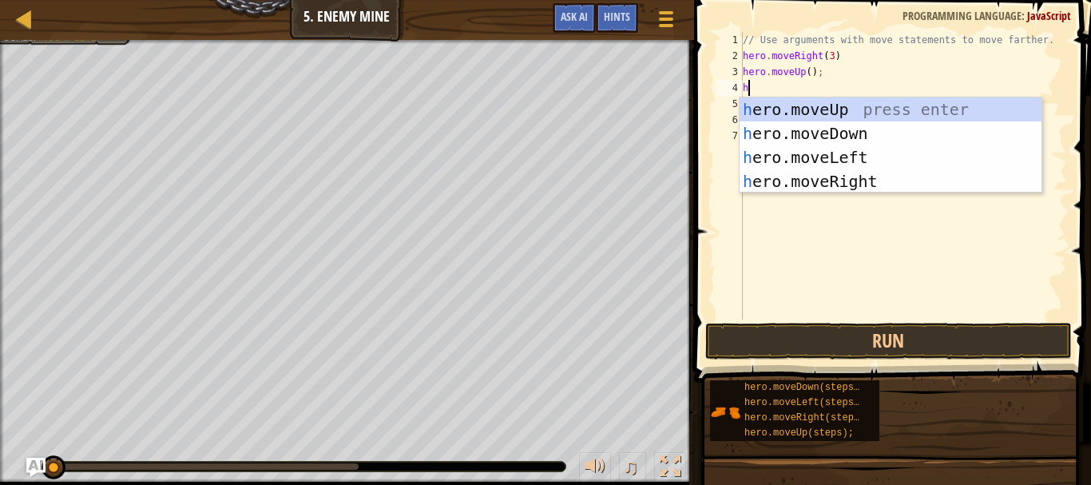
type textarea "he"
click at [814, 181] on div "he ro.moveUp press enter he ro.moveDown press enter he ro.moveLeft press enter …" at bounding box center [890, 169] width 302 height 144
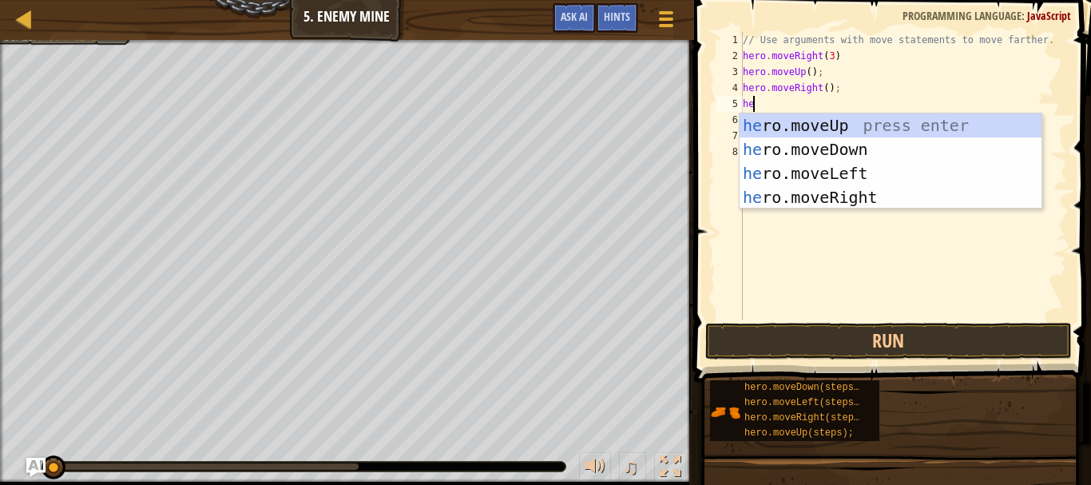
type textarea "her"
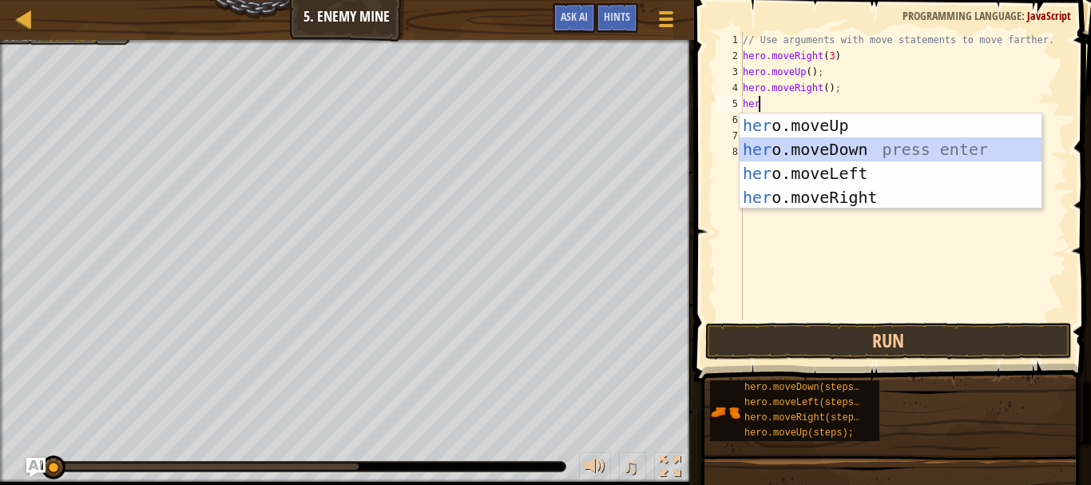
click at [790, 153] on div "her o.moveUp press enter her o.moveDown press enter her o.moveLeft press enter …" at bounding box center [890, 185] width 302 height 144
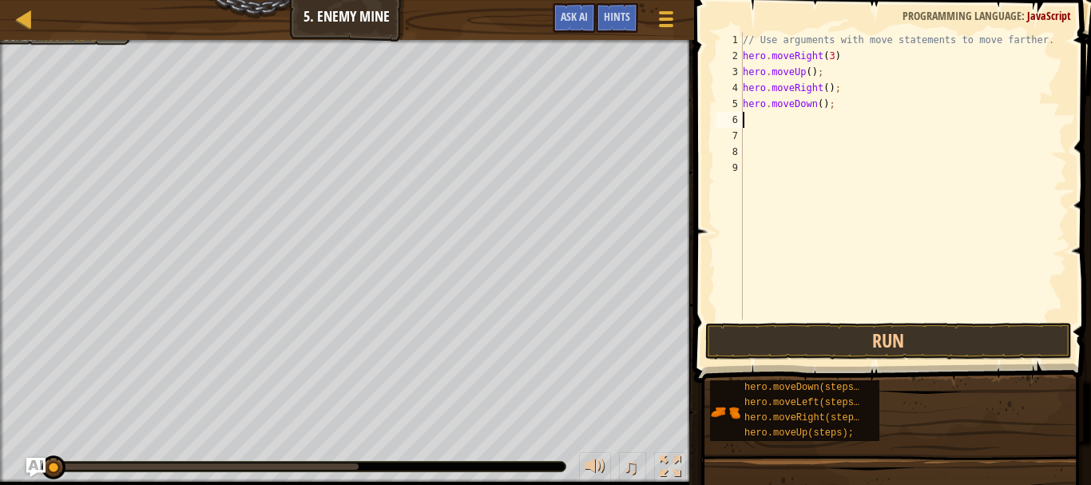
click at [814, 106] on div "// Use arguments with move statements to move farther. hero . moveRight ( 3 ) h…" at bounding box center [902, 191] width 327 height 319
type textarea "hero.moveDown(4);"
click at [763, 123] on div "// Use arguments with move statements to move farther. hero . moveRight ( 3 ) h…" at bounding box center [902, 191] width 327 height 319
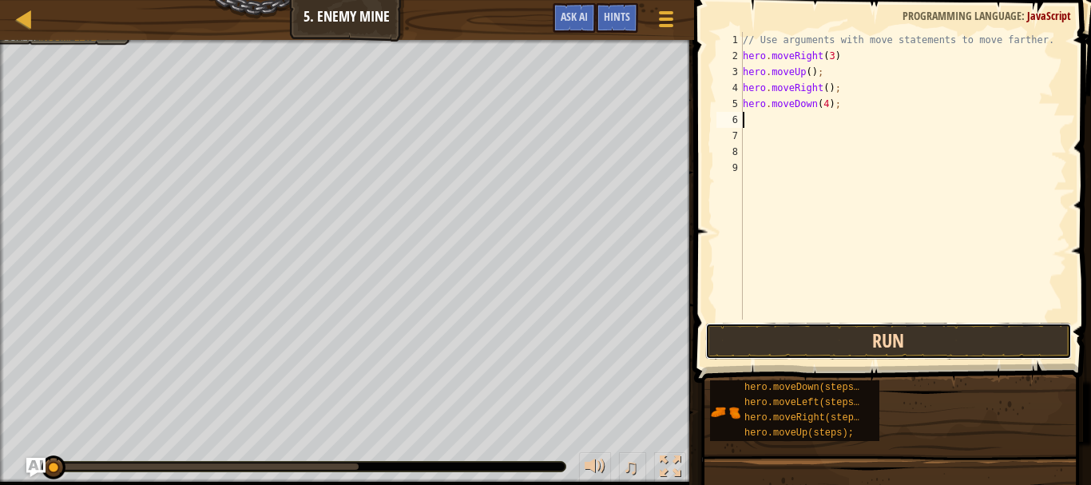
click at [758, 331] on button "Run" at bounding box center [888, 341] width 366 height 37
